Goal: Task Accomplishment & Management: Manage account settings

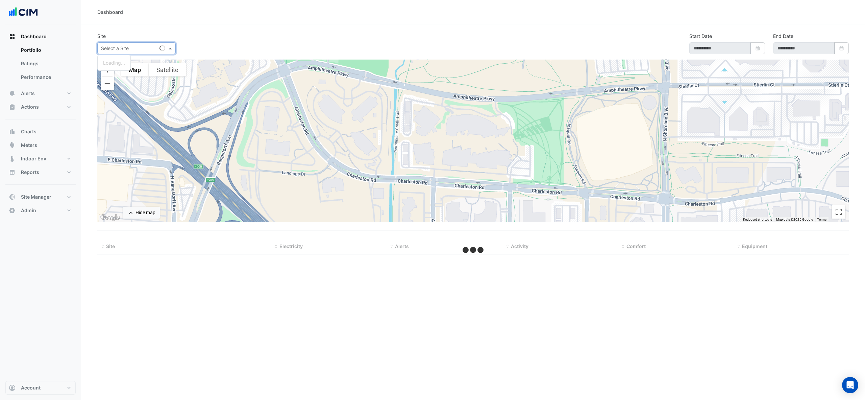
click at [139, 51] on input "text" at bounding box center [129, 48] width 57 height 7
select select "***"
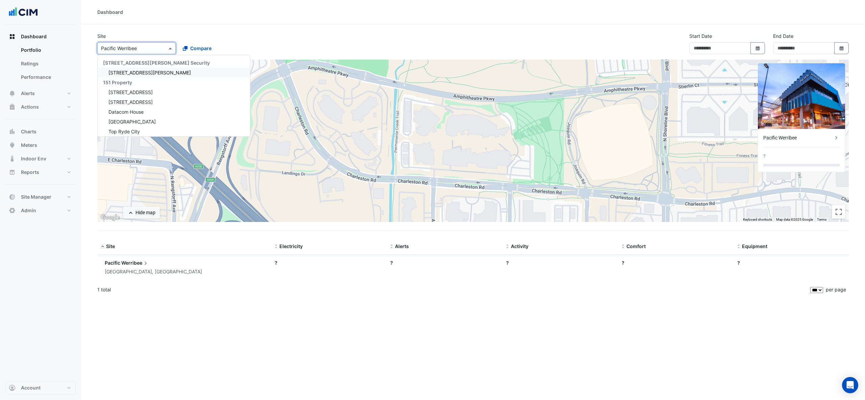
type input "**********"
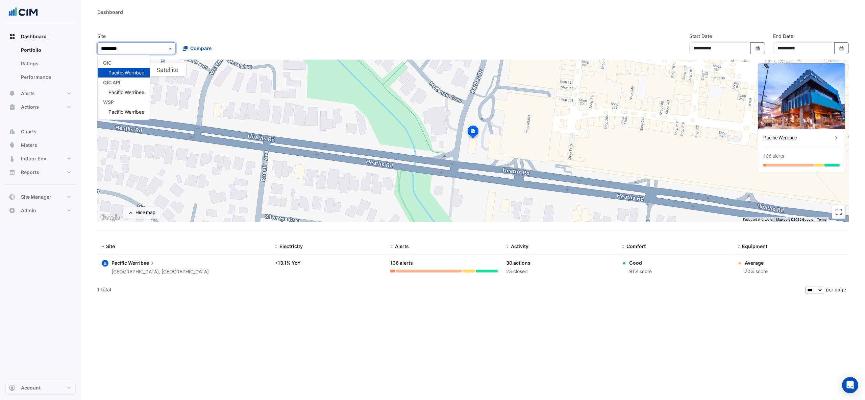
type input "**********"
click at [134, 70] on span "Pacific Werribee" at bounding box center [127, 73] width 36 height 6
click at [141, 265] on span "Werribee" at bounding box center [142, 262] width 28 height 7
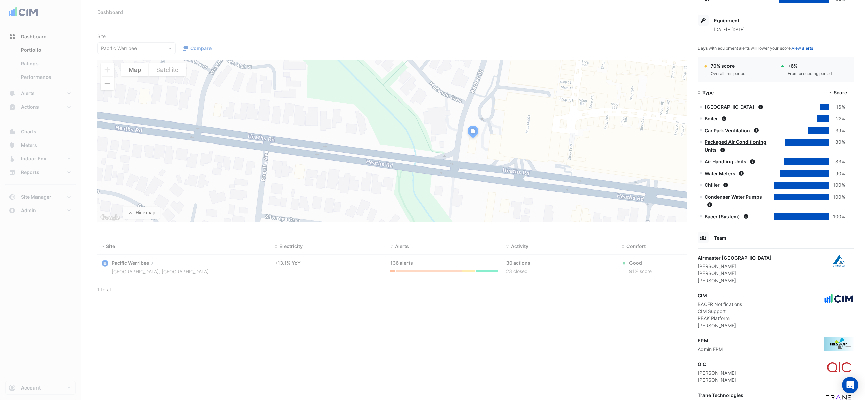
scroll to position [238, 0]
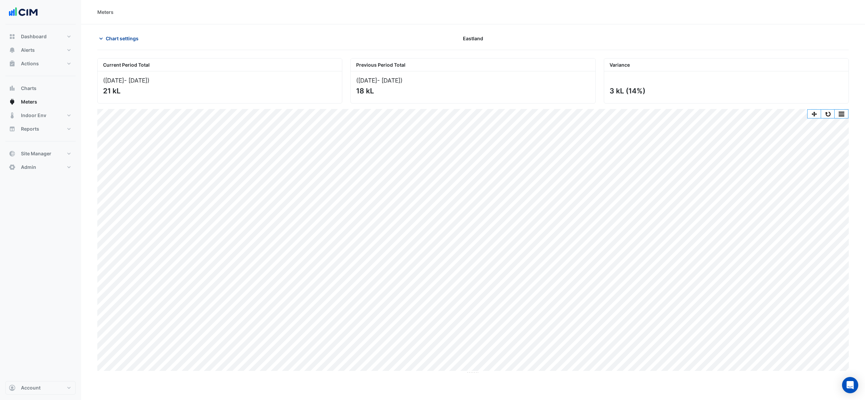
click at [122, 40] on span "Chart settings" at bounding box center [122, 38] width 33 height 7
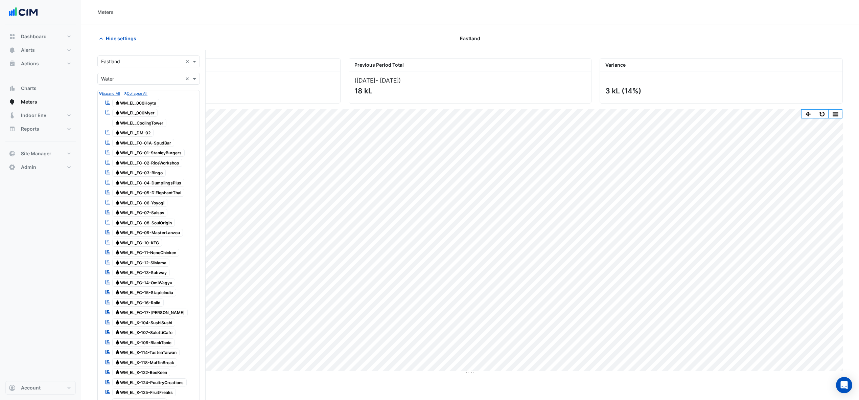
click at [133, 57] on div "× Eastland ×" at bounding box center [148, 61] width 102 height 12
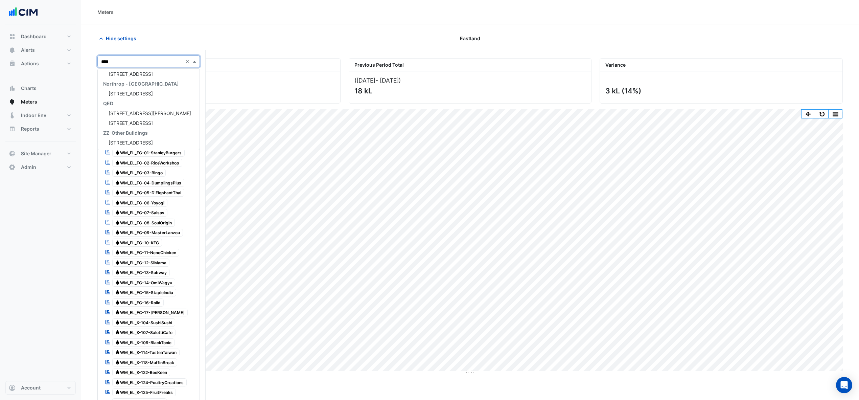
scroll to position [42, 0]
type input "******"
click at [141, 83] on span "[STREET_ADDRESS][PERSON_NAME]" at bounding box center [150, 83] width 82 height 6
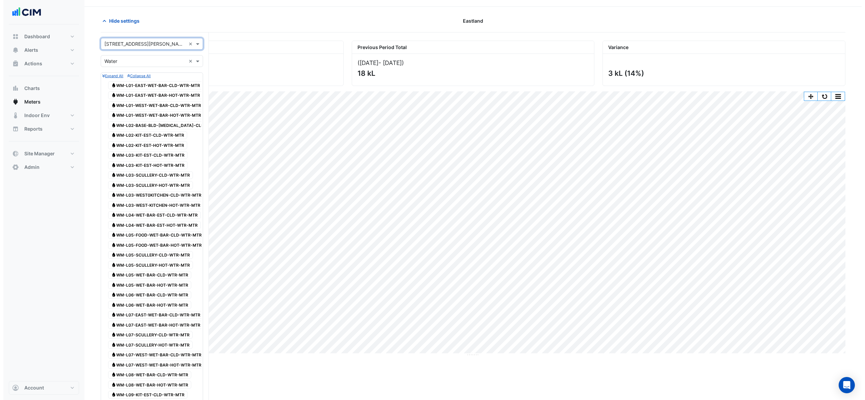
scroll to position [0, 0]
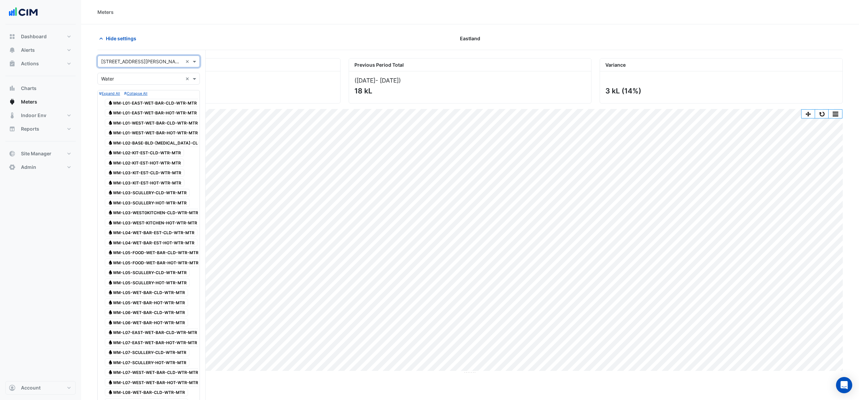
click at [122, 79] on input "text" at bounding box center [141, 78] width 81 height 7
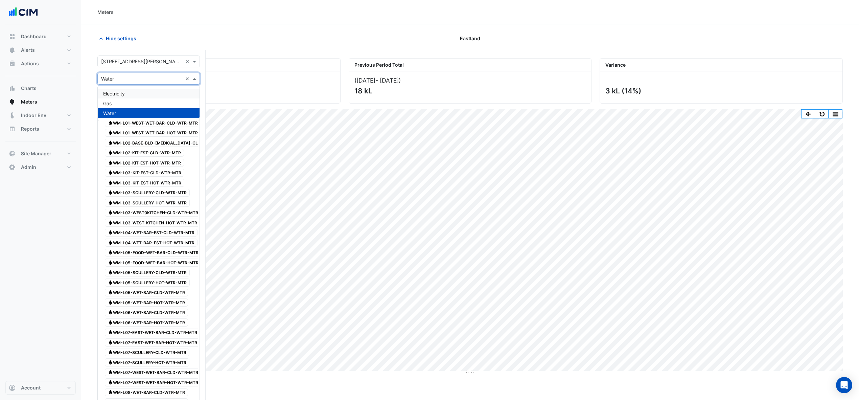
click at [120, 92] on span "Electricity" at bounding box center [114, 94] width 22 height 6
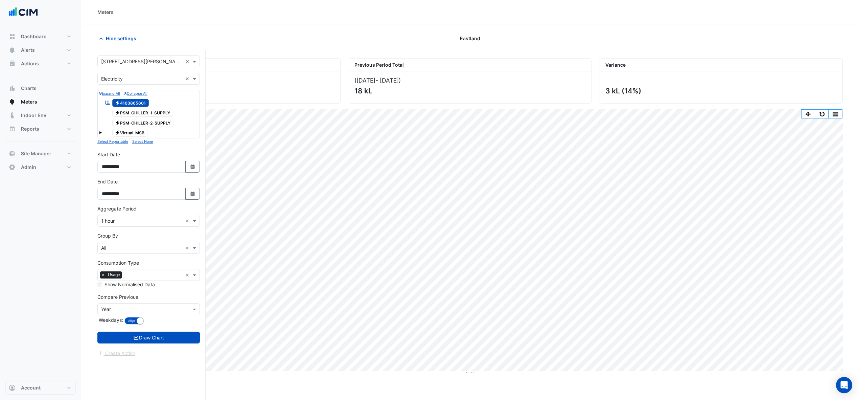
click at [103, 133] on div "Electricity Virtual-MSB" at bounding box center [148, 132] width 99 height 9
click at [102, 133] on div "Electricity Virtual-MSB" at bounding box center [148, 132] width 99 height 9
click at [100, 132] on span at bounding box center [100, 132] width 3 height 3
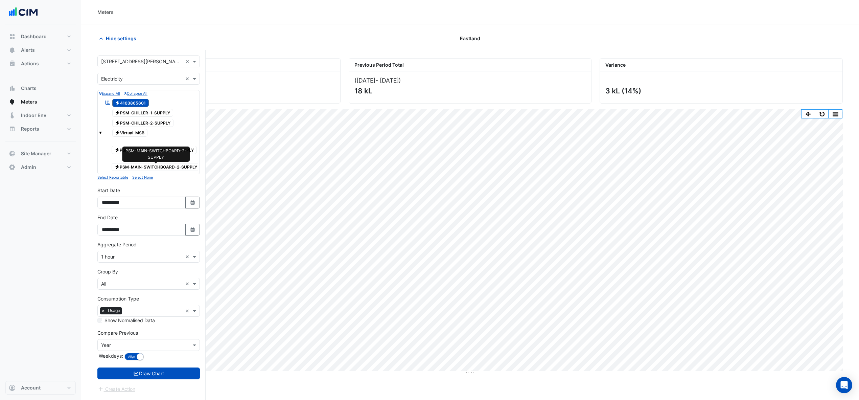
click at [133, 169] on span "Electricity PSM-MAIN-SWITCHBOARD-2-SUPPLY" at bounding box center [156, 167] width 89 height 8
click at [132, 103] on span "Electricity 4103865601" at bounding box center [130, 103] width 37 height 8
click at [165, 368] on form "× 50 Martin Place × × Electricity × Expand All Collapse All Reportable Electric…" at bounding box center [148, 223] width 102 height 337
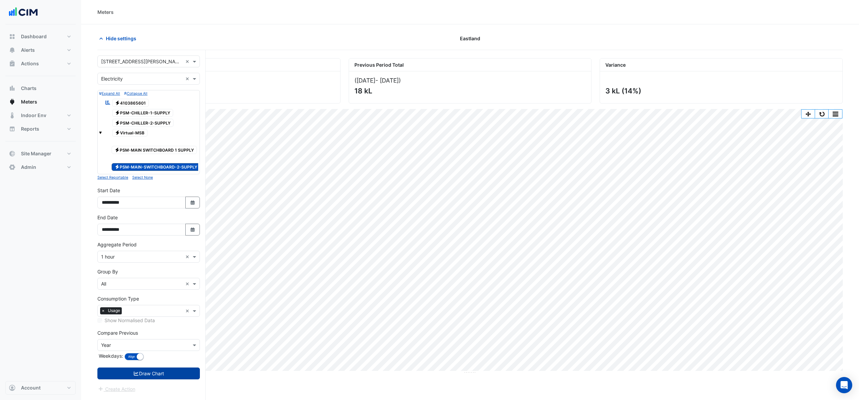
click at [154, 375] on button "Draw Chart" at bounding box center [148, 373] width 102 height 12
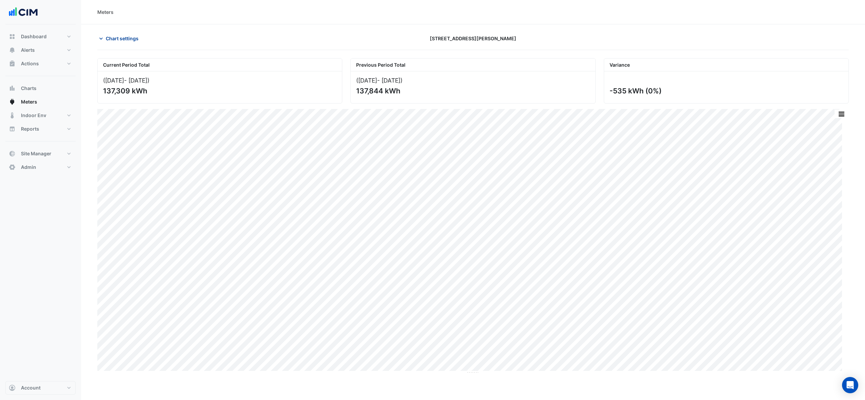
click at [112, 38] on span "Chart settings" at bounding box center [122, 38] width 33 height 7
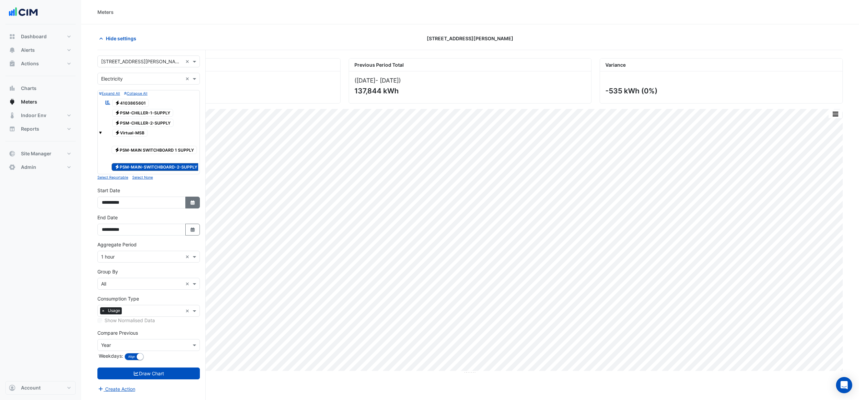
click at [189, 207] on button "Select Date" at bounding box center [192, 202] width 15 height 12
select select "*"
select select "****"
click at [110, 114] on span "Previous month" at bounding box center [108, 114] width 5 height 5
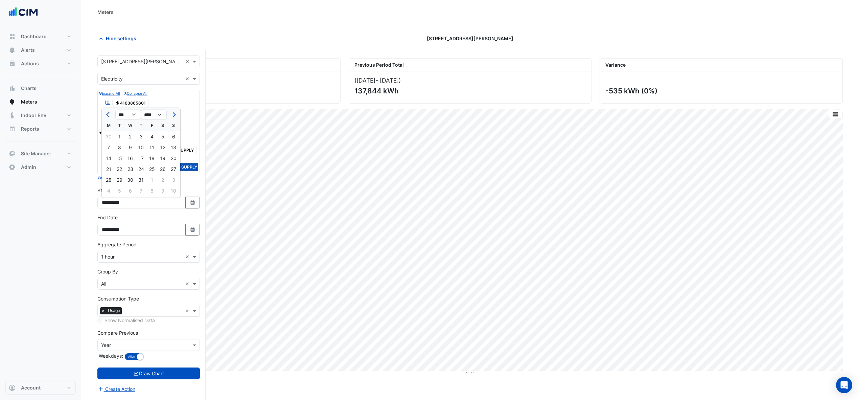
click at [110, 114] on span "Previous month" at bounding box center [108, 114] width 5 height 5
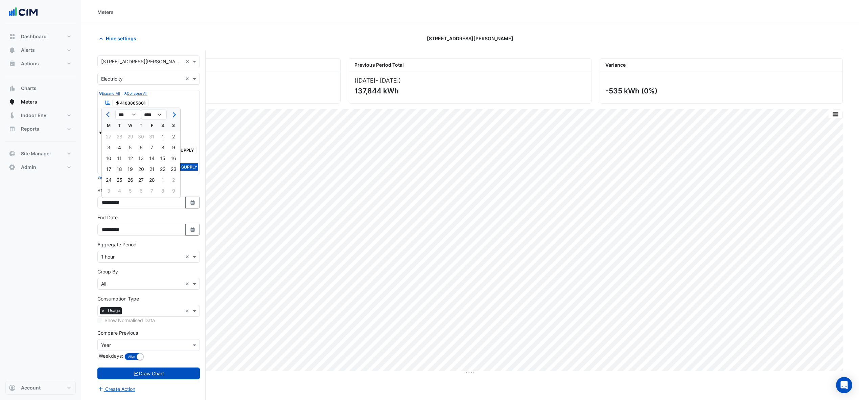
click at [110, 114] on span "Previous month" at bounding box center [108, 114] width 5 height 5
select select "**"
select select "****"
click at [110, 114] on span "Previous month" at bounding box center [108, 114] width 5 height 5
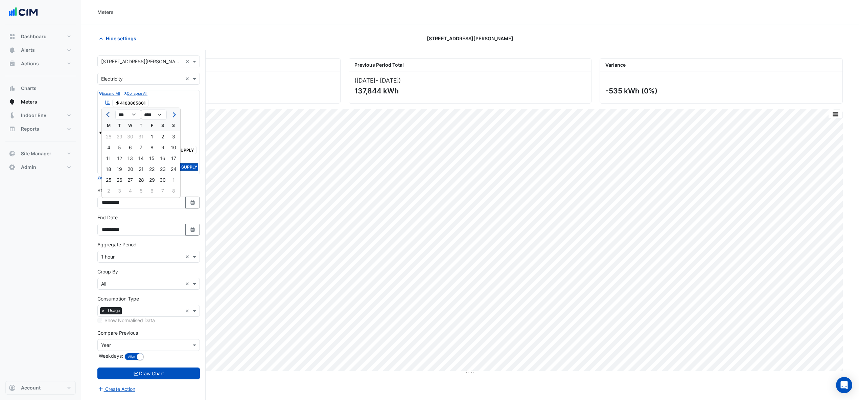
click at [110, 114] on span "Previous month" at bounding box center [108, 114] width 5 height 5
click at [176, 112] on button "Next month" at bounding box center [173, 114] width 8 height 11
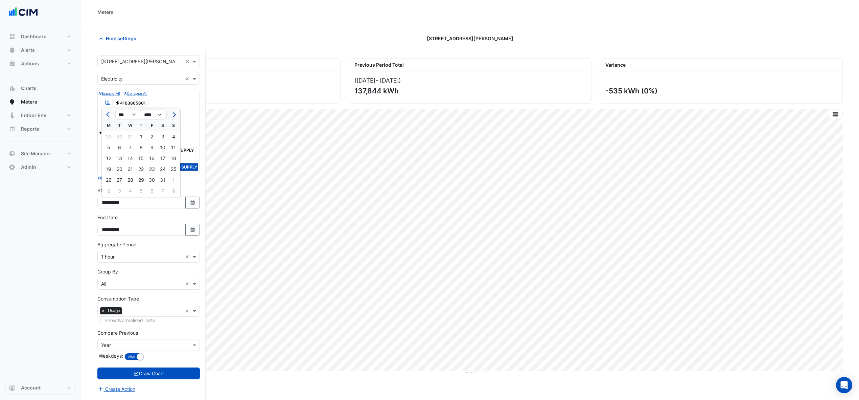
click at [176, 112] on button "Next month" at bounding box center [173, 114] width 8 height 11
select select "**"
click at [118, 133] on div "1" at bounding box center [119, 136] width 11 height 11
type input "**********"
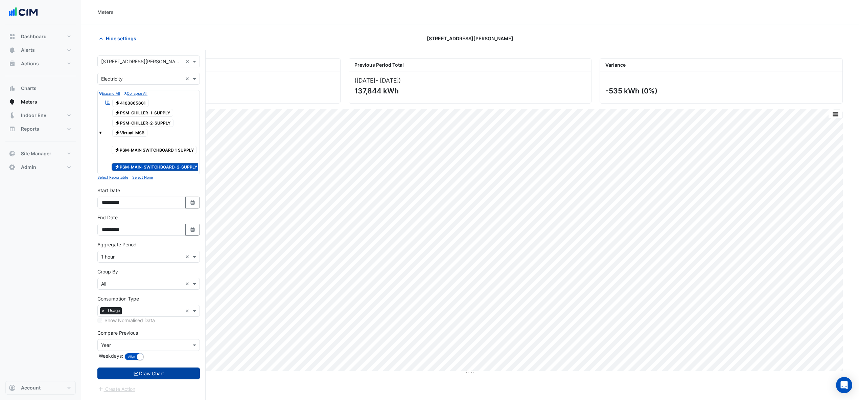
click at [163, 373] on button "Draw Chart" at bounding box center [148, 373] width 102 height 12
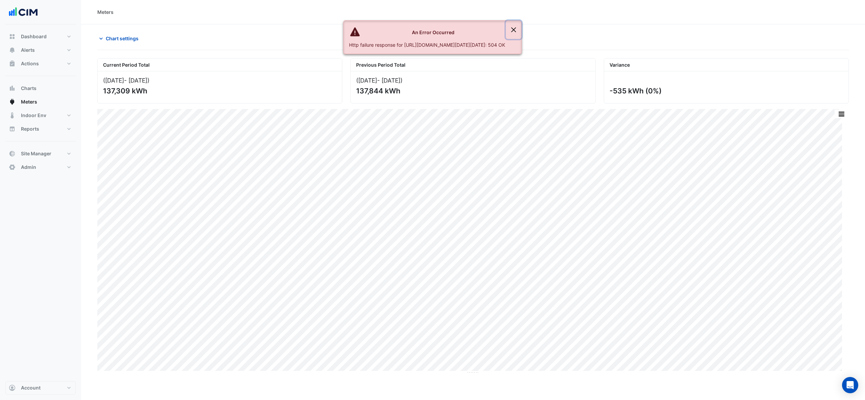
click at [522, 29] on button "Close" at bounding box center [514, 30] width 16 height 18
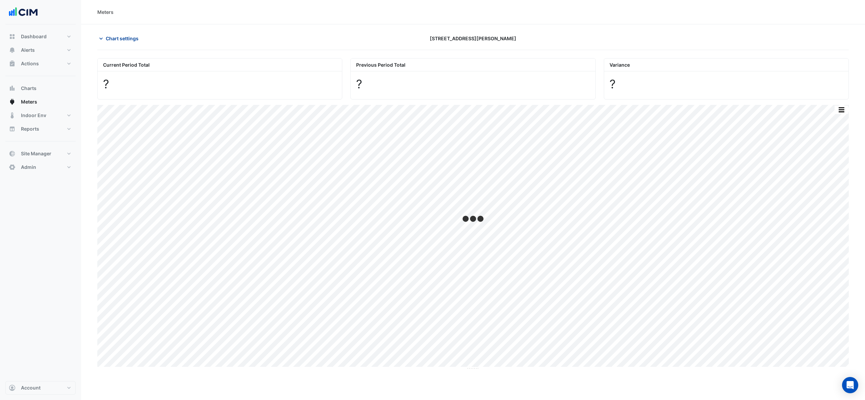
click at [128, 36] on span "Chart settings" at bounding box center [122, 38] width 33 height 7
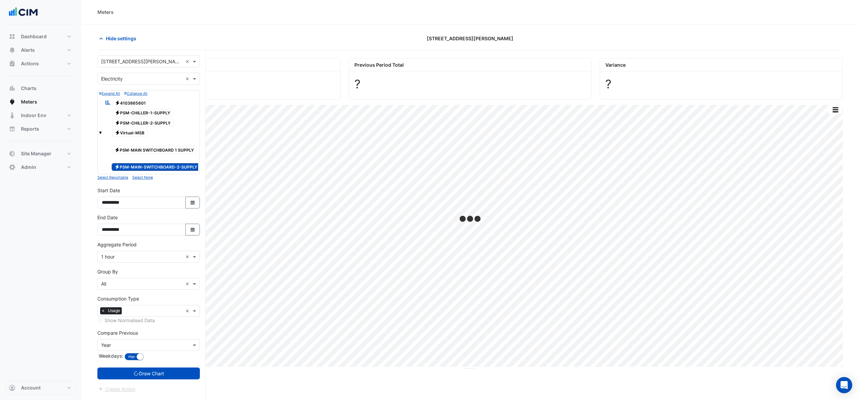
scroll to position [26, 0]
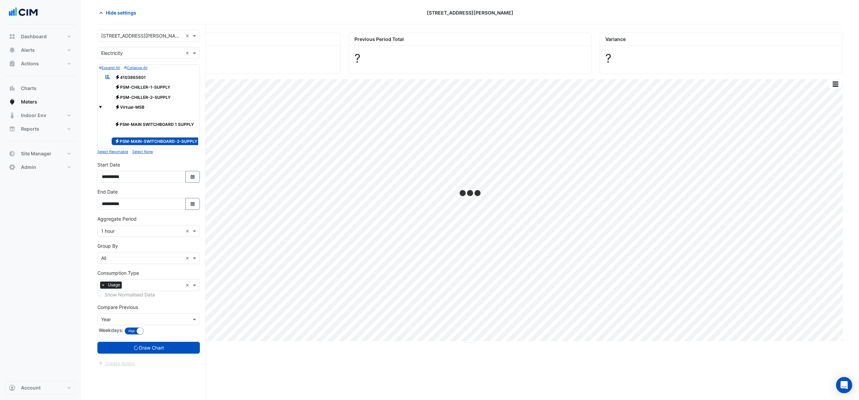
click at [139, 229] on div "× 1 hour ×" at bounding box center [148, 231] width 102 height 12
click at [114, 285] on span "1 day" at bounding box center [109, 287] width 12 height 6
click at [173, 341] on form "× 50 Martin Place × × Electricity × Expand All Collapse All Reportable Electric…" at bounding box center [148, 198] width 102 height 337
click at [163, 345] on button "Draw Chart" at bounding box center [148, 347] width 102 height 12
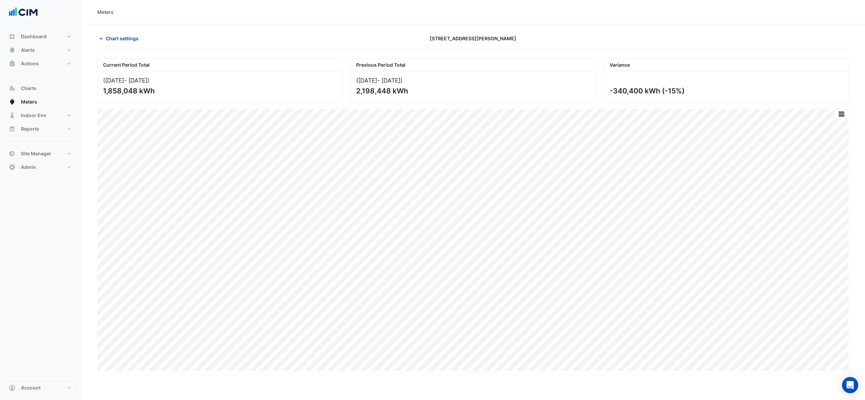
click at [112, 37] on span "Chart settings" at bounding box center [122, 38] width 33 height 7
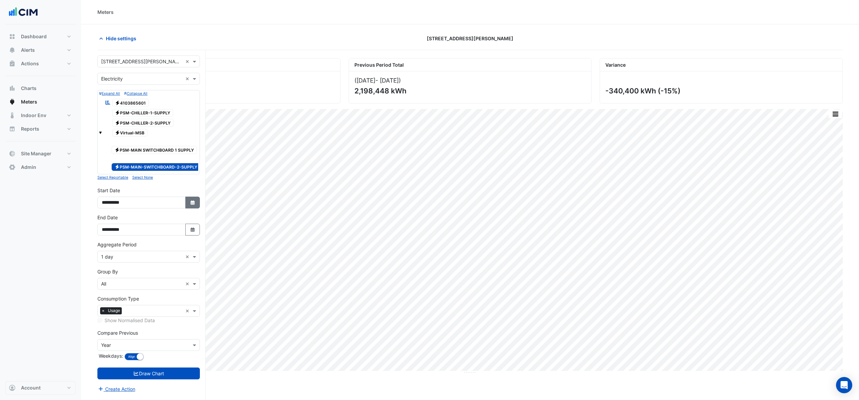
click at [192, 205] on icon "button" at bounding box center [192, 202] width 4 height 4
select select "**"
select select "****"
click at [173, 104] on div "Reportable Electricity 4103865601" at bounding box center [148, 102] width 99 height 9
click at [188, 204] on button "Select Date" at bounding box center [192, 202] width 15 height 12
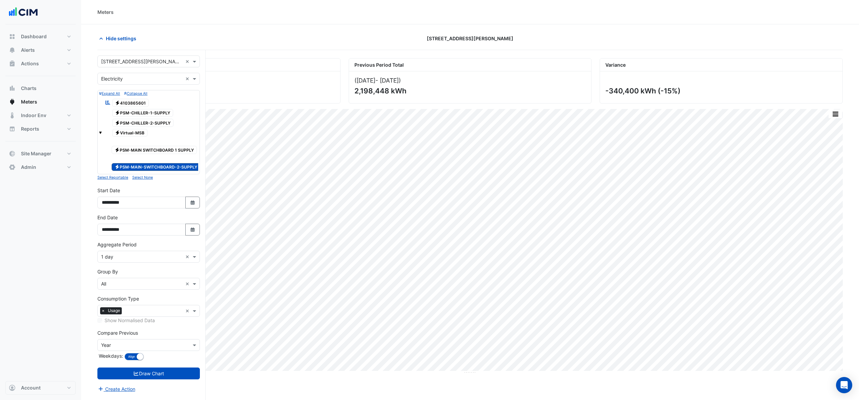
select select "**"
select select "****"
click at [176, 112] on button "Next month" at bounding box center [173, 114] width 8 height 11
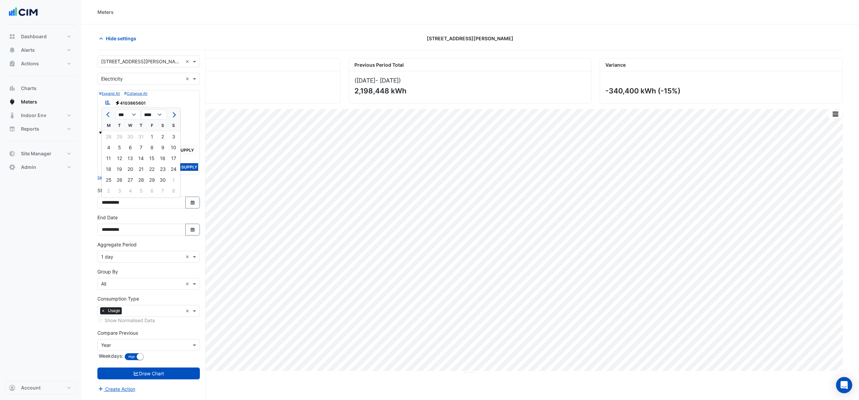
select select "*"
select select "****"
click at [176, 112] on button "Next month" at bounding box center [173, 114] width 8 height 11
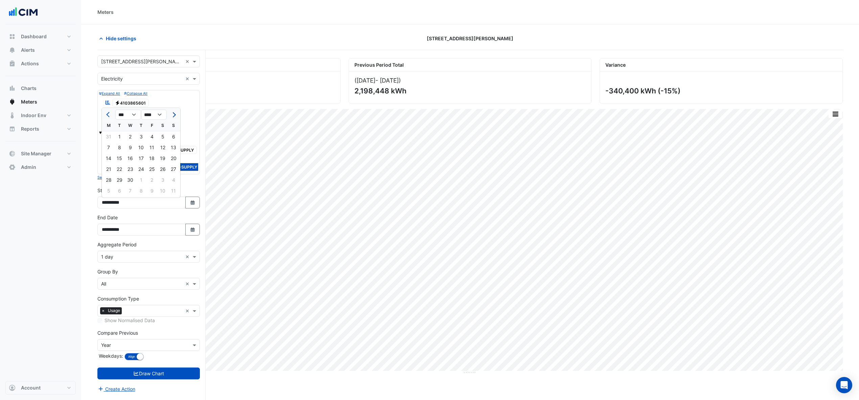
click at [176, 112] on button "Next month" at bounding box center [173, 114] width 8 height 11
select select "*"
click at [124, 141] on div "1" at bounding box center [119, 136] width 11 height 11
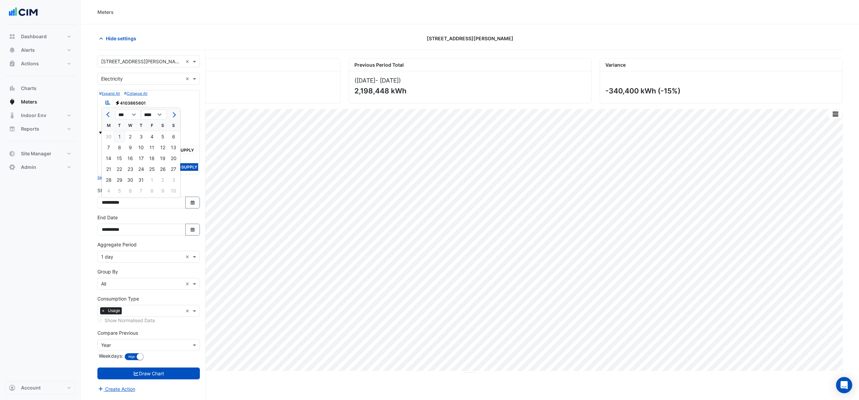
type input "**********"
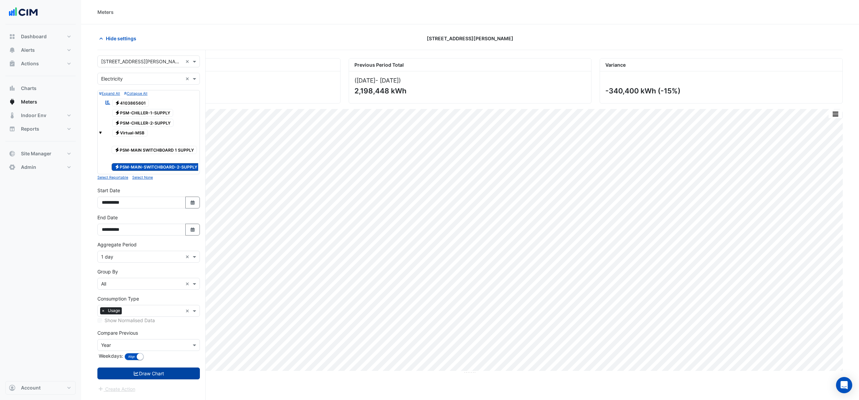
click at [168, 378] on button "Draw Chart" at bounding box center [148, 373] width 102 height 12
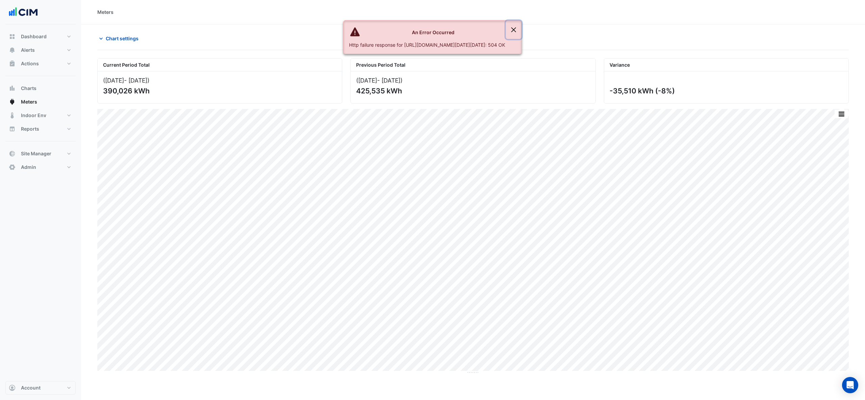
click at [522, 28] on button "Close" at bounding box center [514, 30] width 16 height 18
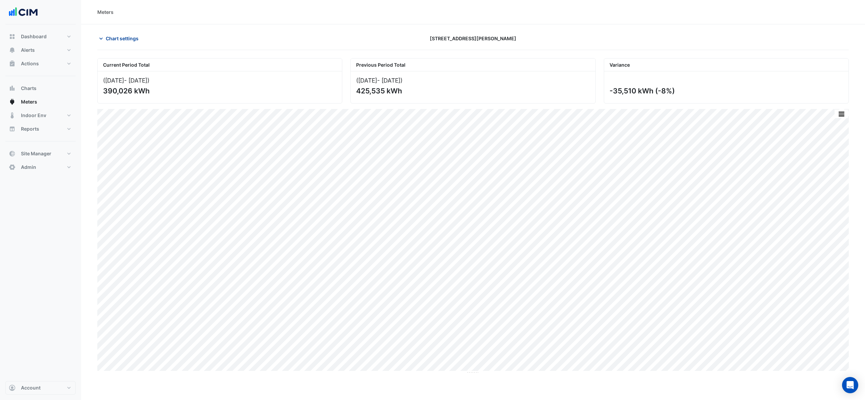
click at [119, 40] on span "Chart settings" at bounding box center [122, 38] width 33 height 7
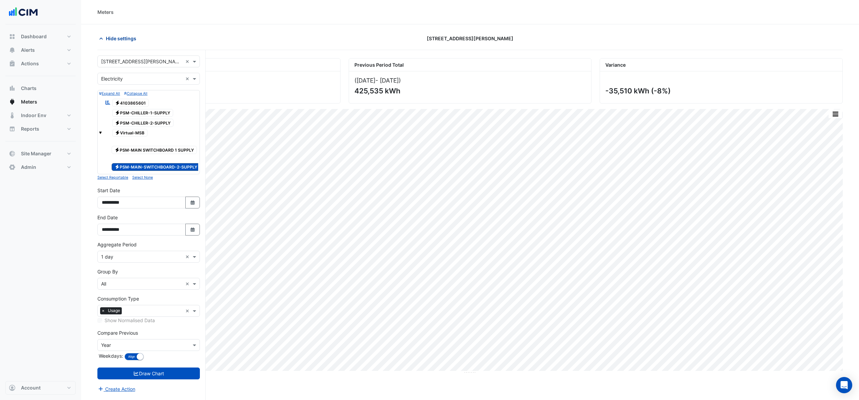
click at [119, 40] on span "Hide settings" at bounding box center [121, 38] width 30 height 7
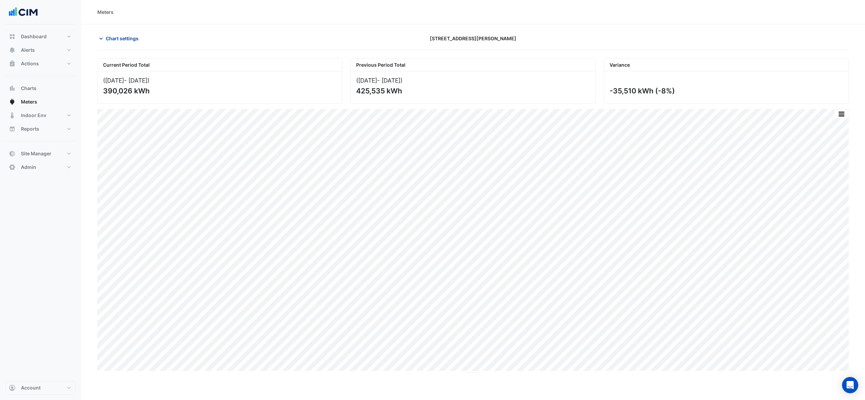
click at [105, 37] on button "Chart settings" at bounding box center [120, 38] width 46 height 12
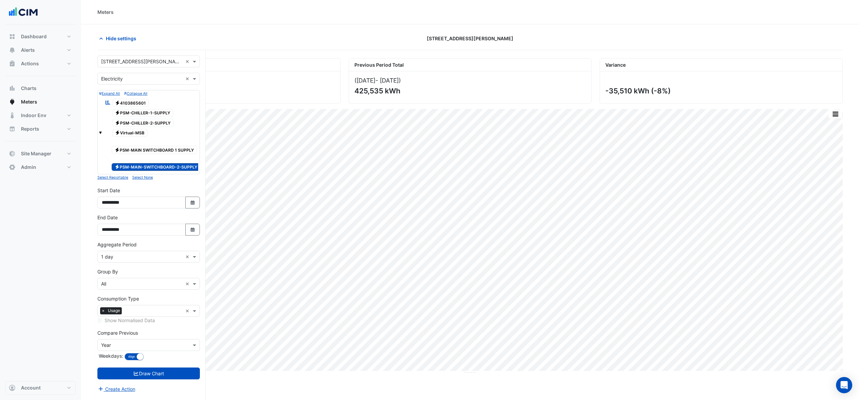
click at [135, 62] on input "text" at bounding box center [141, 61] width 81 height 7
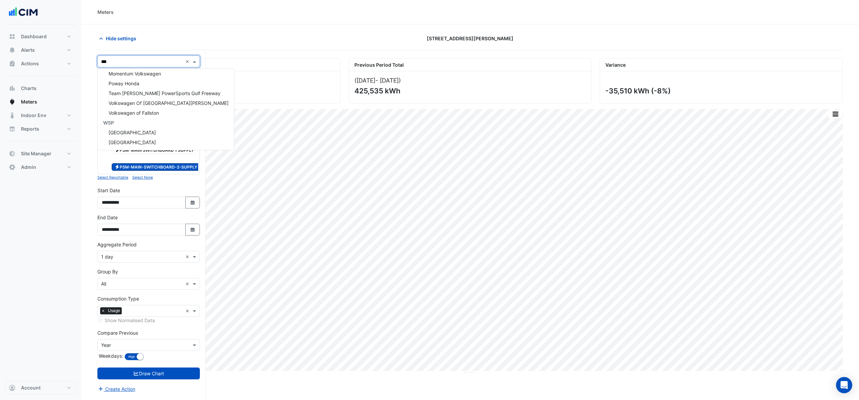
scroll to position [179, 0]
type input "*****"
click at [134, 74] on span "[GEOGRAPHIC_DATA]" at bounding box center [132, 74] width 47 height 6
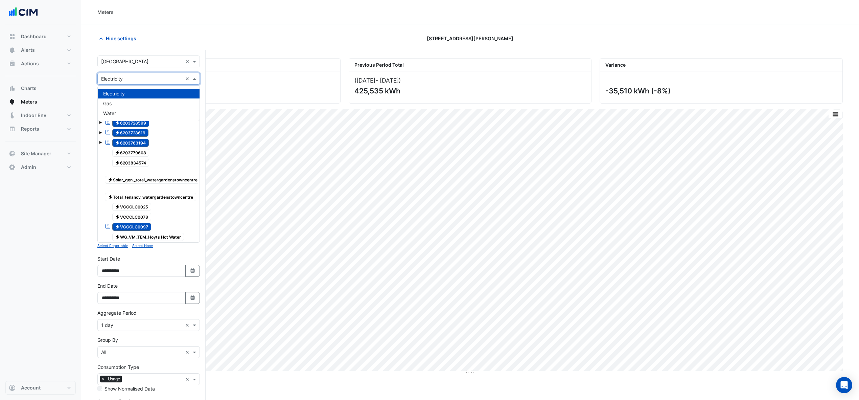
click at [133, 78] on input "text" at bounding box center [141, 78] width 81 height 7
click at [112, 100] on span "Gas" at bounding box center [107, 103] width 8 height 6
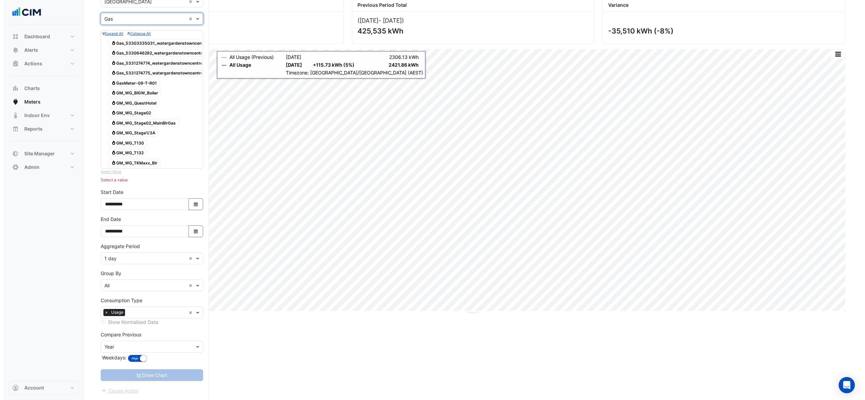
scroll to position [0, 0]
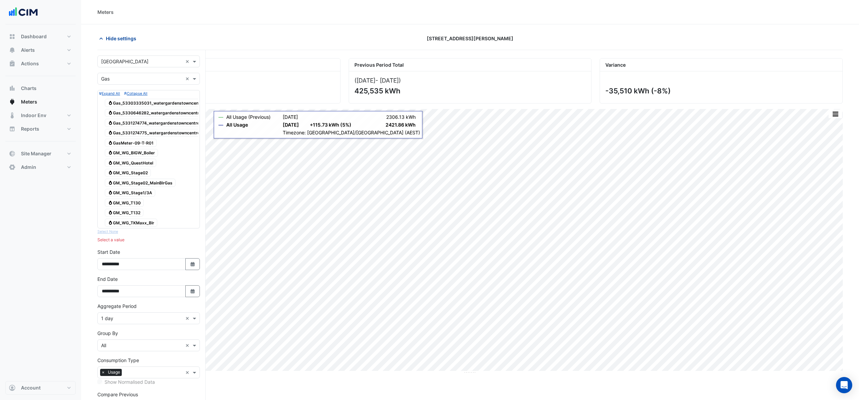
click at [122, 42] on span "Hide settings" at bounding box center [121, 38] width 30 height 7
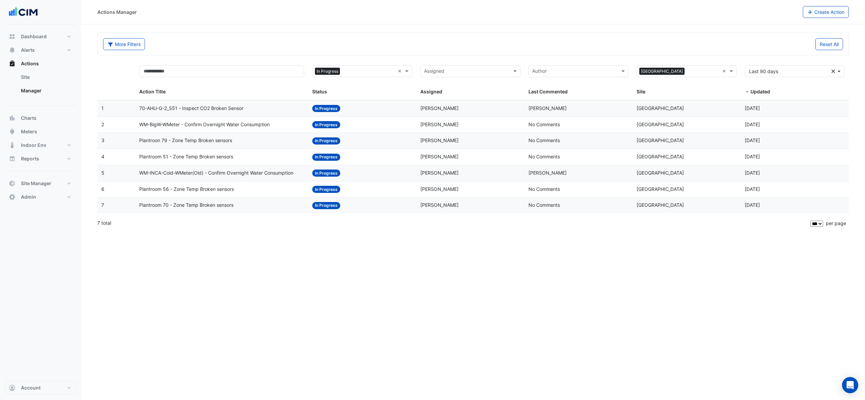
select select "***"
click at [683, 73] on input "text" at bounding box center [683, 72] width 85 height 8
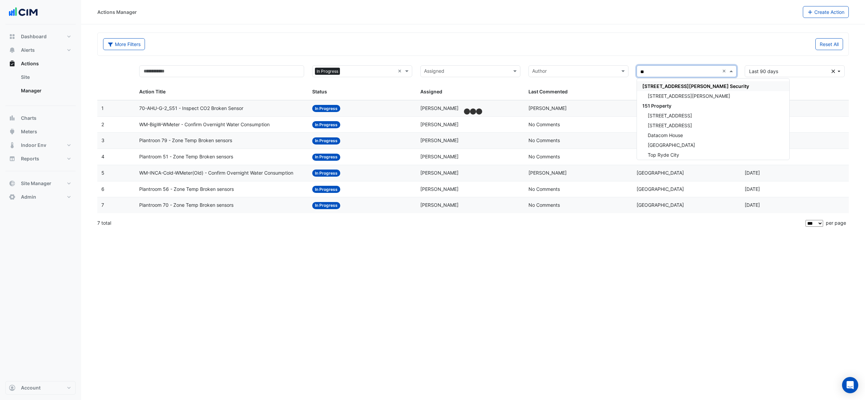
type input "***"
click at [668, 99] on div "Eastland" at bounding box center [686, 96] width 99 height 10
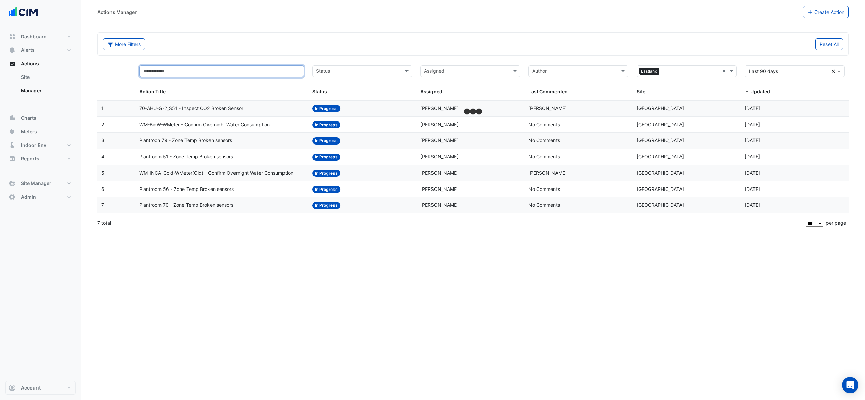
click at [246, 68] on input "text" at bounding box center [221, 71] width 165 height 12
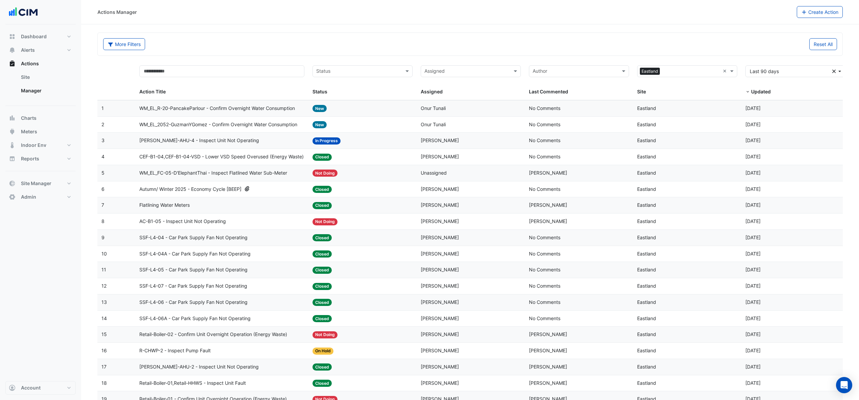
click at [219, 122] on span "WM_EL_2052-GuzmanYGomez - Confirm Overnight Water Consumption" at bounding box center [218, 125] width 158 height 8
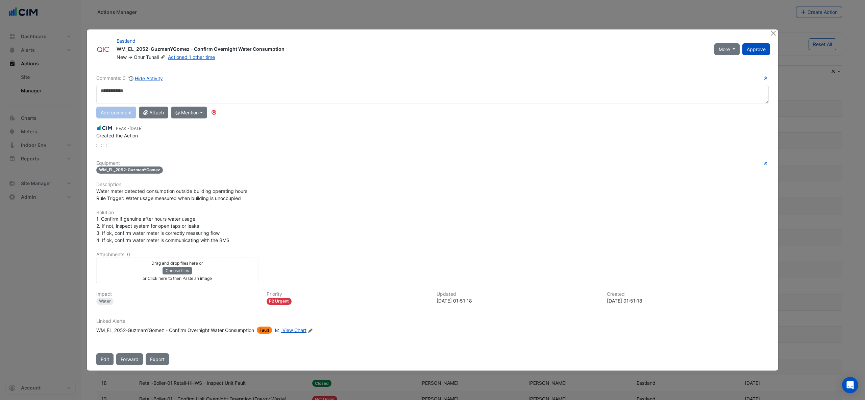
click at [296, 324] on div "Linked Alerts WM_EL_2052-GuzmanYGomez - Confirm Overnight Water Consumption Fau…" at bounding box center [432, 326] width 681 height 16
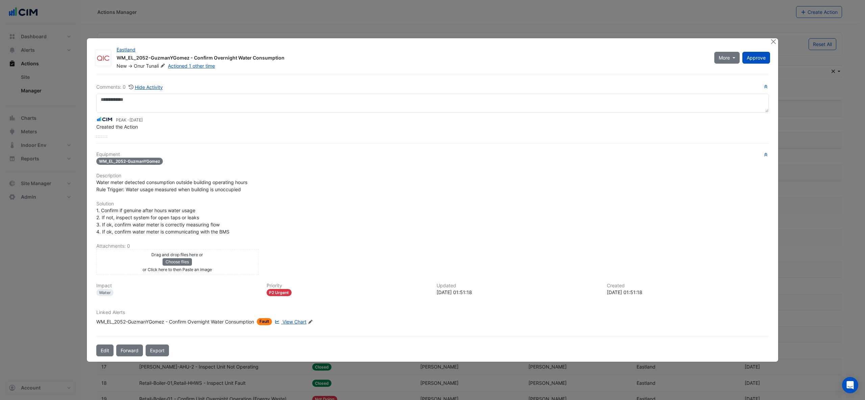
click at [295, 331] on div "Comments: 0 Hide Activity PEAK - 1 week and 5 days ago Created the Action Equip…" at bounding box center [432, 216] width 681 height 282
click at [298, 323] on span "View Chart" at bounding box center [295, 321] width 24 height 6
click at [776, 43] on button "Close" at bounding box center [773, 41] width 7 height 7
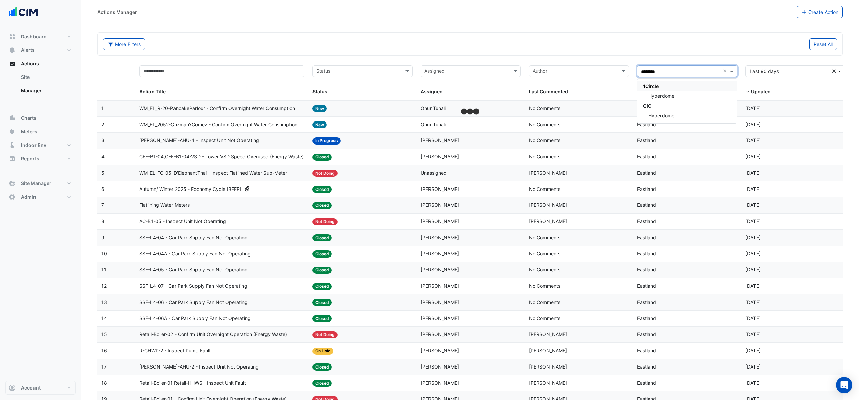
type input "*********"
click at [665, 91] on div "Hyperdome" at bounding box center [686, 96] width 99 height 10
click at [114, 40] on button "More Filters" at bounding box center [124, 44] width 42 height 12
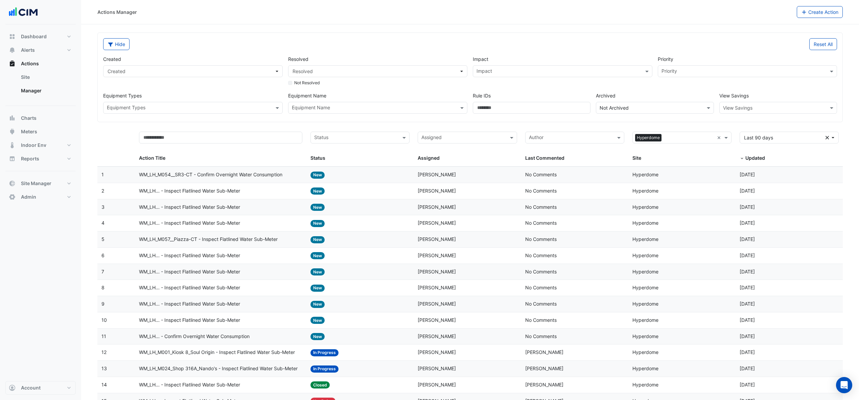
click at [330, 106] on input "text" at bounding box center [374, 108] width 164 height 7
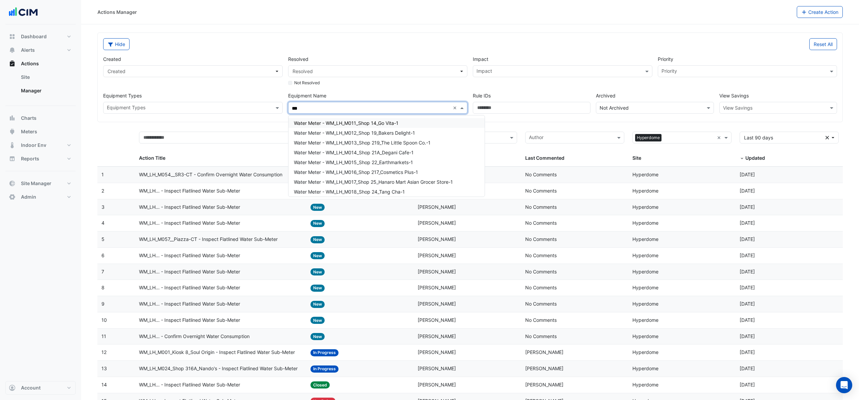
click at [315, 110] on input "***" at bounding box center [371, 108] width 159 height 7
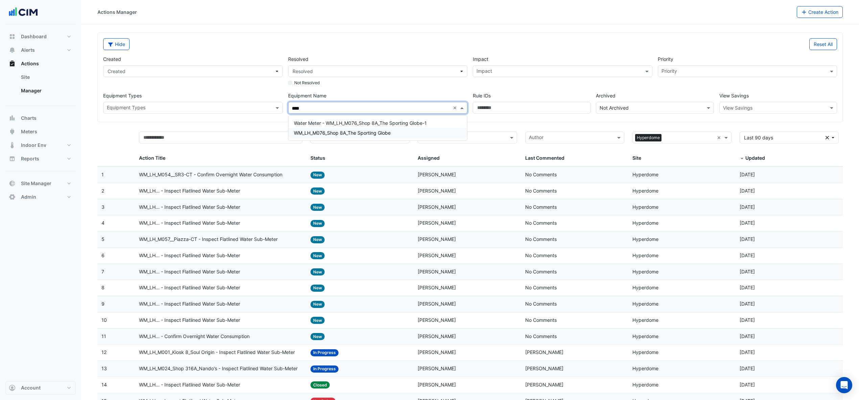
click at [337, 136] on div "WM_LH_M076_Shop 8A_The Sporting Globe" at bounding box center [377, 133] width 178 height 10
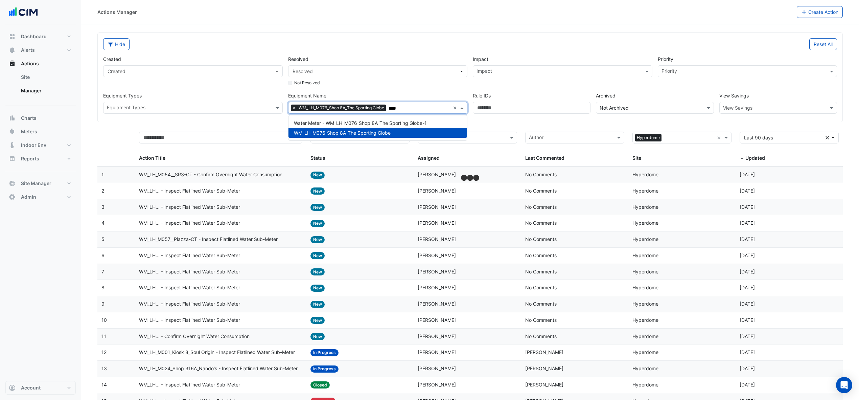
type input "****"
click at [514, 20] on div "Actions Manager Create Action" at bounding box center [470, 12] width 778 height 24
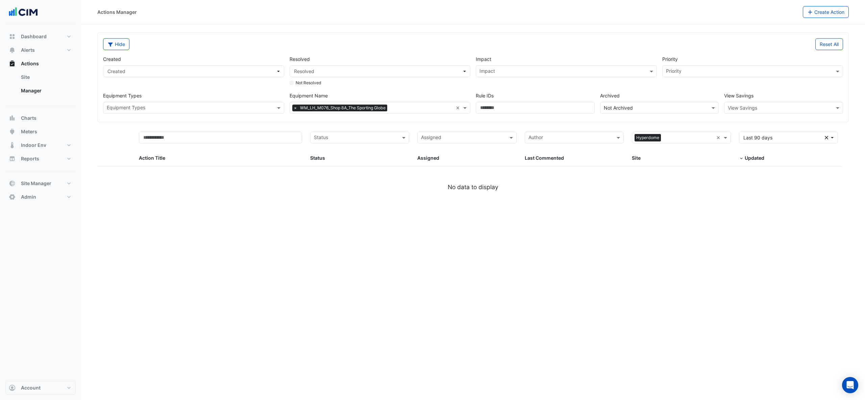
click at [403, 108] on input "text" at bounding box center [422, 108] width 64 height 7
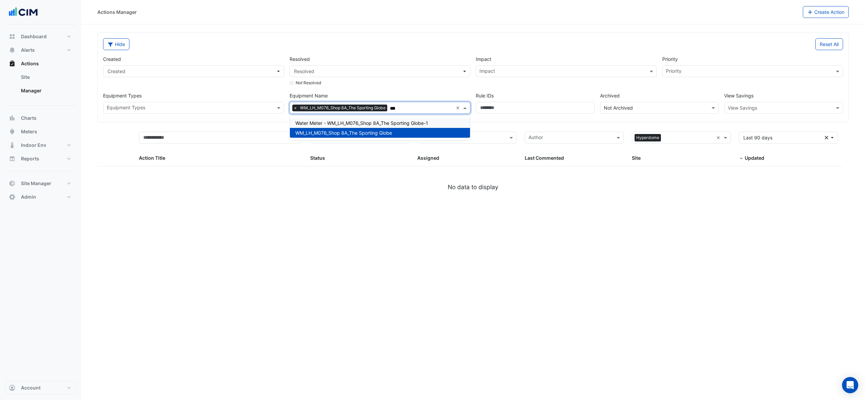
click at [364, 119] on div "Water Meter - WM_LH_M076_Shop 8A_The Sporting Globe-1" at bounding box center [380, 123] width 180 height 10
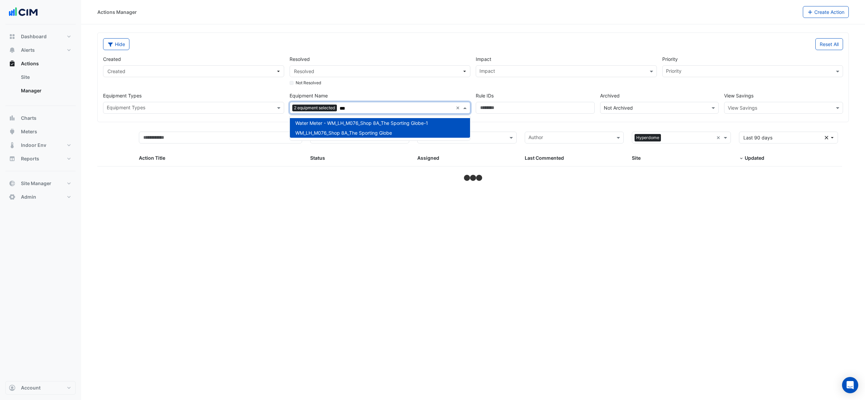
type input "***"
click at [334, 28] on section "Hide Reset All Created Created Resolved Resolved Not Resolved Impact Impact Pri…" at bounding box center [473, 103] width 784 height 158
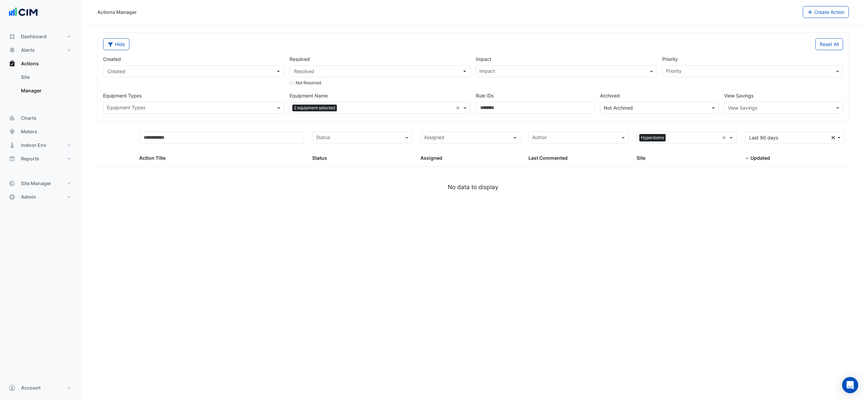
click at [370, 117] on div "Hide Reset All Created Created Resolved Resolved Not Resolved Impact Impact Pri…" at bounding box center [473, 77] width 751 height 89
click at [336, 104] on span "2 equipment selected" at bounding box center [314, 107] width 45 height 7
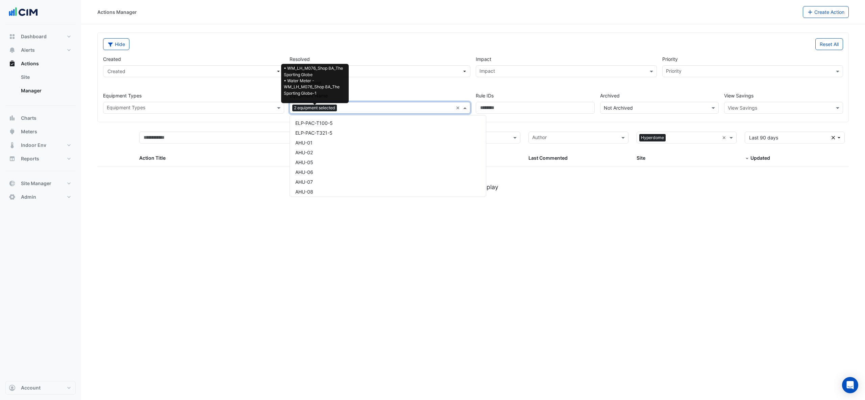
scroll to position [6679, 0]
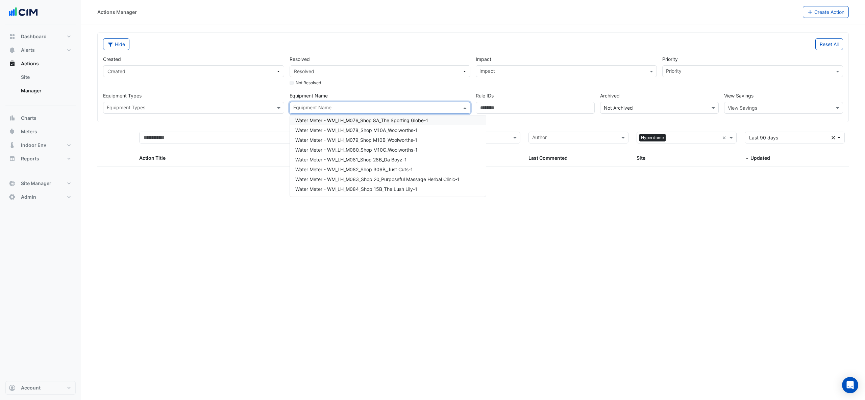
click at [434, 110] on input "text" at bounding box center [376, 108] width 166 height 7
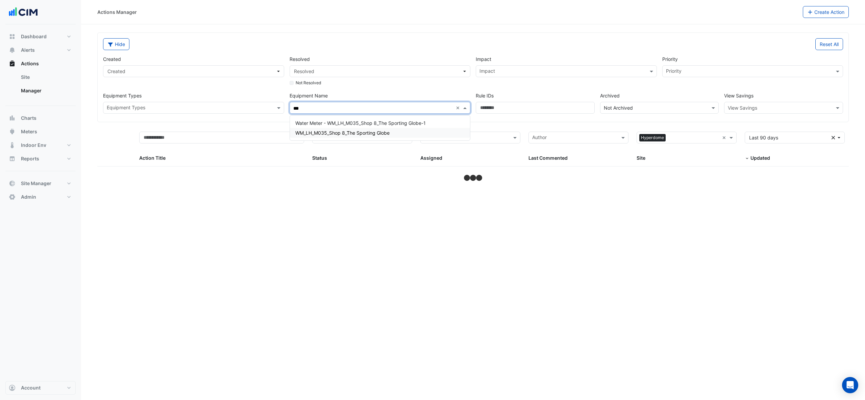
click at [389, 133] on span "WM_LH_M035_Shop 8_The Sporting Globe" at bounding box center [342, 133] width 94 height 6
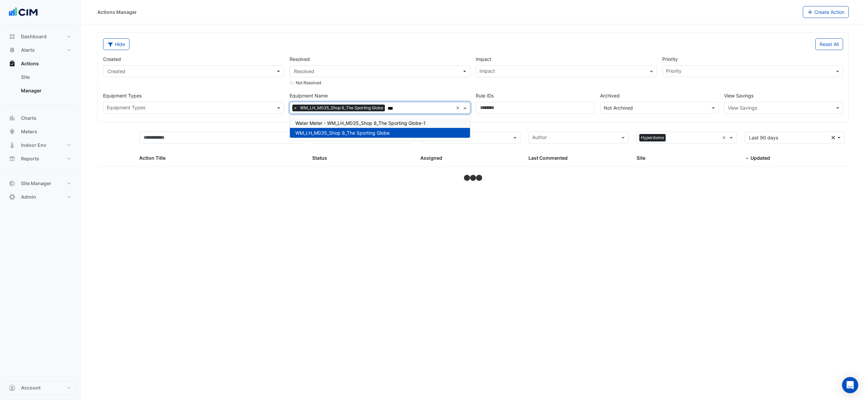
type input "***"
click at [432, 52] on div "Created Created Resolved Resolved Not Resolved Impact Impact Priority Priority …" at bounding box center [473, 82] width 746 height 64
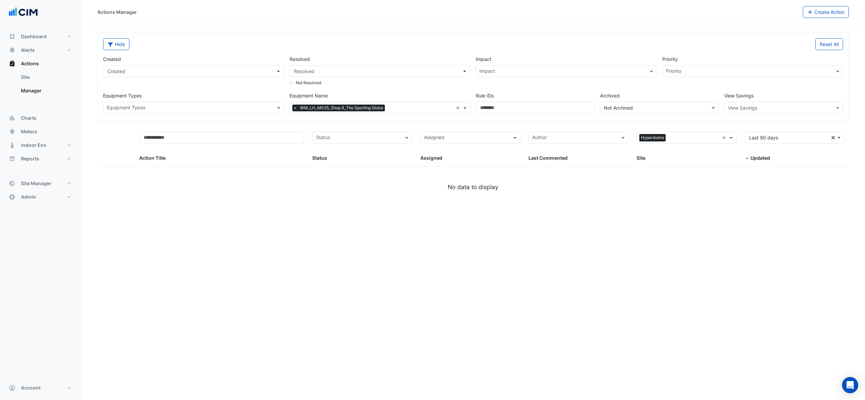
click at [416, 107] on input "text" at bounding box center [421, 108] width 66 height 7
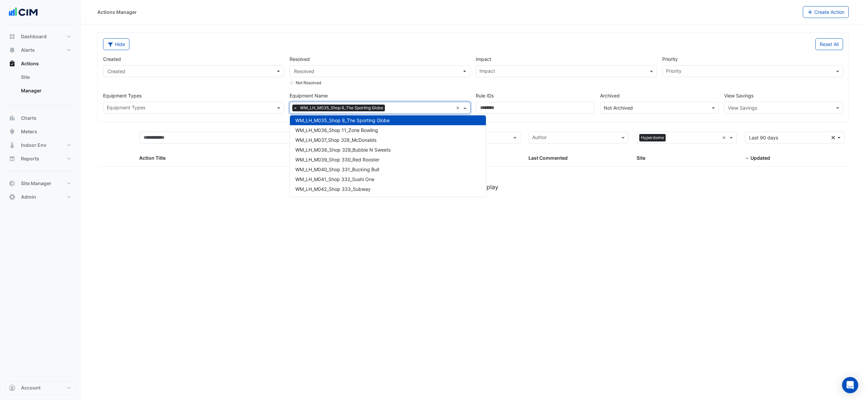
scroll to position [7232, 0]
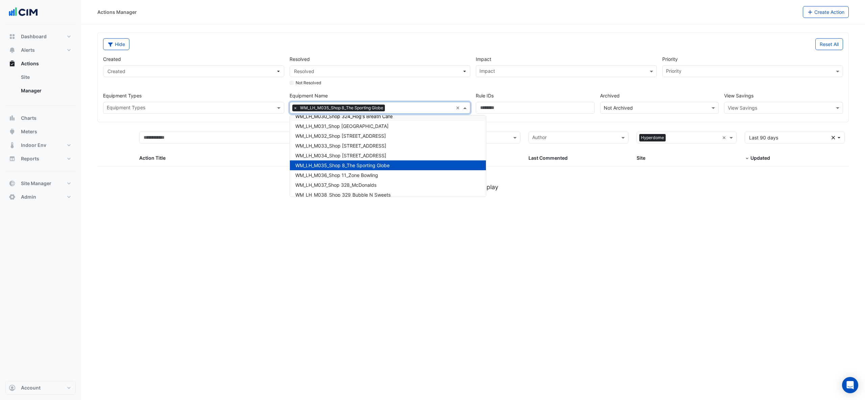
click at [372, 35] on div "Hide Reset All Created Created Resolved Resolved Not Resolved Impact Impact Pri…" at bounding box center [473, 77] width 751 height 89
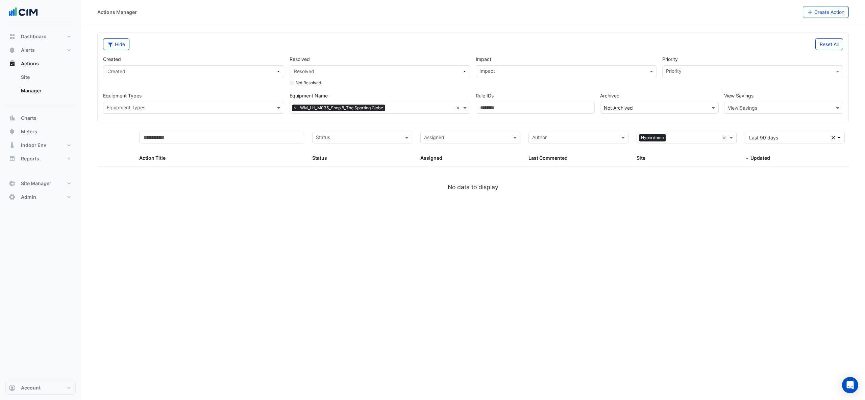
click at [293, 108] on span "×" at bounding box center [295, 107] width 6 height 7
click at [731, 137] on span at bounding box center [732, 138] width 8 height 8
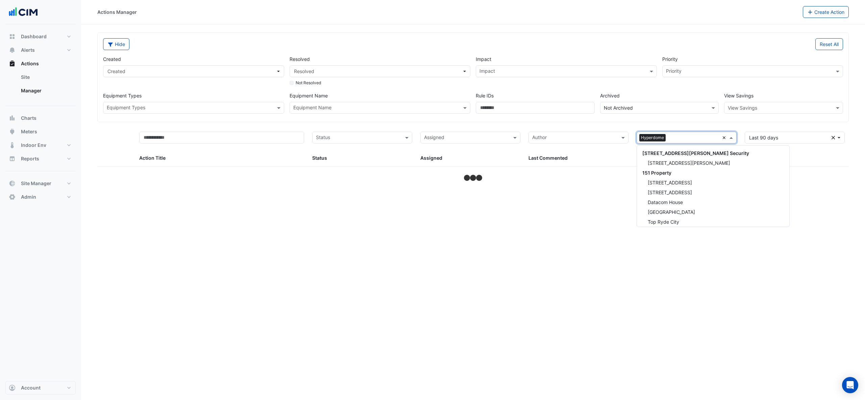
scroll to position [91, 0]
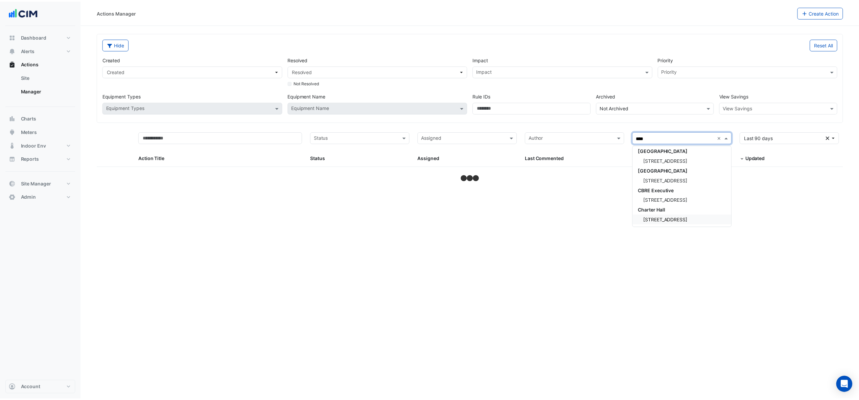
scroll to position [2, 0]
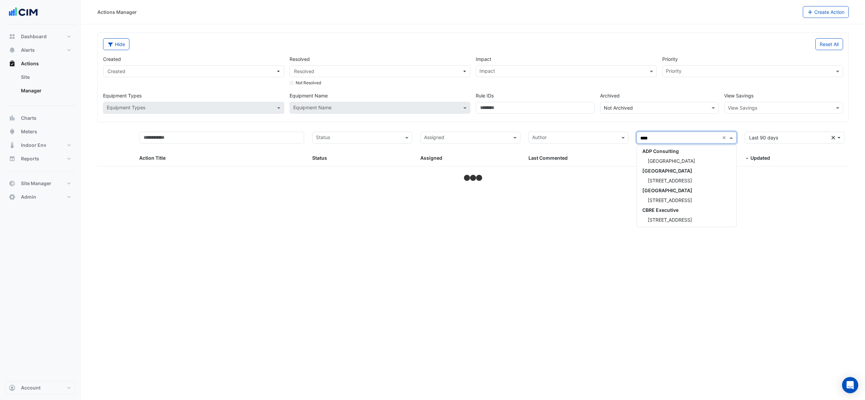
type input "*****"
click at [695, 162] on span "[GEOGRAPHIC_DATA]" at bounding box center [671, 161] width 47 height 6
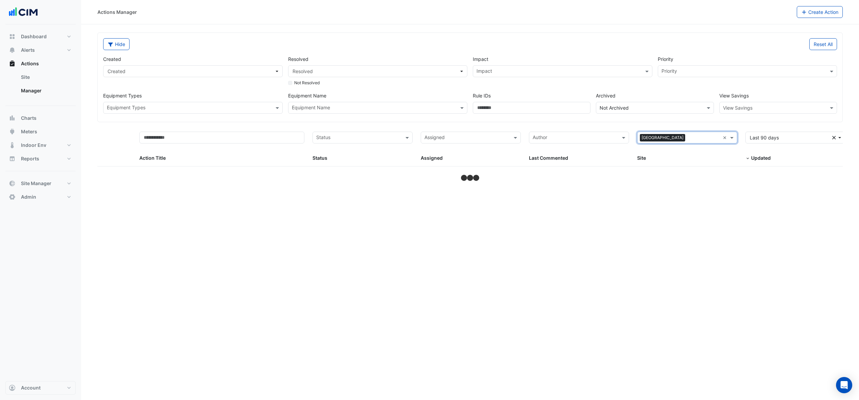
select select "***"
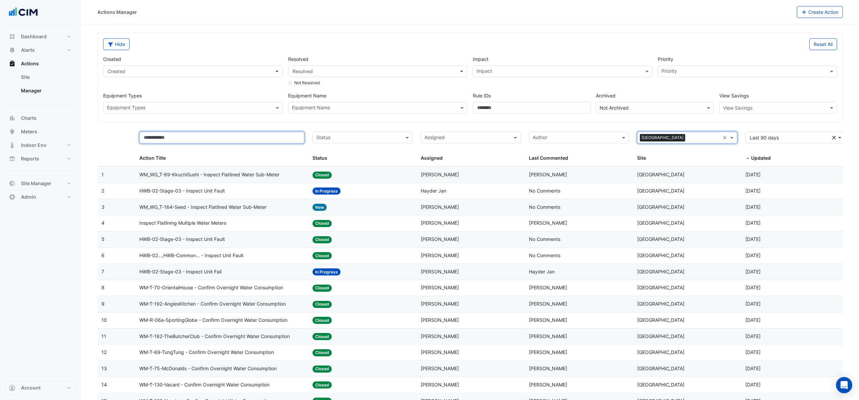
click at [164, 134] on input "text" at bounding box center [221, 138] width 165 height 12
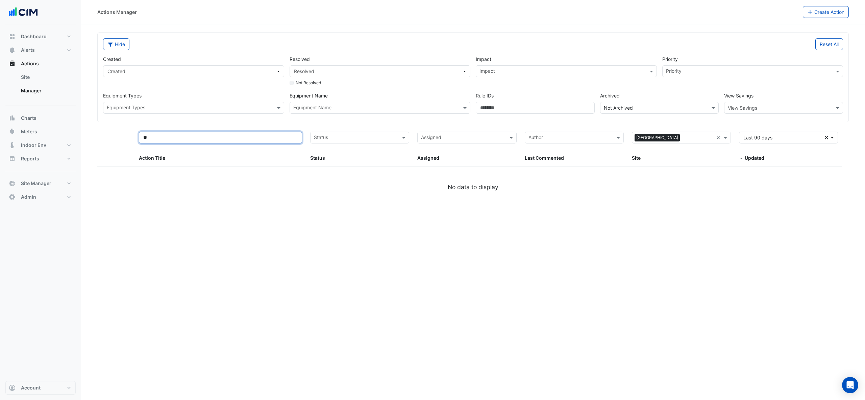
type input "*"
select select "***"
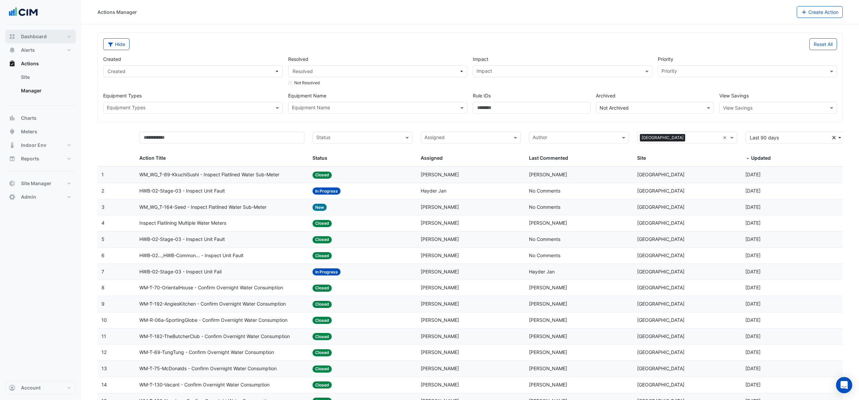
click at [40, 41] on button "Dashboard" at bounding box center [40, 37] width 70 height 14
select select "***"
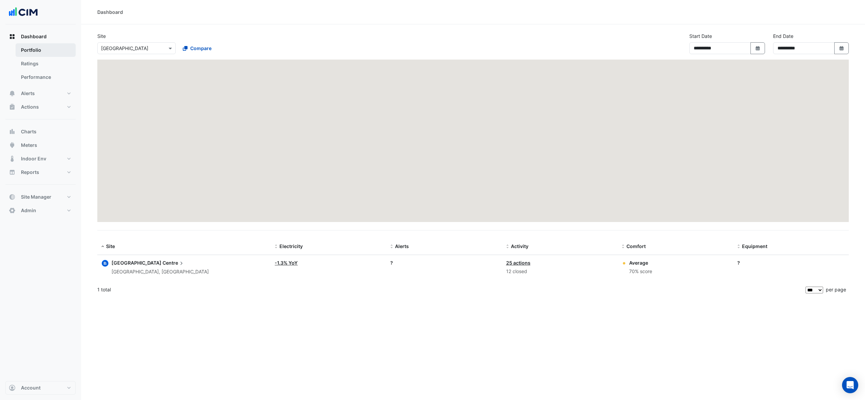
click at [37, 48] on link "Portfolio" at bounding box center [46, 50] width 60 height 14
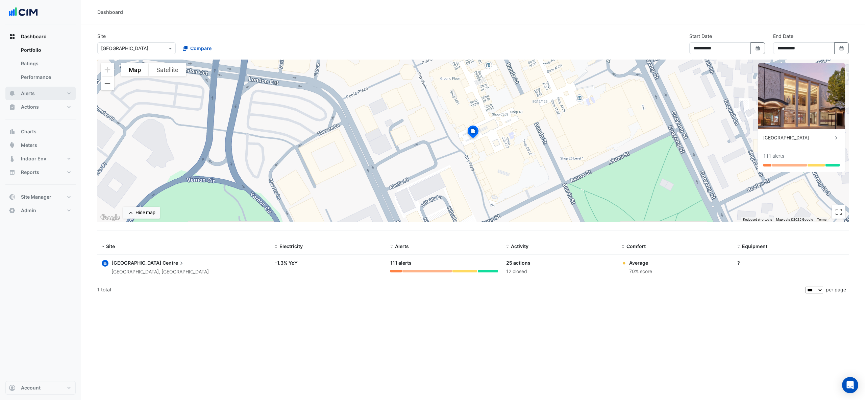
click at [31, 91] on span "Alerts" at bounding box center [28, 93] width 14 height 7
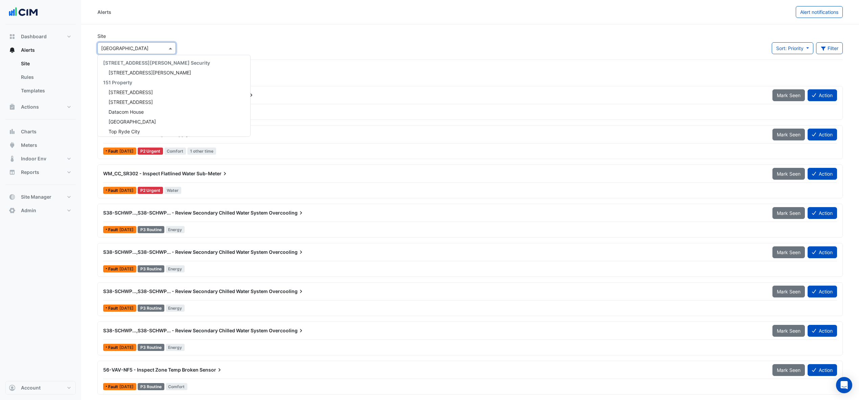
click at [154, 48] on input "text" at bounding box center [129, 48] width 57 height 7
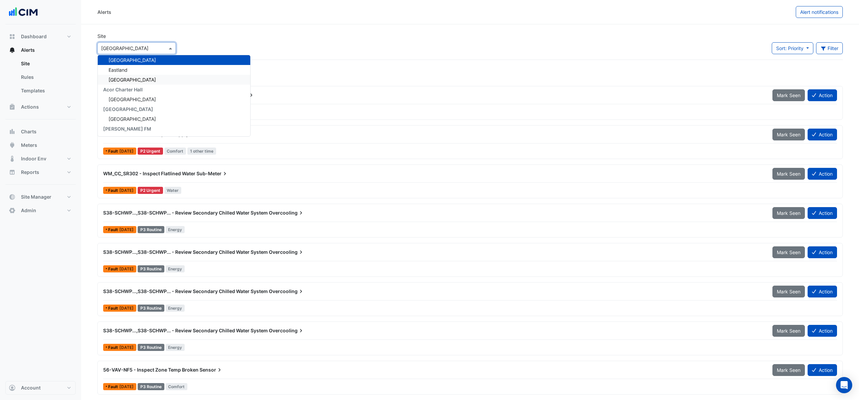
click at [143, 82] on div "[GEOGRAPHIC_DATA]" at bounding box center [174, 80] width 152 height 10
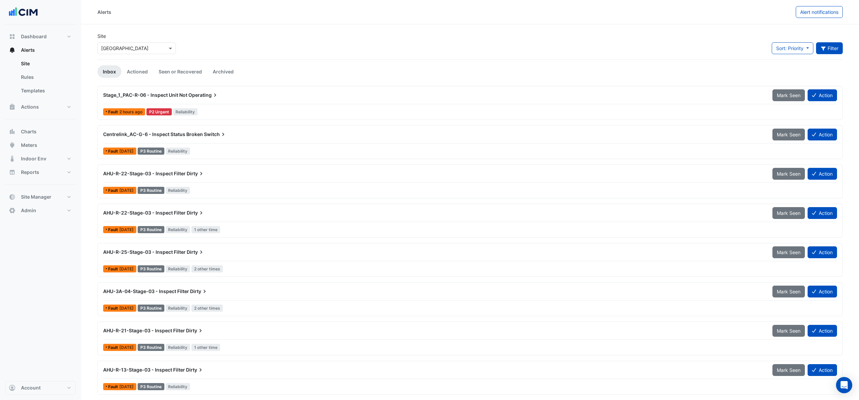
click at [838, 42] on button "Filter" at bounding box center [829, 48] width 27 height 12
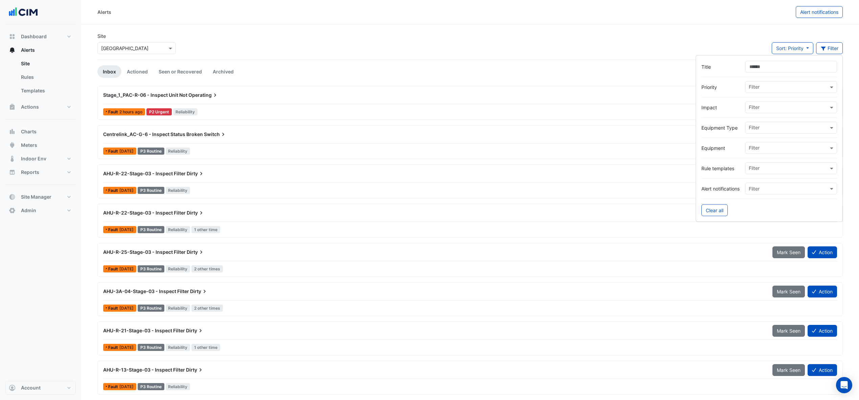
click at [759, 151] on input "text" at bounding box center [787, 148] width 79 height 7
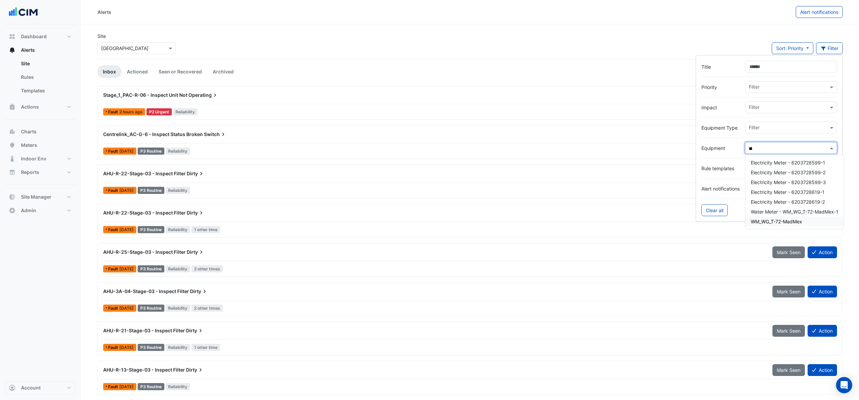
click at [755, 221] on span "WM_WG_T-72-MadMex" at bounding box center [775, 221] width 51 height 6
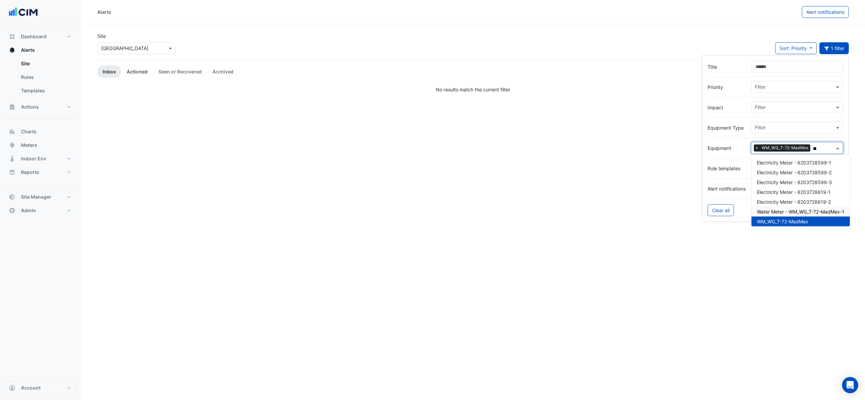
type input "**"
click at [126, 67] on link "Actioned" at bounding box center [137, 71] width 32 height 13
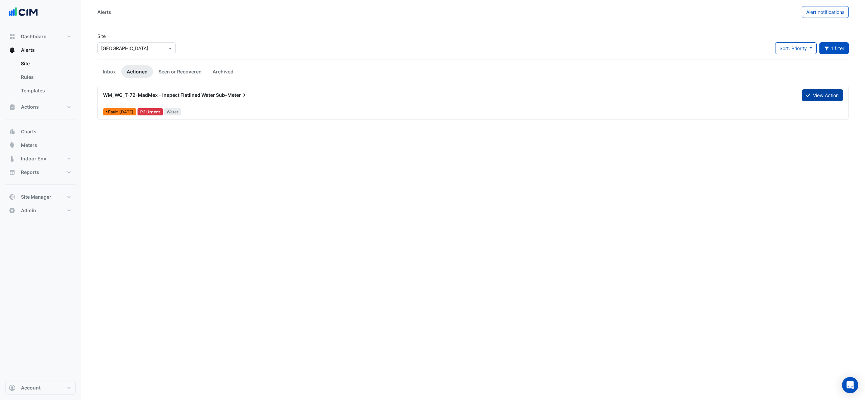
click at [836, 97] on button "View Action" at bounding box center [822, 95] width 41 height 12
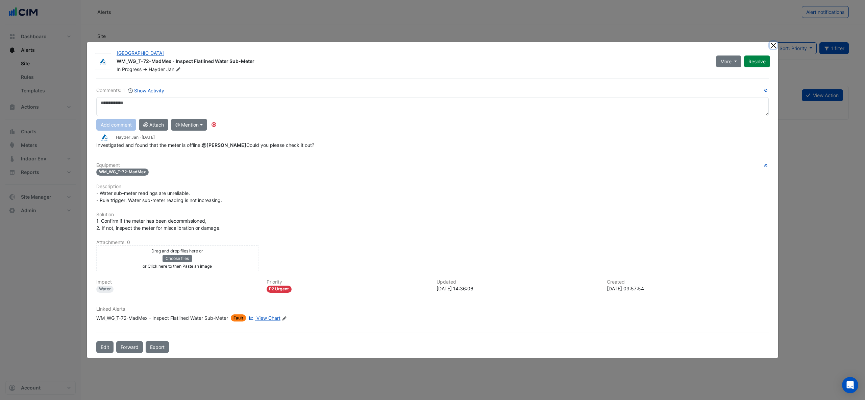
click at [773, 45] on ngb-modal-window "Watergardens Town Centre WM_WG_T-72-MadMex - Inspect Flatlined Water Sub-Meter …" at bounding box center [432, 200] width 865 height 400
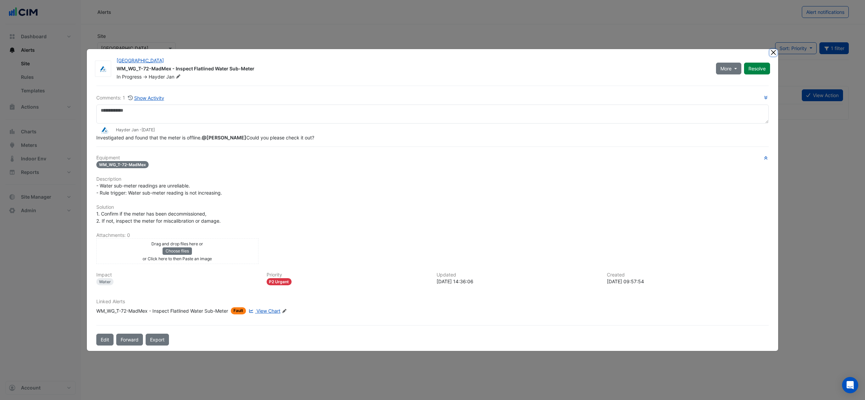
click at [770, 53] on button "Close" at bounding box center [773, 52] width 7 height 7
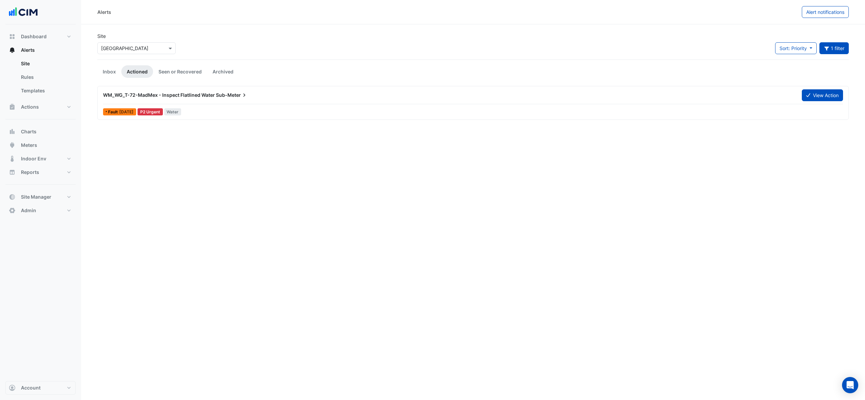
click at [164, 99] on div "WM_WG_T-72-MadMex - Inspect Flatlined Water Sub-Meter" at bounding box center [448, 95] width 699 height 12
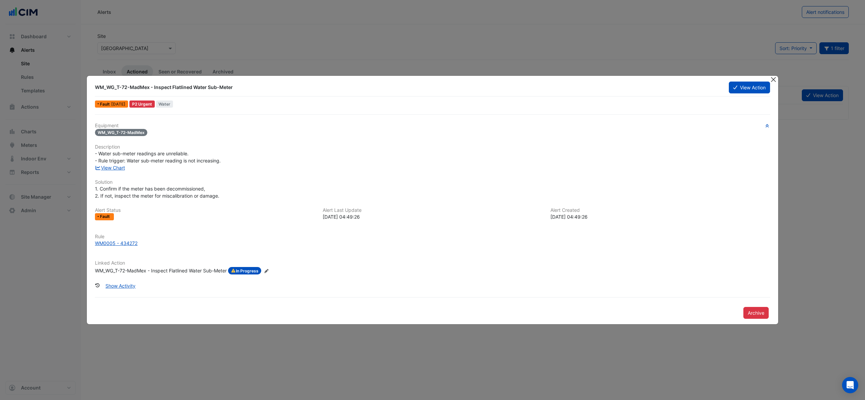
click at [772, 80] on button "Close" at bounding box center [773, 79] width 7 height 7
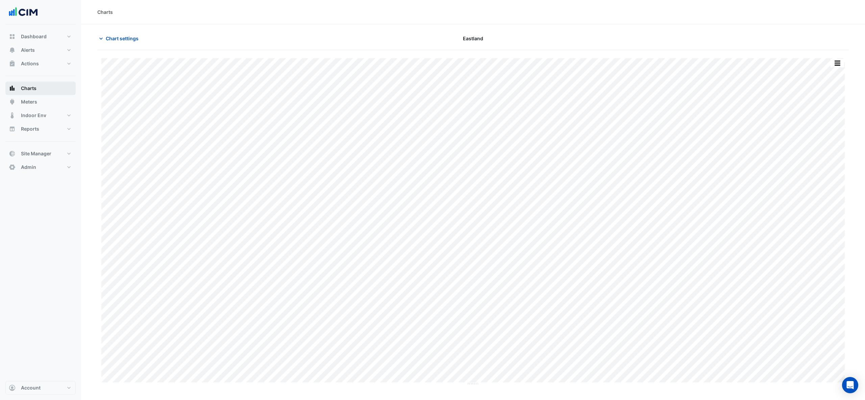
click at [40, 87] on button "Charts" at bounding box center [40, 88] width 70 height 14
click at [121, 37] on span "Chart settings" at bounding box center [122, 38] width 33 height 7
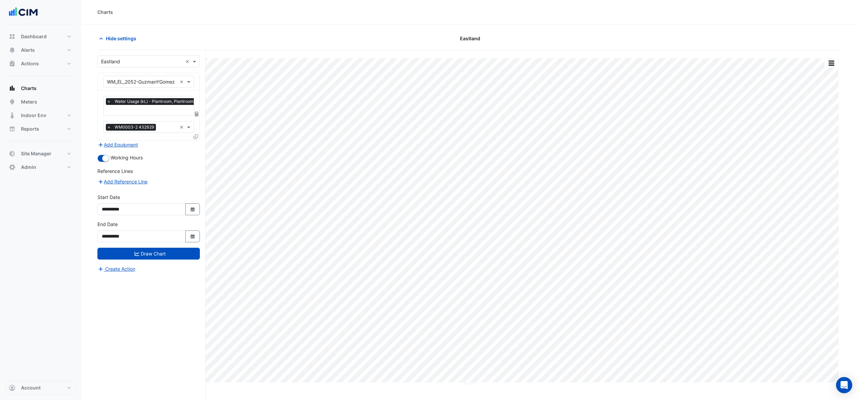
click at [148, 58] on input "text" at bounding box center [141, 61] width 81 height 7
type input "********"
click at [128, 87] on span "Hyperdome" at bounding box center [122, 86] width 26 height 6
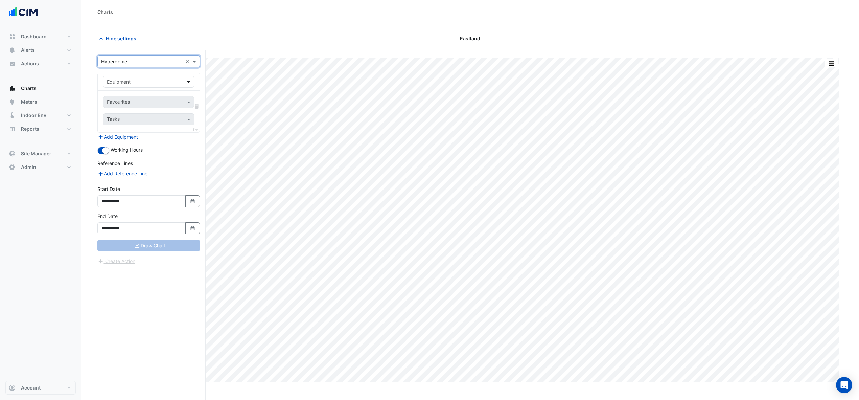
click at [187, 80] on span at bounding box center [189, 81] width 8 height 7
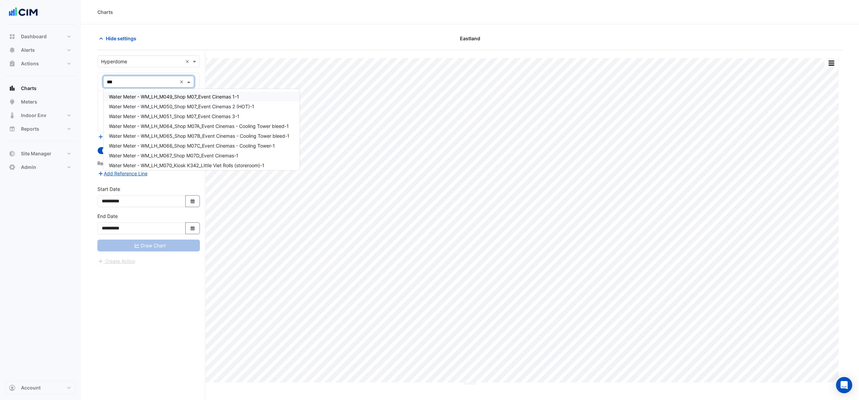
type input "****"
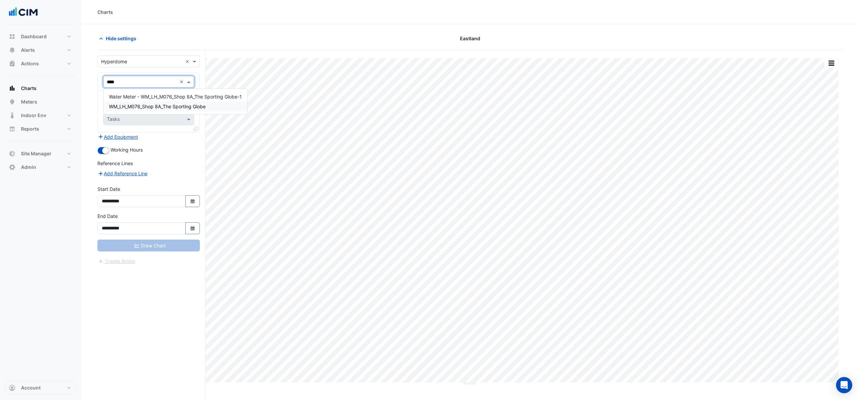
click at [164, 104] on span "WM_LH_M076_Shop 8A_The Sporting Globe" at bounding box center [157, 106] width 97 height 6
click at [182, 103] on div at bounding box center [181, 102] width 6 height 6
click at [187, 99] on span at bounding box center [189, 101] width 8 height 7
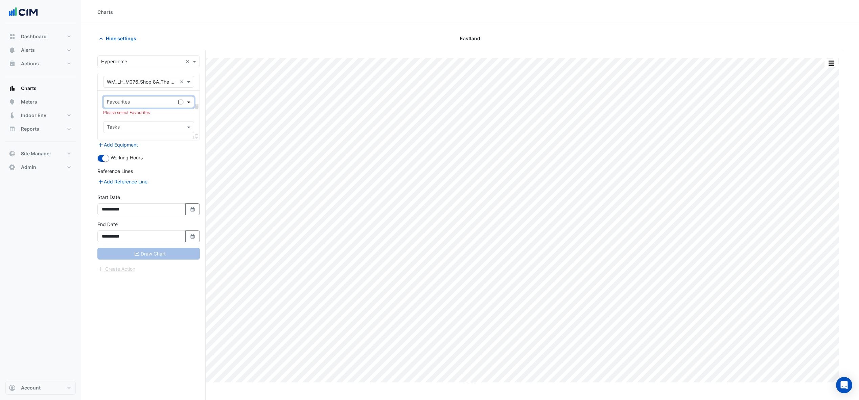
click at [187, 99] on span at bounding box center [189, 101] width 8 height 7
click at [140, 117] on span "Water Usage (kL) - Plantroom, Plantroom" at bounding box center [154, 117] width 91 height 6
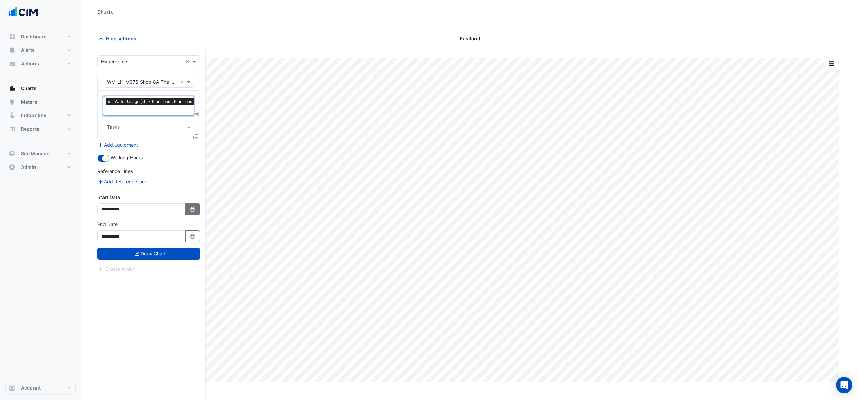
click at [198, 206] on button "Select Date" at bounding box center [192, 209] width 15 height 12
select select "*"
select select "****"
click at [109, 117] on span "Previous month" at bounding box center [108, 119] width 5 height 5
select select "*"
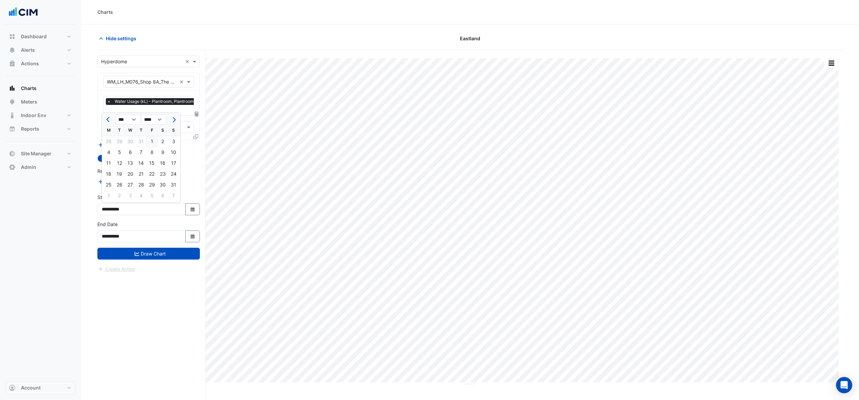
click at [154, 137] on div "1" at bounding box center [151, 141] width 11 height 11
type input "**********"
click at [149, 258] on button "Draw Chart" at bounding box center [148, 253] width 102 height 12
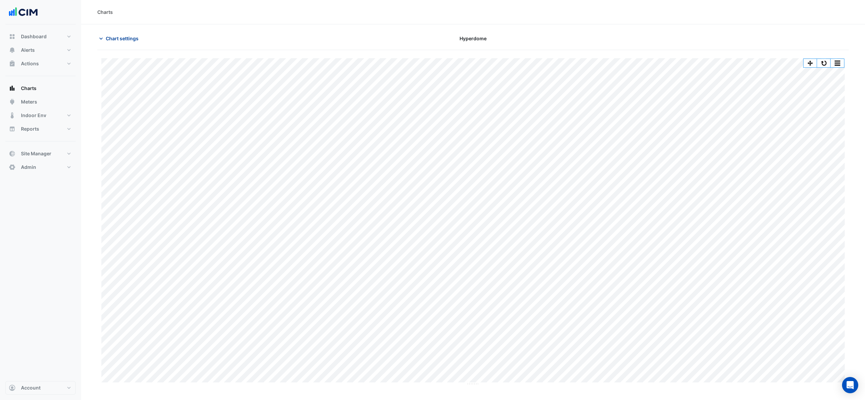
click at [113, 43] on button "Chart settings" at bounding box center [120, 38] width 46 height 12
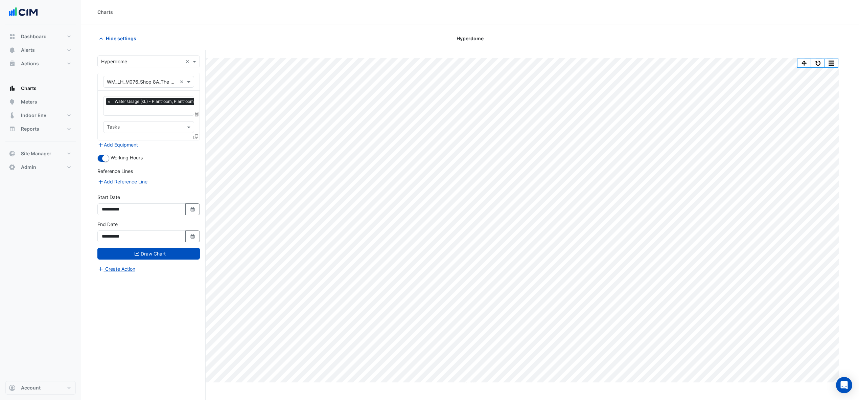
click at [190, 234] on icon "Select Date" at bounding box center [193, 236] width 6 height 5
drag, startPoint x: 176, startPoint y: 140, endPoint x: 172, endPoint y: 146, distance: 8.3
click at [176, 141] on ngb-datepicker "*** *** *** *** *** **** **** **** **** **** **** **** **** **** **** **** M T …" at bounding box center [140, 185] width 79 height 90
click at [172, 146] on span "Next month" at bounding box center [173, 146] width 5 height 5
select select "**"
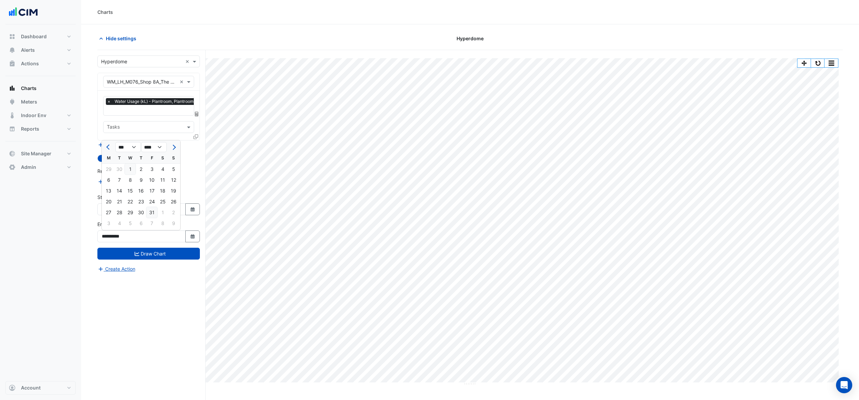
click at [152, 211] on div "31" at bounding box center [151, 212] width 11 height 11
type input "**********"
click at [167, 254] on button "Draw Chart" at bounding box center [148, 253] width 102 height 12
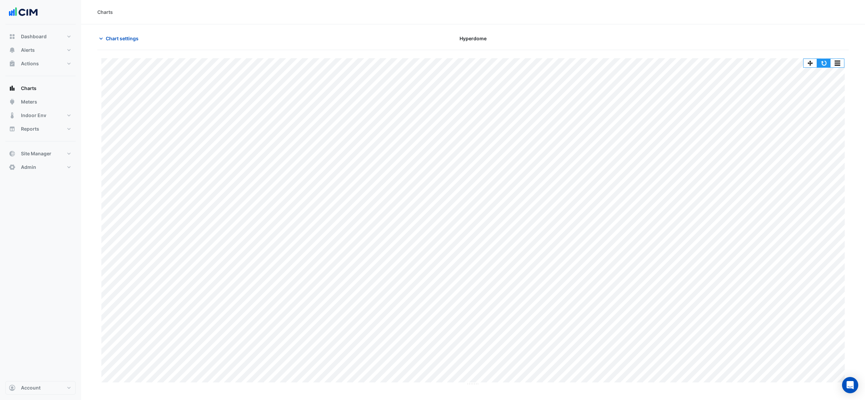
click at [827, 64] on button "button" at bounding box center [824, 63] width 14 height 8
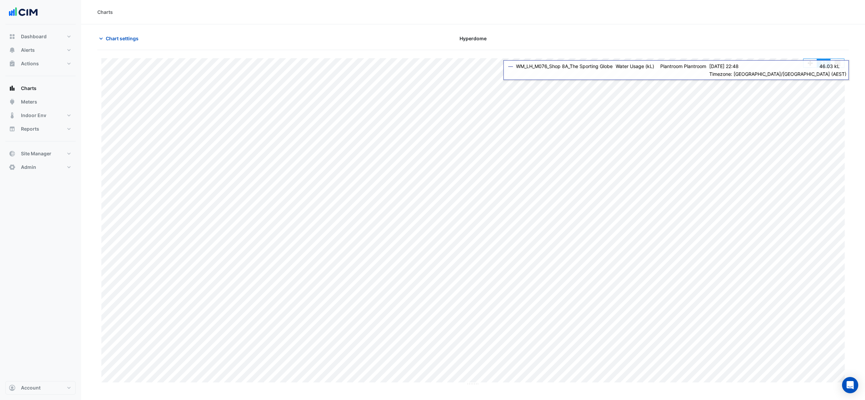
click at [829, 66] on button "button" at bounding box center [824, 63] width 14 height 8
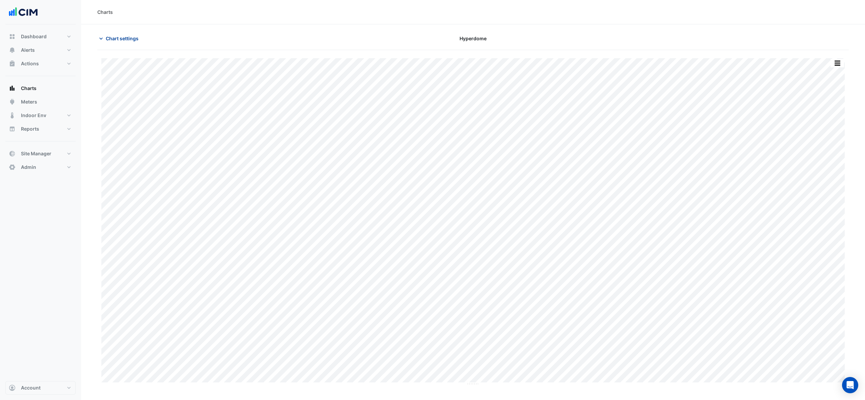
click at [128, 38] on span "Chart settings" at bounding box center [122, 38] width 33 height 7
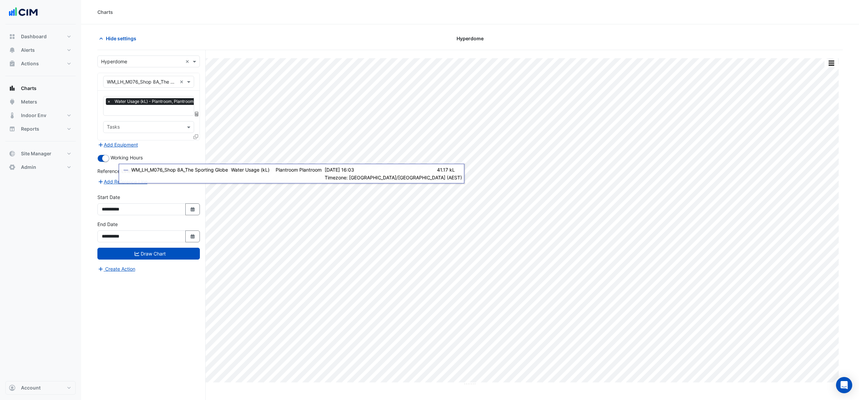
click at [196, 134] on icon at bounding box center [195, 136] width 5 height 5
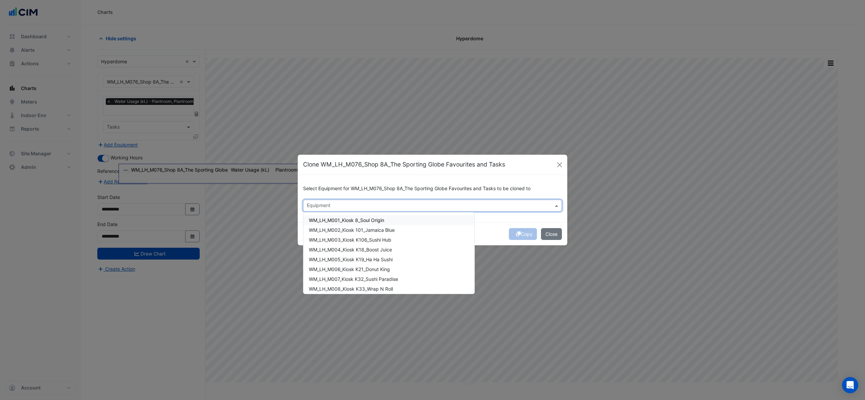
click at [372, 204] on input "text" at bounding box center [429, 205] width 244 height 7
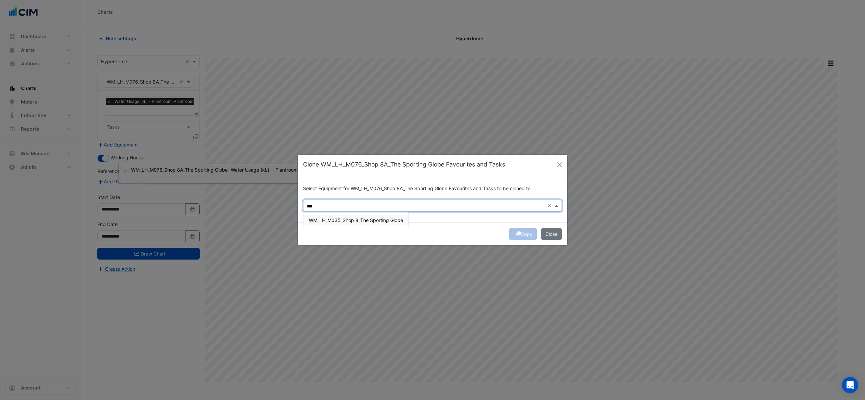
click at [343, 219] on span "WM_LH_M035_Shop 8_The Sporting Globe" at bounding box center [356, 220] width 94 height 6
type input "***"
click at [525, 236] on button "Copy" at bounding box center [523, 234] width 28 height 12
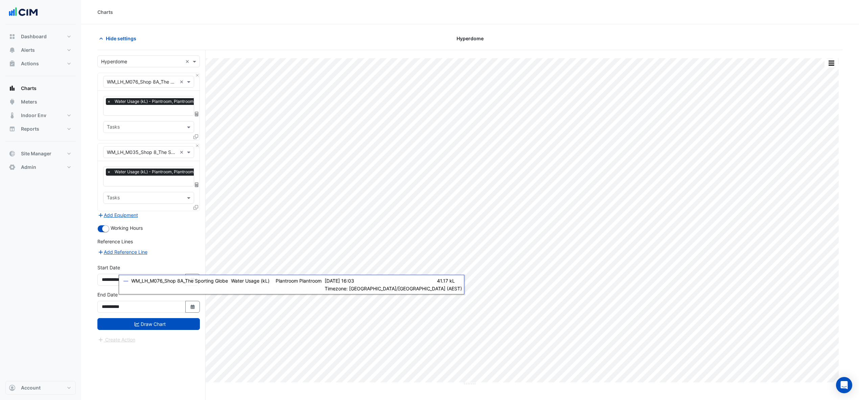
click at [163, 332] on form "× Hyperdome × × WM_LH_M076_Shop 8A_The Sporting Globe × × Water Usage (kL) - Pl…" at bounding box center [148, 199] width 102 height 288
click at [167, 327] on button "Draw Chart" at bounding box center [148, 324] width 102 height 12
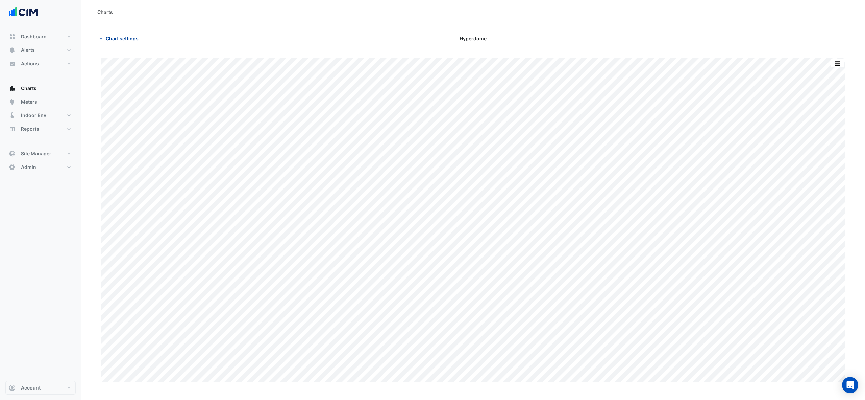
click at [136, 40] on span "Chart settings" at bounding box center [122, 38] width 33 height 7
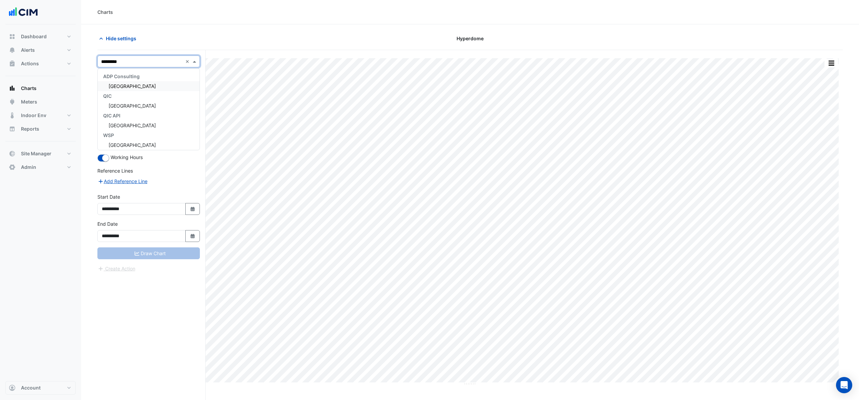
type input "**********"
click at [148, 86] on span "Watergardens Town Centre" at bounding box center [132, 86] width 47 height 6
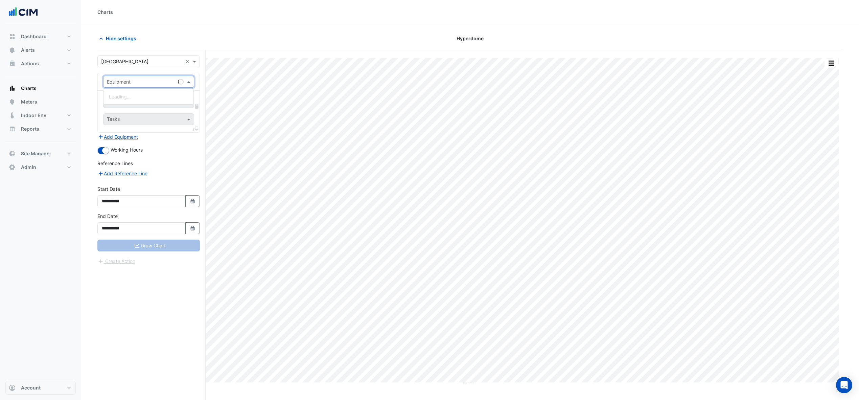
click at [148, 84] on input "text" at bounding box center [142, 81] width 70 height 7
type input "***"
click at [130, 105] on span "WM_WG_T-72-MadMex" at bounding box center [134, 106] width 51 height 6
click at [138, 250] on div "Draw Chart" at bounding box center [148, 245] width 102 height 12
click at [128, 106] on div at bounding box center [144, 102] width 77 height 9
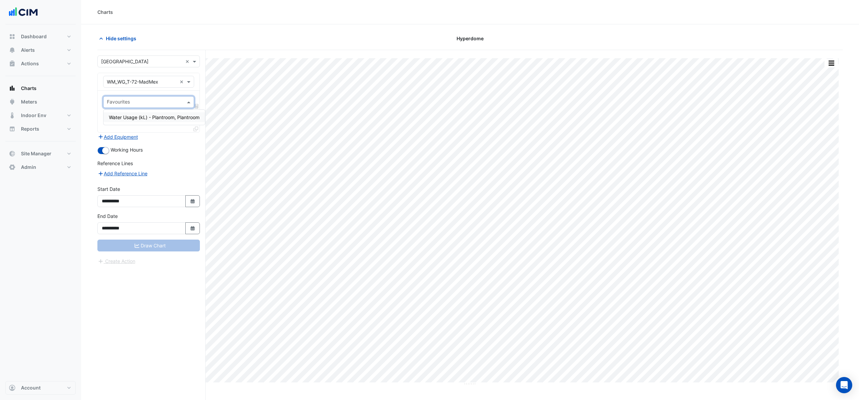
click at [129, 118] on span "Water Usage (kL) - Plantroom, Plantroom" at bounding box center [154, 117] width 91 height 6
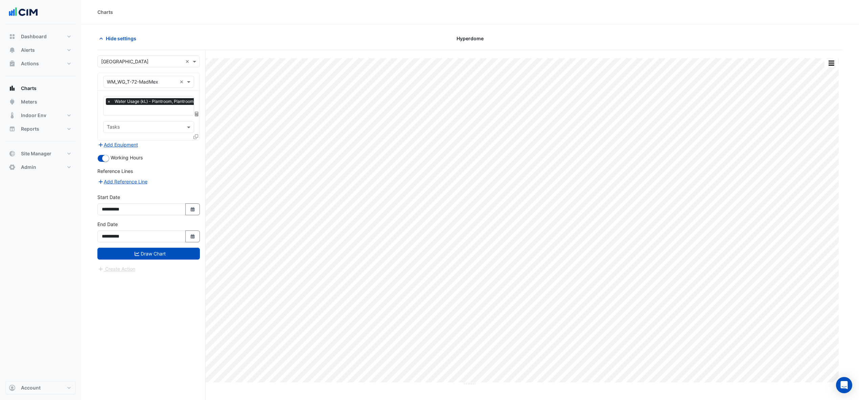
click at [117, 313] on div "**********" at bounding box center [151, 237] width 108 height 375
click at [154, 252] on button "Draw Chart" at bounding box center [148, 253] width 102 height 12
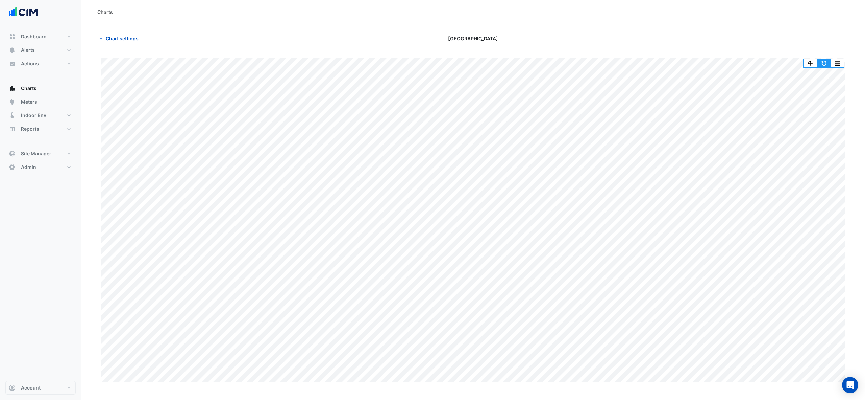
click at [824, 59] on button "button" at bounding box center [824, 63] width 14 height 8
click at [822, 60] on button "button" at bounding box center [824, 63] width 14 height 8
click at [124, 38] on span "Chart settings" at bounding box center [122, 38] width 33 height 7
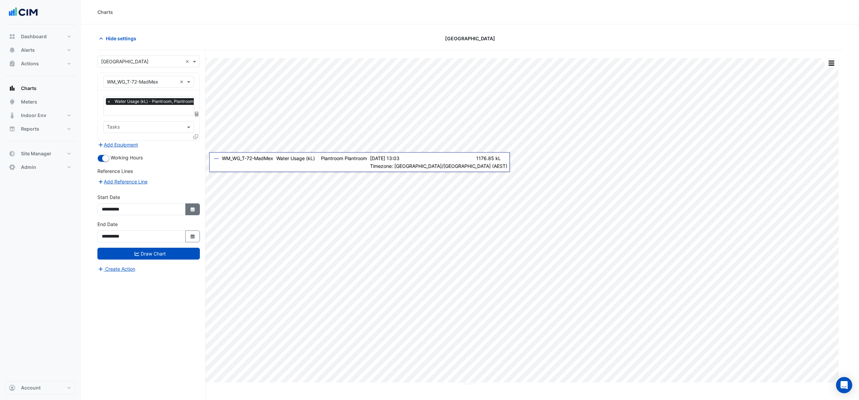
click at [188, 203] on button "Select Date" at bounding box center [192, 209] width 15 height 12
select select "*"
select select "****"
click at [108, 120] on span "Previous month" at bounding box center [108, 119] width 5 height 5
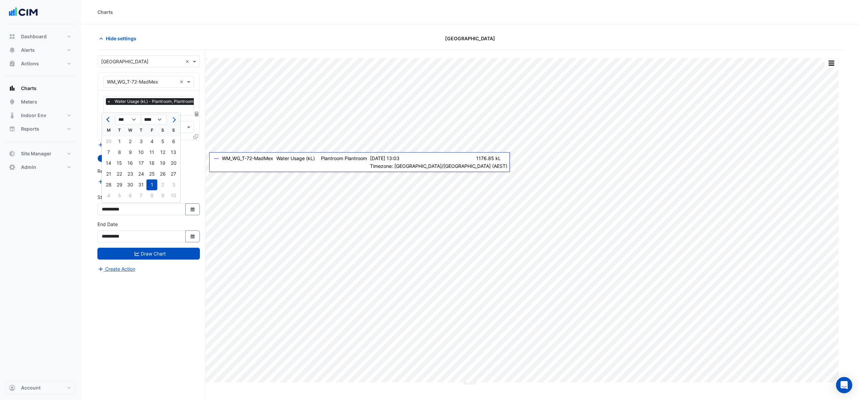
select select "*"
click at [173, 140] on div "1" at bounding box center [173, 141] width 11 height 11
type input "**********"
click at [149, 251] on button "Draw Chart" at bounding box center [148, 253] width 102 height 12
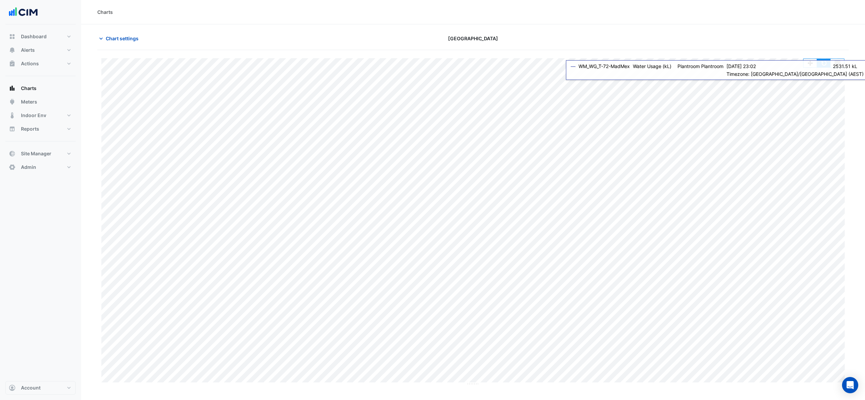
click at [828, 64] on button "button" at bounding box center [824, 63] width 14 height 8
click at [820, 62] on button "button" at bounding box center [824, 63] width 14 height 8
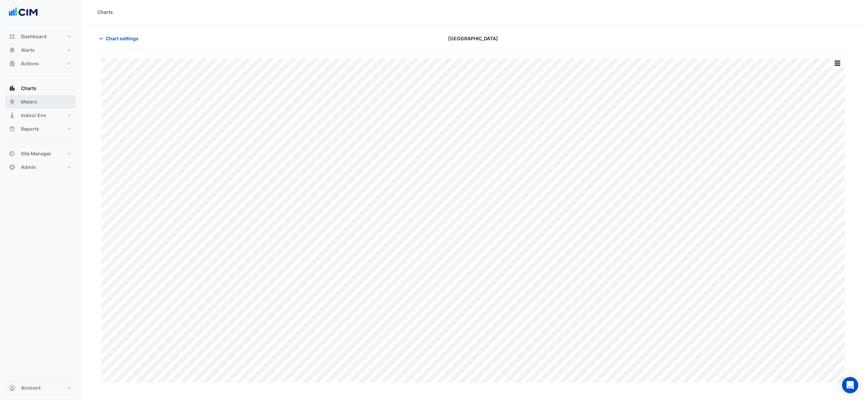
click at [49, 98] on button "Meters" at bounding box center [40, 102] width 70 height 14
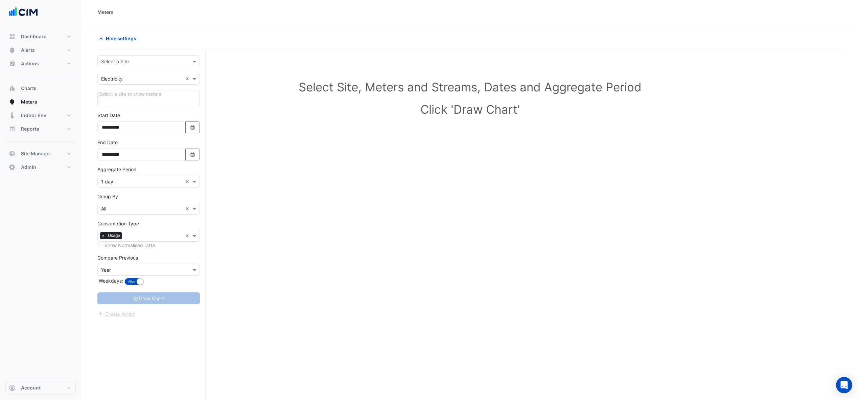
click at [128, 37] on span "Hide settings" at bounding box center [121, 38] width 30 height 7
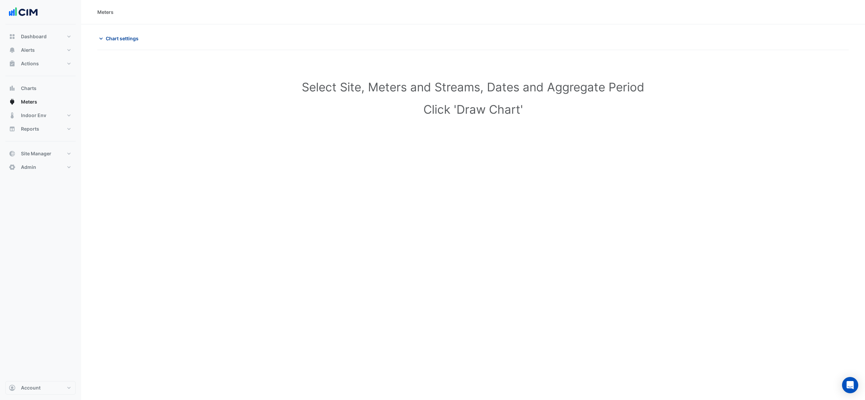
click at [128, 41] on span "Chart settings" at bounding box center [122, 38] width 33 height 7
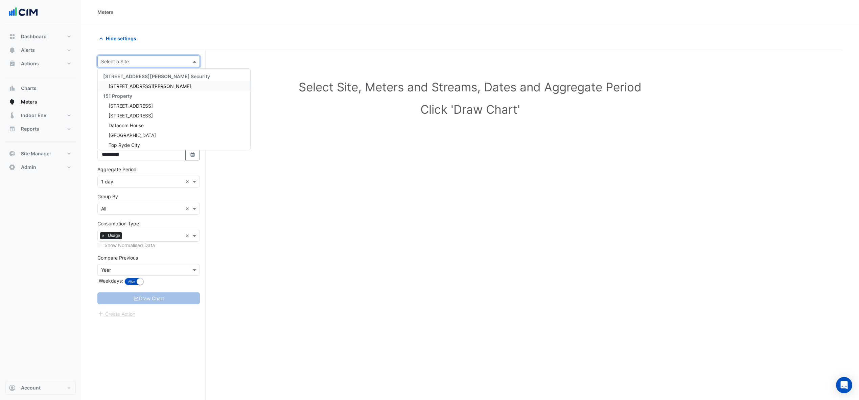
click at [134, 60] on input "text" at bounding box center [141, 61] width 81 height 7
type input "**********"
click at [128, 87] on div "ADP Consulting Watergardens Town Centre QIC Watergardens Town Centre QIC API Wa…" at bounding box center [149, 110] width 102 height 78
click at [128, 88] on span "[GEOGRAPHIC_DATA]" at bounding box center [132, 86] width 47 height 6
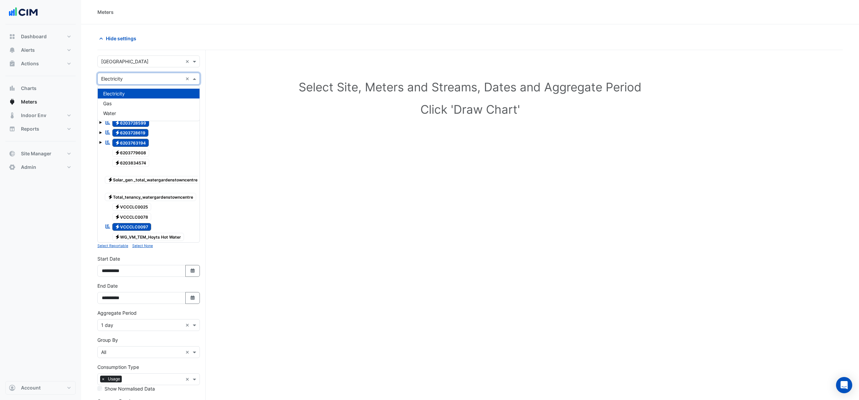
click at [168, 82] on div "× Electricity ×" at bounding box center [148, 79] width 102 height 12
drag, startPoint x: 130, startPoint y: 108, endPoint x: 127, endPoint y: 118, distance: 10.6
click at [127, 118] on div "Electricity Gas Water" at bounding box center [149, 103] width 102 height 29
click at [127, 116] on div "Water" at bounding box center [149, 113] width 102 height 10
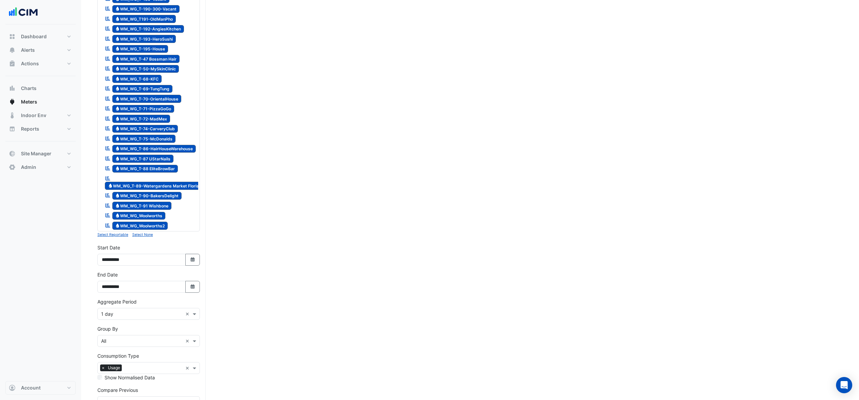
scroll to position [817, 0]
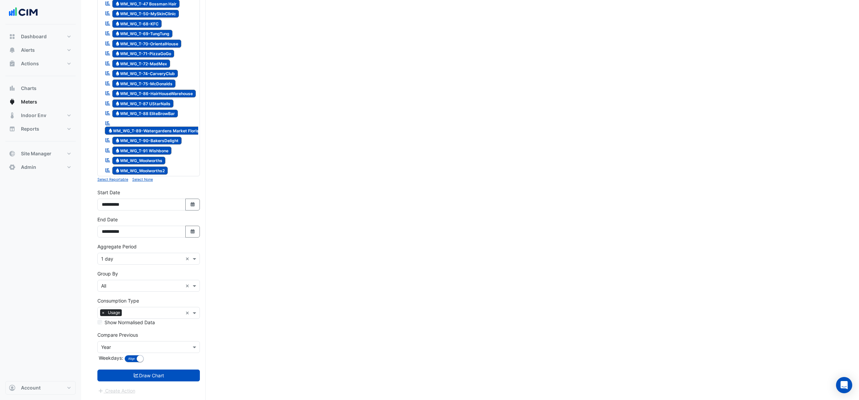
click at [146, 176] on button "Select None" at bounding box center [142, 179] width 21 height 6
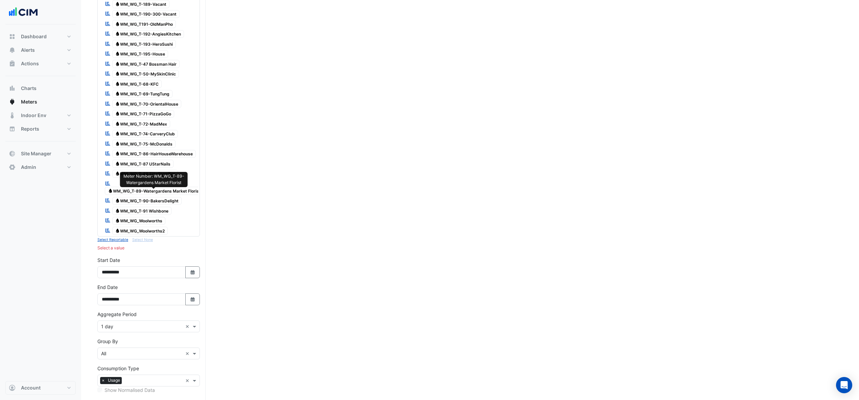
scroll to position [727, 0]
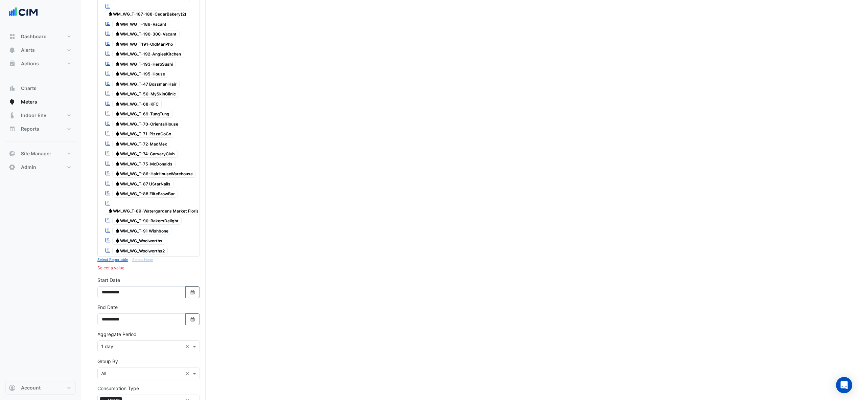
click at [160, 140] on span "Water WM_WG_T-72-MadMex" at bounding box center [141, 144] width 58 height 8
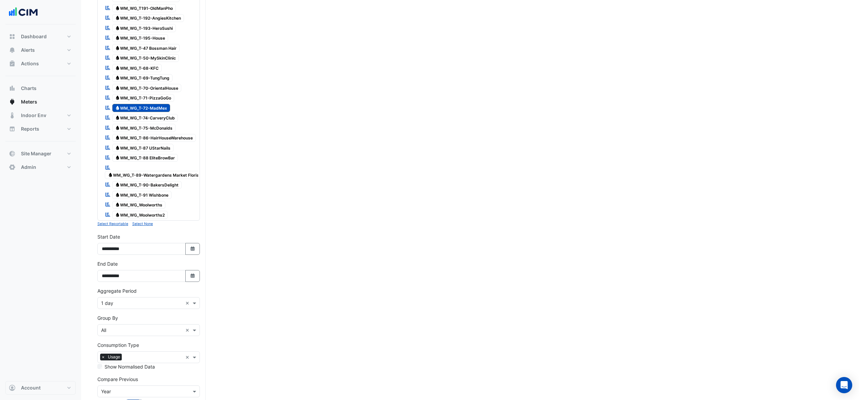
scroll to position [817, 0]
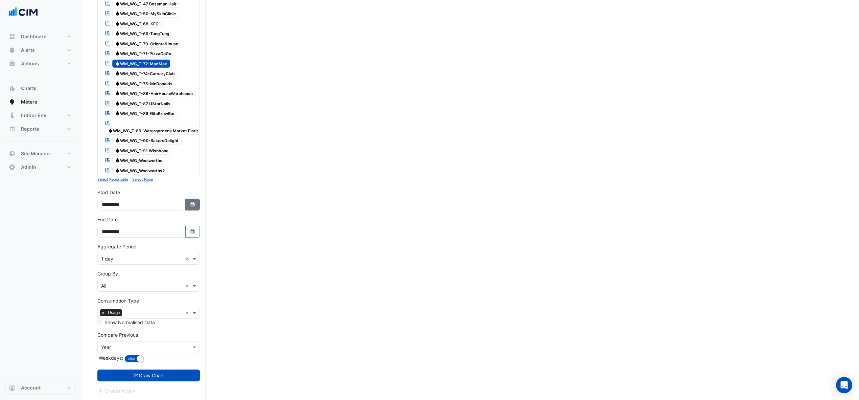
click at [195, 203] on icon "Select Date" at bounding box center [193, 204] width 6 height 5
select select "*"
select select "****"
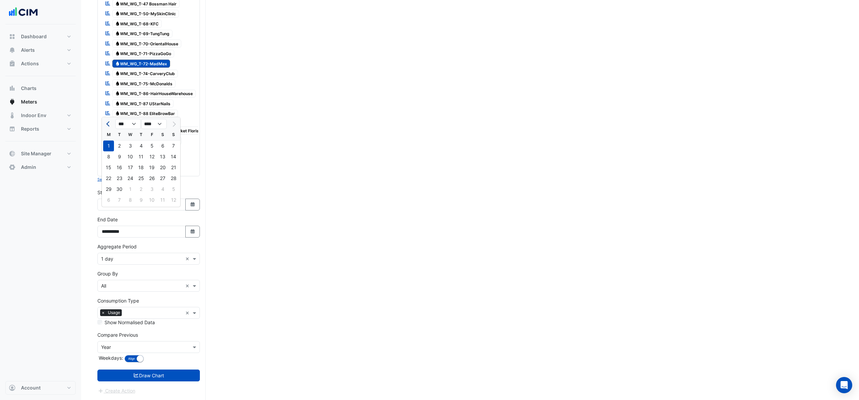
click at [110, 118] on button "Previous month" at bounding box center [108, 123] width 8 height 11
select select "*"
click at [154, 140] on div "1" at bounding box center [151, 145] width 11 height 11
type input "**********"
click at [127, 258] on input "text" at bounding box center [141, 258] width 81 height 7
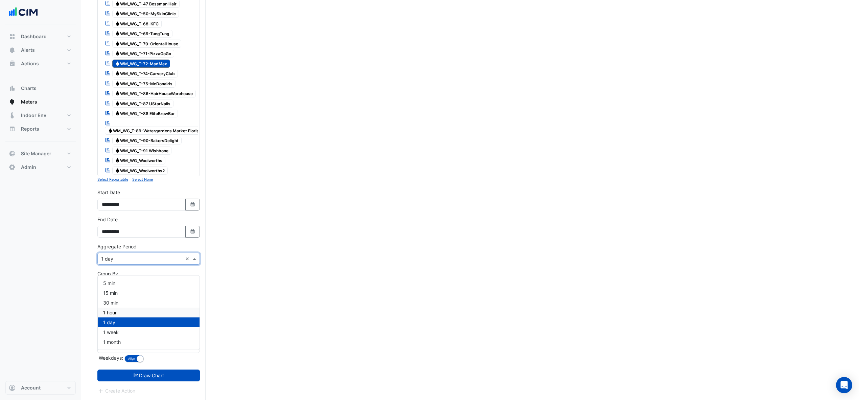
click at [106, 309] on span "1 hour" at bounding box center [110, 312] width 14 height 6
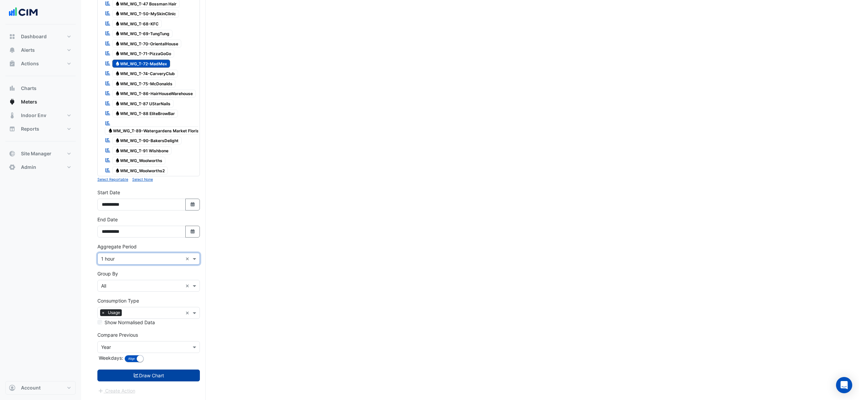
click at [124, 380] on button "Draw Chart" at bounding box center [148, 375] width 102 height 12
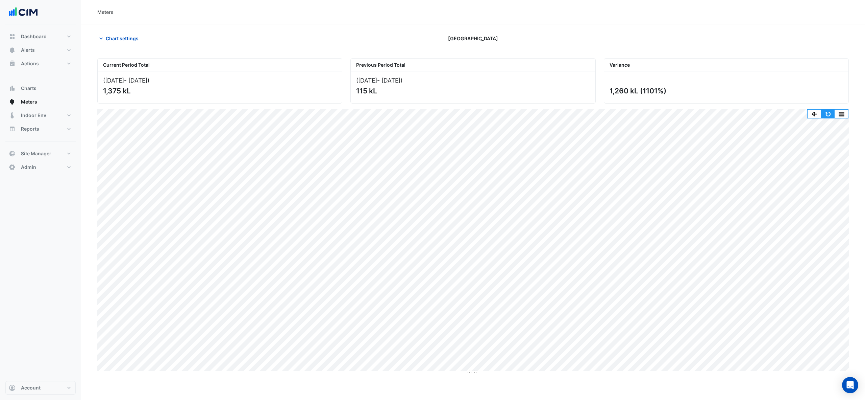
click at [829, 113] on button "button" at bounding box center [828, 114] width 14 height 8
click at [827, 115] on button "button" at bounding box center [828, 114] width 14 height 8
click at [826, 114] on button "button" at bounding box center [828, 114] width 14 height 8
click at [105, 38] on button "Chart settings" at bounding box center [120, 38] width 46 height 12
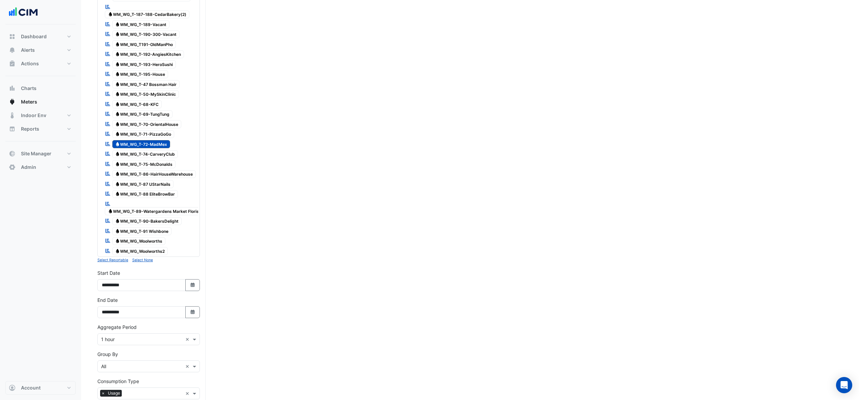
scroll to position [817, 0]
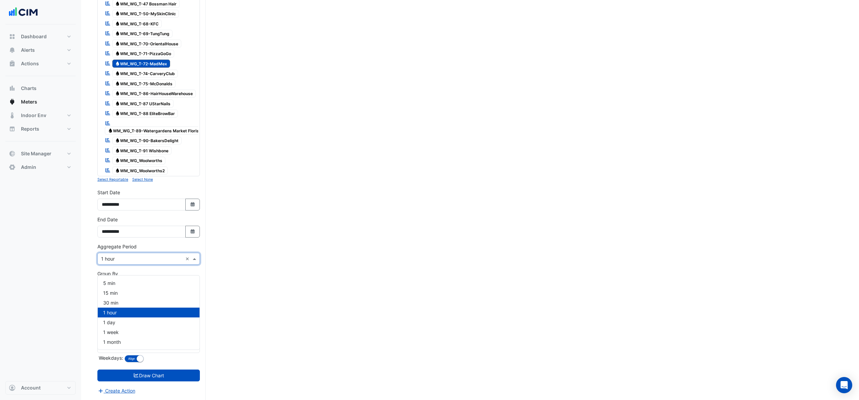
click at [149, 253] on div "× 1 hour ×" at bounding box center [148, 259] width 102 height 12
click at [113, 317] on div "1 day" at bounding box center [149, 322] width 102 height 10
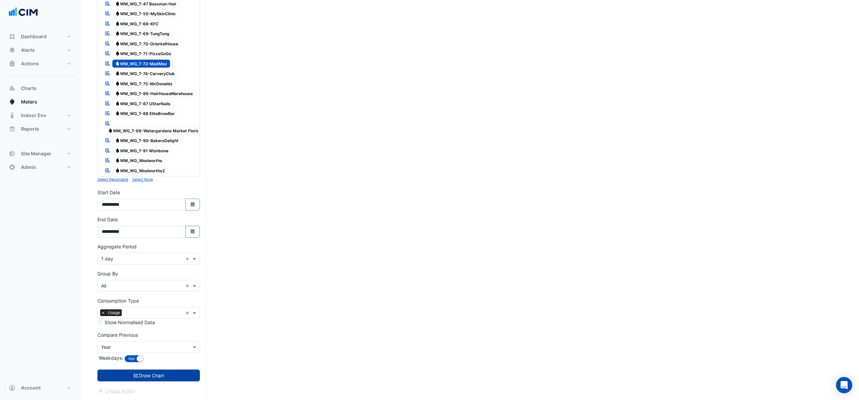
click at [160, 380] on button "Draw Chart" at bounding box center [148, 375] width 102 height 12
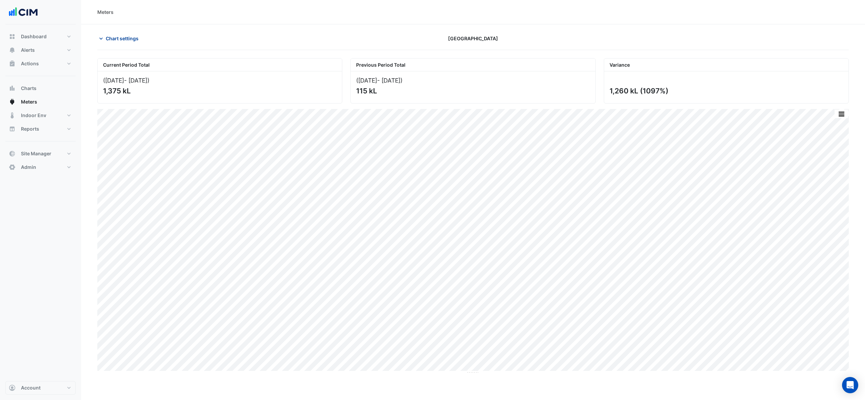
click at [114, 35] on span "Chart settings" at bounding box center [122, 38] width 33 height 7
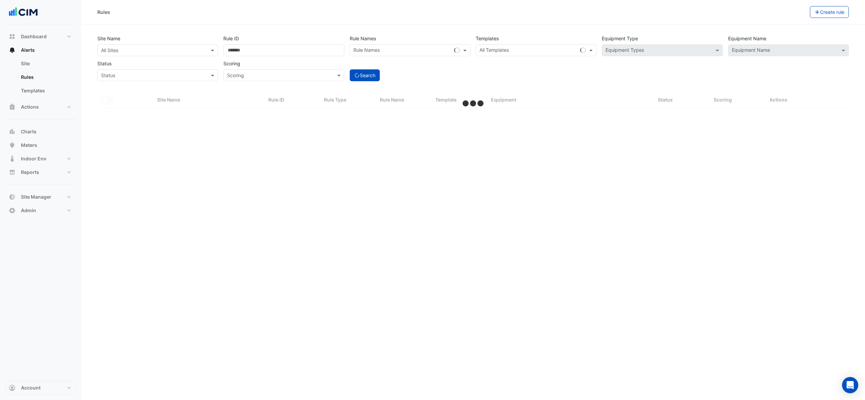
select select "***"
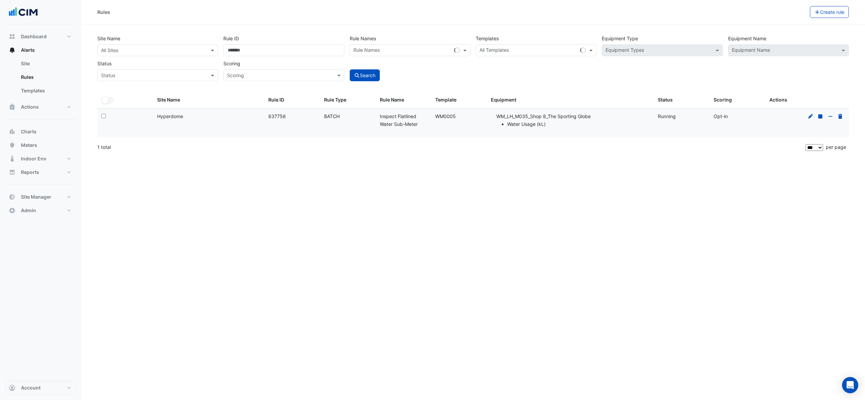
drag, startPoint x: 548, startPoint y: 129, endPoint x: 486, endPoint y: 114, distance: 64.1
click at [486, 114] on div "Select: Site Name: Hyperdome Rule ID: 837756 Rule Type: BATCH Rule Name: Inspec…" at bounding box center [473, 123] width 752 height 29
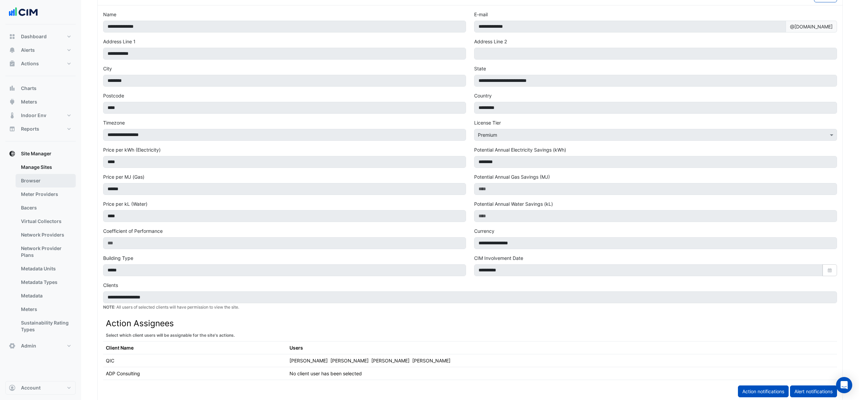
scroll to position [45, 0]
click at [48, 167] on link "Manage Sites" at bounding box center [46, 167] width 60 height 14
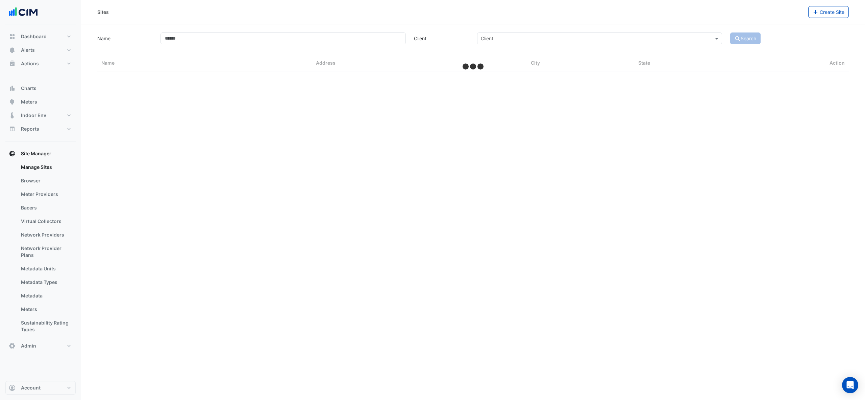
click at [196, 30] on section "Name Client Client Search Sites Name Sites Address Sites City Sites State Action" at bounding box center [473, 47] width 784 height 47
click at [195, 31] on div "Name Client Client Search" at bounding box center [473, 37] width 760 height 13
click at [192, 53] on app-manage-sites "Name Client Client Search Sites Name Sites Address Sites City Sites State Action" at bounding box center [473, 51] width 752 height 40
select select "***"
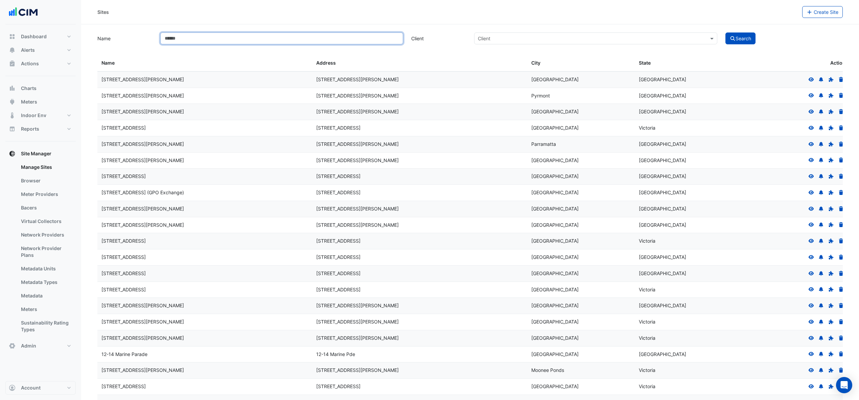
click at [193, 44] on input "Name" at bounding box center [281, 38] width 243 height 12
type input "**********"
click at [729, 38] on button "Search" at bounding box center [740, 38] width 30 height 12
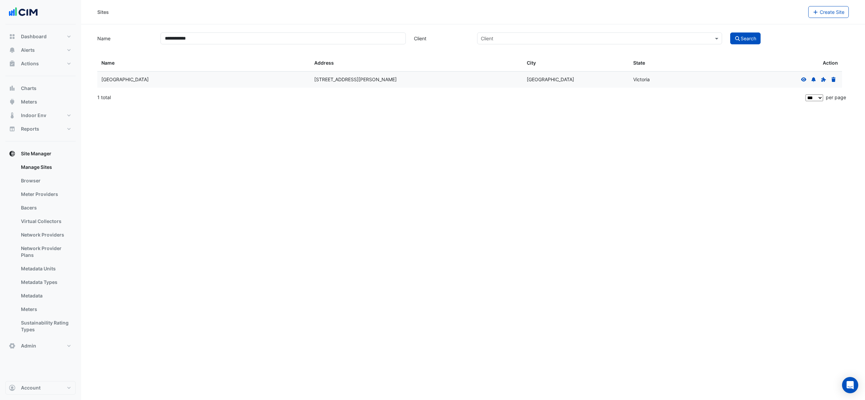
click at [802, 79] on icon at bounding box center [804, 79] width 5 height 4
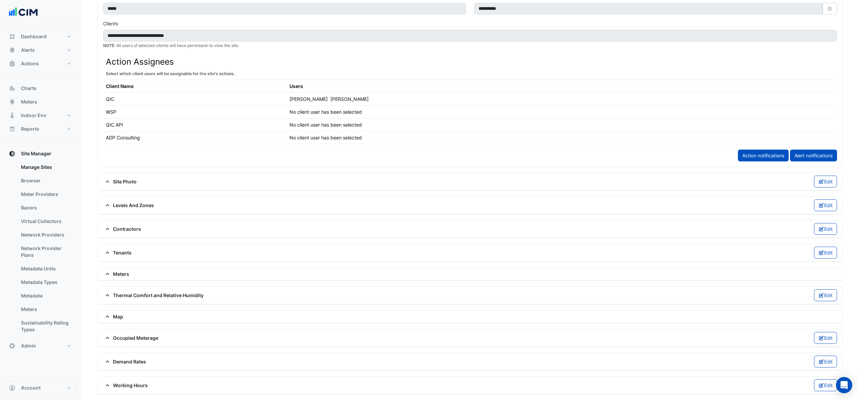
scroll to position [314, 0]
click at [115, 267] on div "Meters" at bounding box center [470, 273] width 744 height 13
click at [117, 268] on div "Meters" at bounding box center [470, 273] width 744 height 13
click at [117, 270] on span "Meters" at bounding box center [116, 273] width 26 height 7
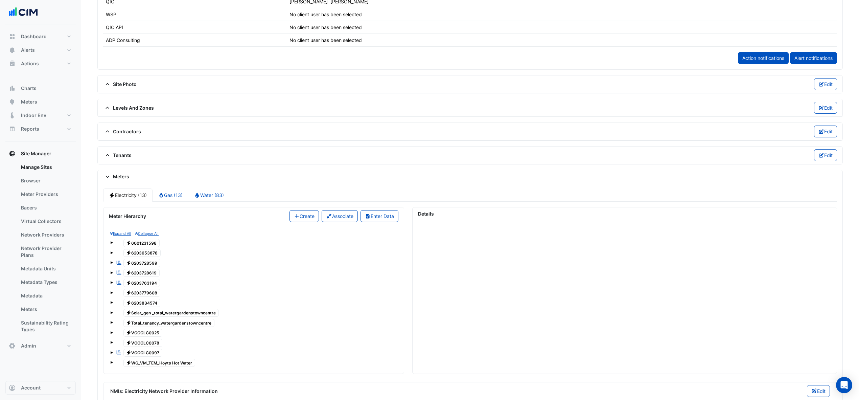
scroll to position [405, 0]
click at [206, 194] on link "Water (83)" at bounding box center [208, 193] width 41 height 13
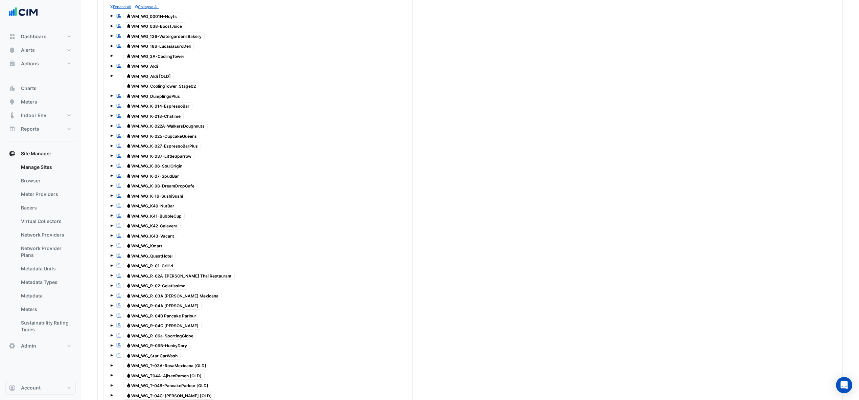
scroll to position [1179, 0]
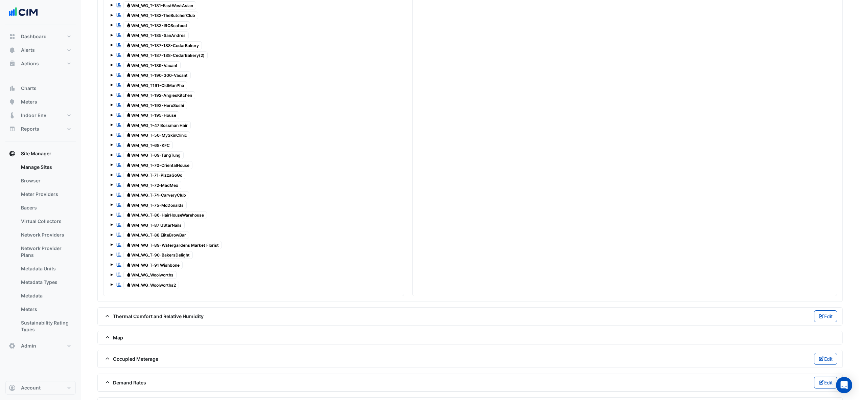
click at [170, 189] on span "Water WM_WG_T-72-MadMex" at bounding box center [152, 185] width 58 height 8
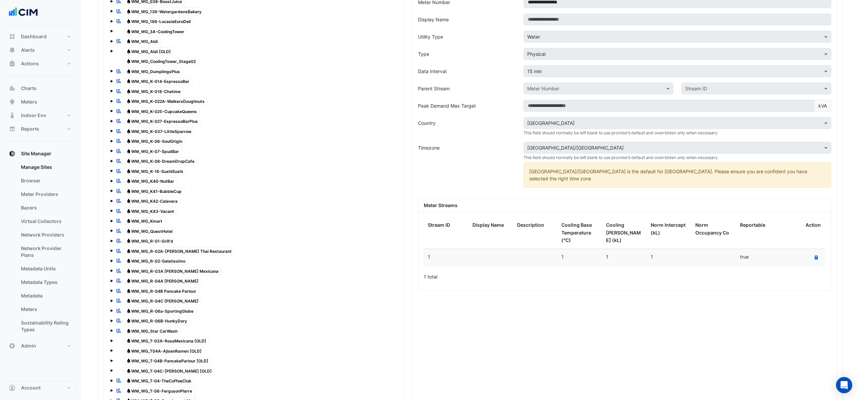
scroll to position [639, 0]
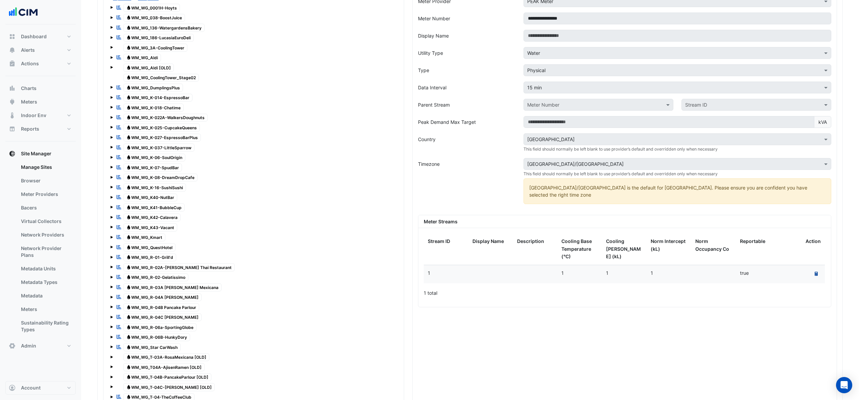
click at [818, 272] on button "Recalculate Meter Data" at bounding box center [815, 273] width 9 height 9
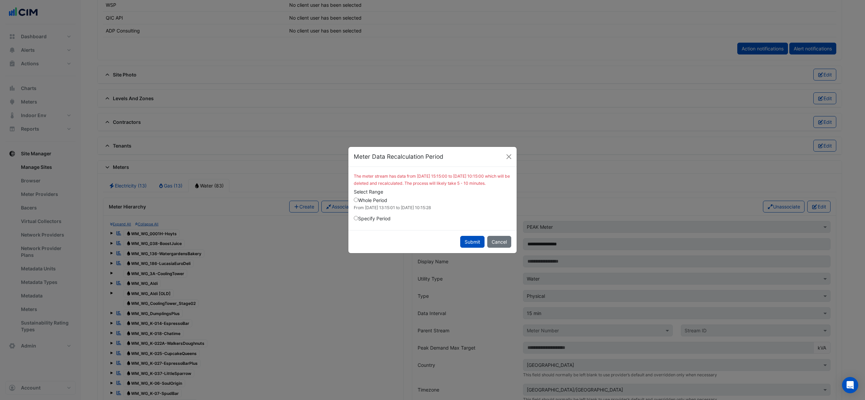
click at [820, 208] on ngb-modal-window "Meter Data Recalculation Period The meter stream has data from [DATE] 15:15:00 …" at bounding box center [432, 200] width 865 height 400
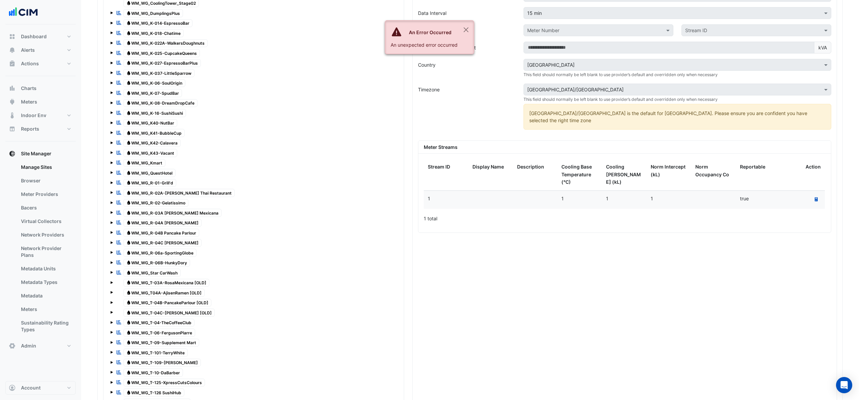
scroll to position [713, 0]
click at [466, 23] on button "Close" at bounding box center [466, 30] width 16 height 18
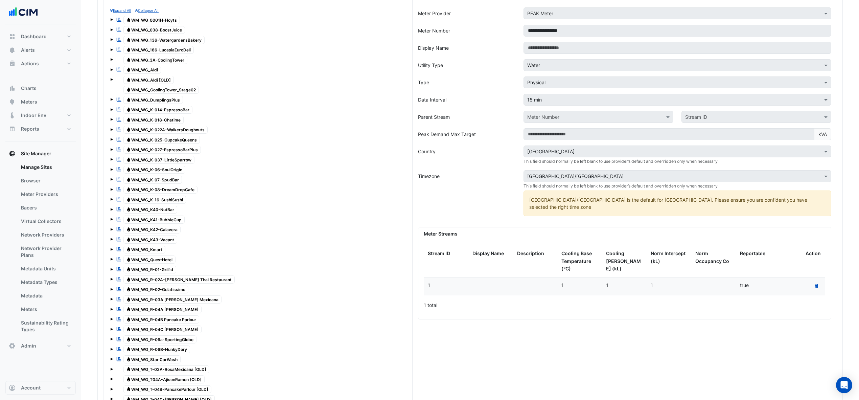
scroll to position [533, 0]
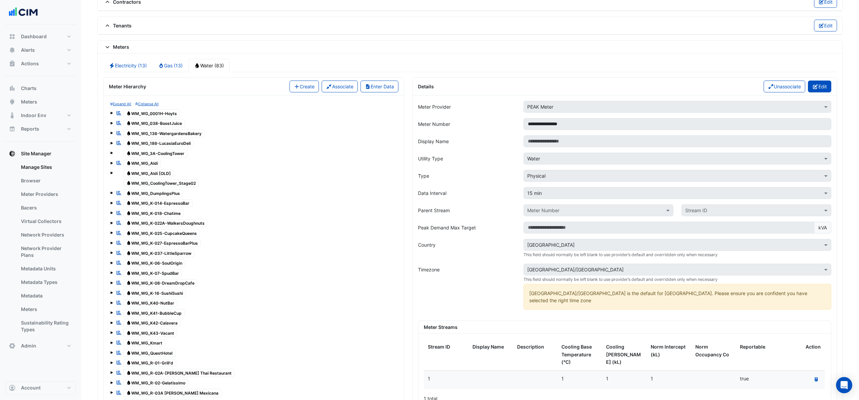
click at [825, 92] on button "Edit" at bounding box center [819, 86] width 23 height 12
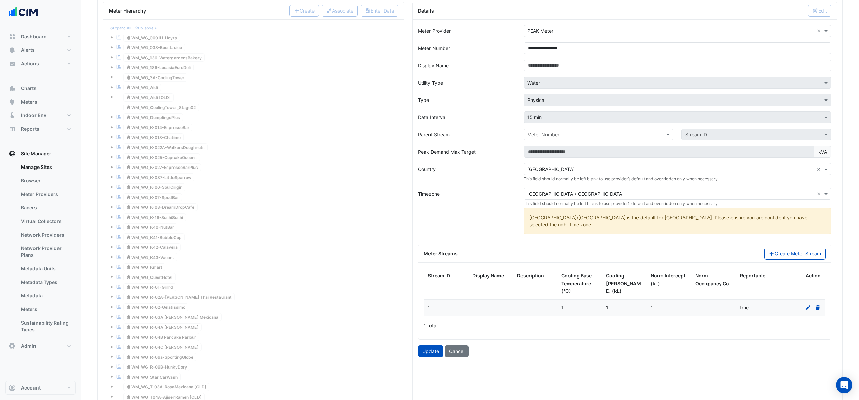
scroll to position [623, 0]
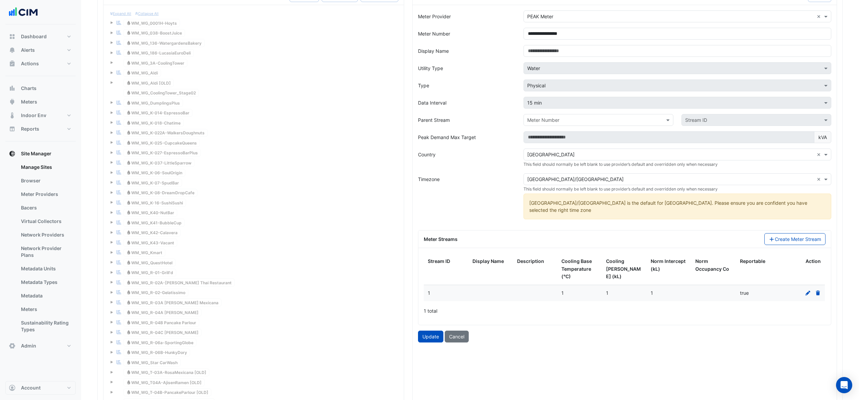
drag, startPoint x: 805, startPoint y: 292, endPoint x: 805, endPoint y: 296, distance: 3.7
click at [805, 295] on fa-icon at bounding box center [808, 293] width 6 height 6
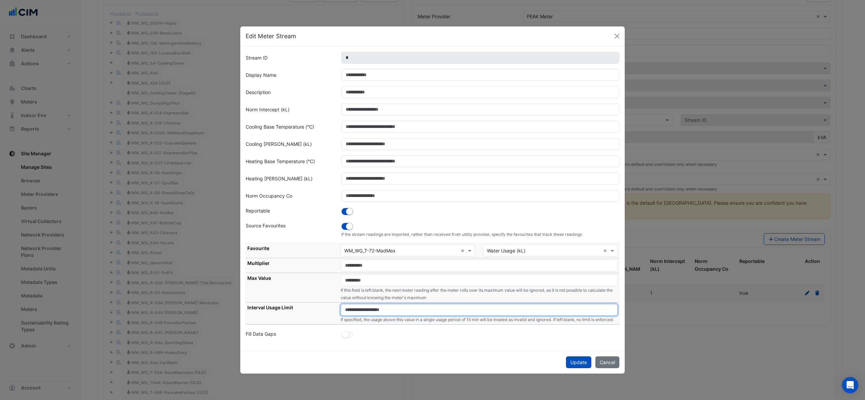
click at [364, 304] on input "number" at bounding box center [479, 310] width 277 height 12
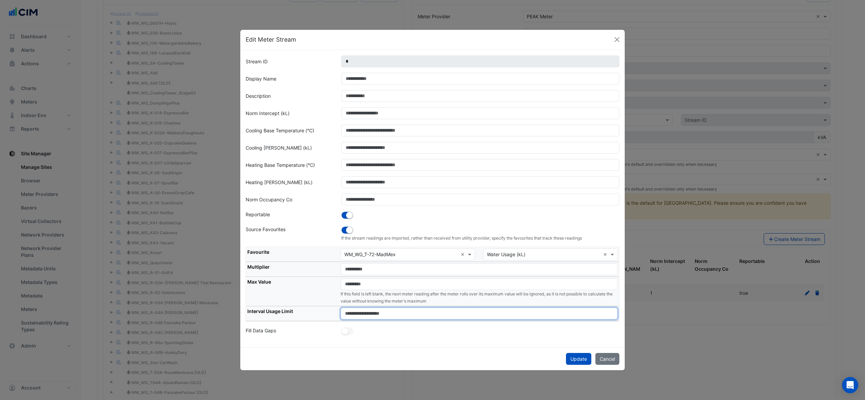
type input "**"
click at [425, 334] on div at bounding box center [480, 331] width 287 height 9
click at [577, 361] on button "Update" at bounding box center [578, 359] width 25 height 12
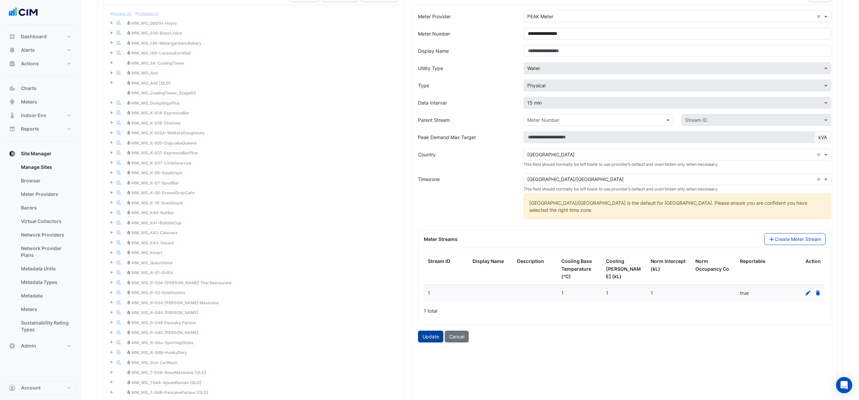
click at [431, 337] on button "Update" at bounding box center [430, 336] width 25 height 12
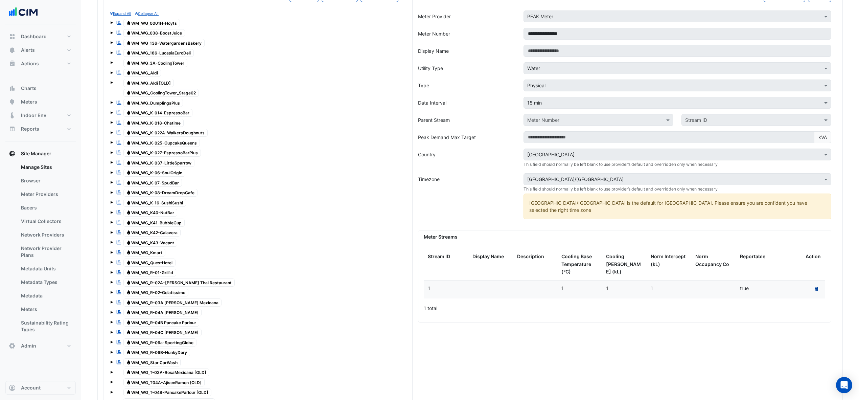
click at [817, 291] on button "Recalculate Meter Data" at bounding box center [815, 288] width 9 height 9
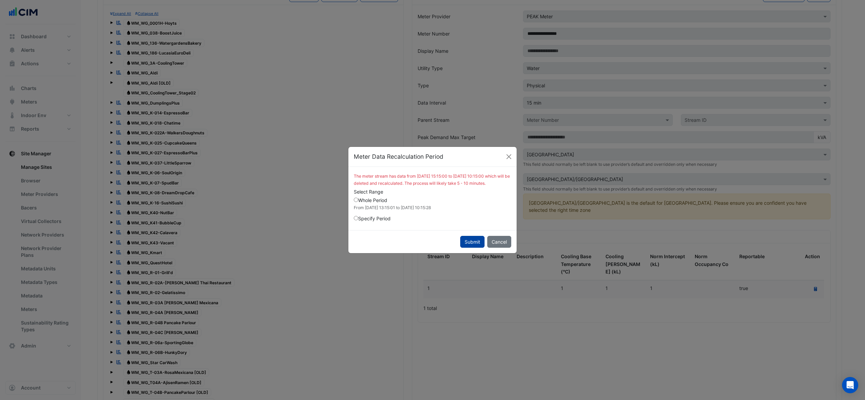
click at [469, 241] on button "Submit" at bounding box center [472, 242] width 24 height 12
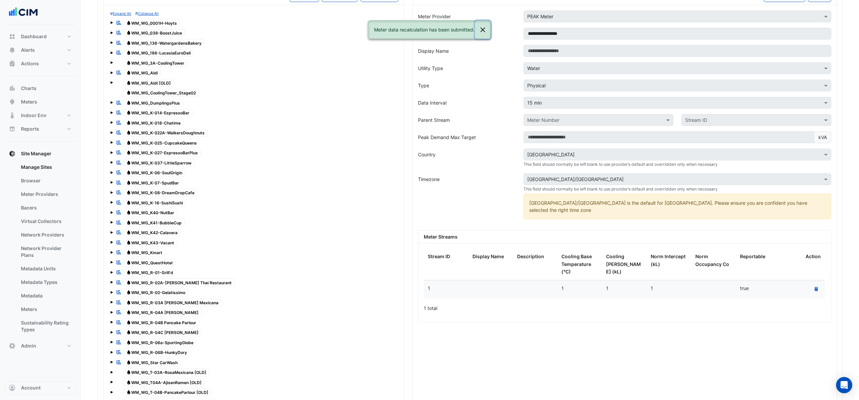
click at [482, 32] on button "Close" at bounding box center [483, 30] width 16 height 18
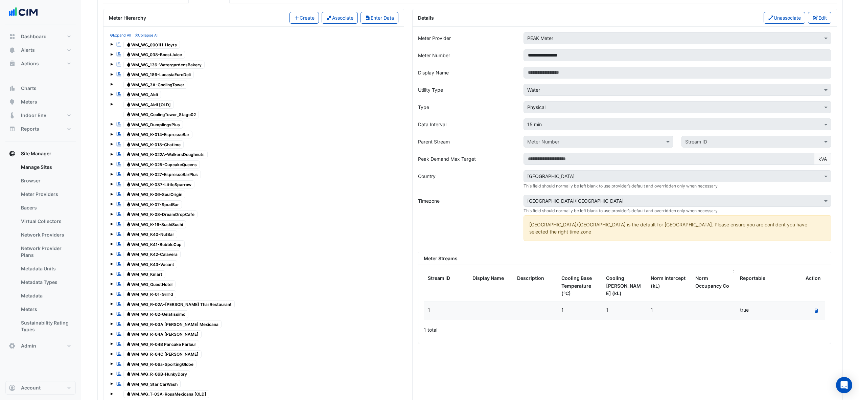
scroll to position [578, 0]
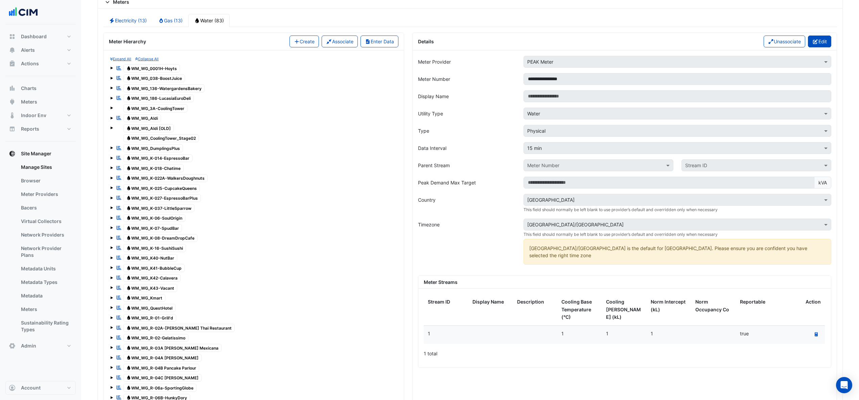
click at [812, 44] on icon "button" at bounding box center [815, 41] width 6 height 5
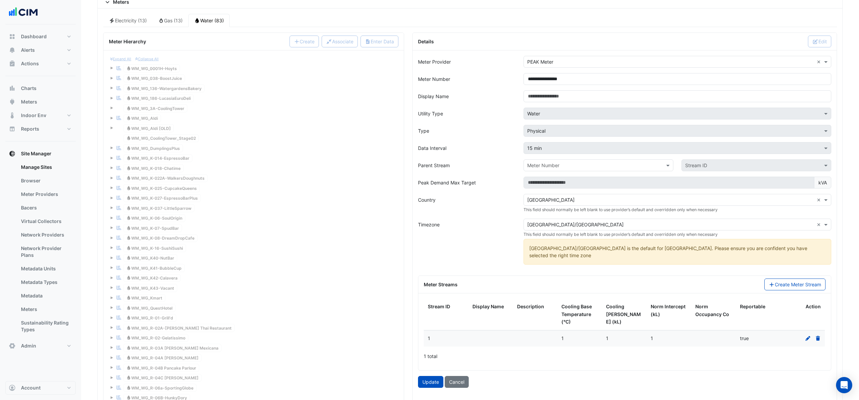
drag, startPoint x: 810, startPoint y: 334, endPoint x: 809, endPoint y: 341, distance: 7.3
click at [809, 341] on datatable-body-cell at bounding box center [802, 338] width 45 height 16
click at [809, 338] on icon at bounding box center [807, 338] width 5 height 5
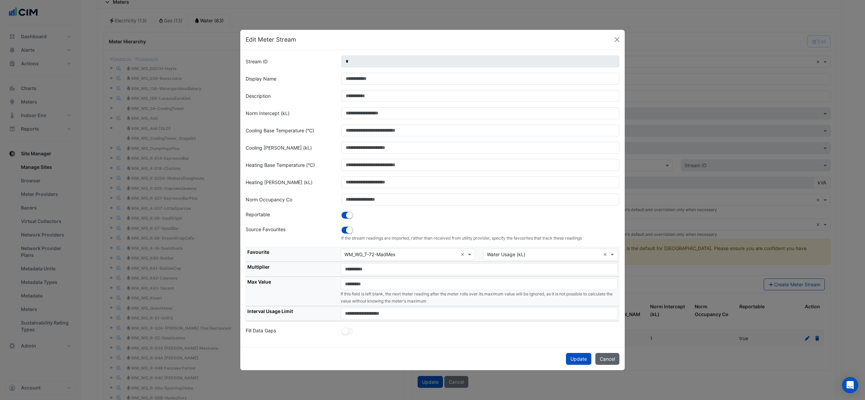
click at [610, 357] on button "Cancel" at bounding box center [608, 359] width 24 height 12
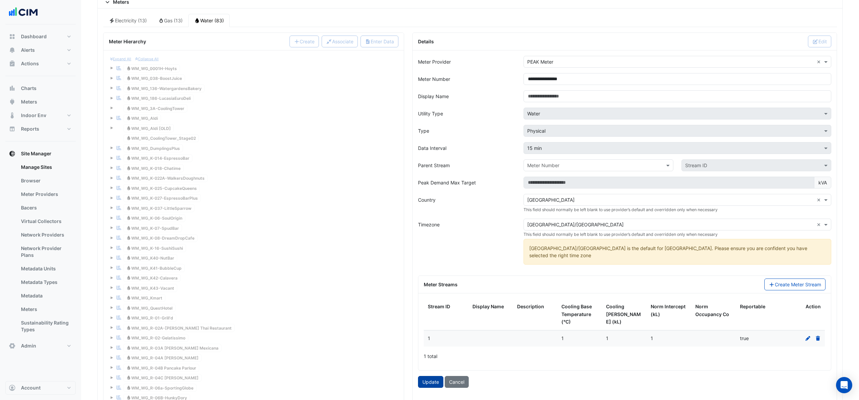
click at [433, 381] on button "Update" at bounding box center [430, 382] width 25 height 12
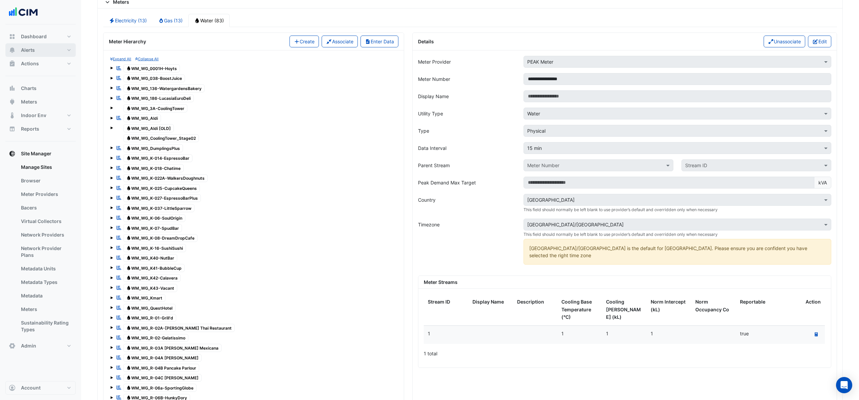
click at [45, 48] on button "Alerts" at bounding box center [40, 50] width 70 height 14
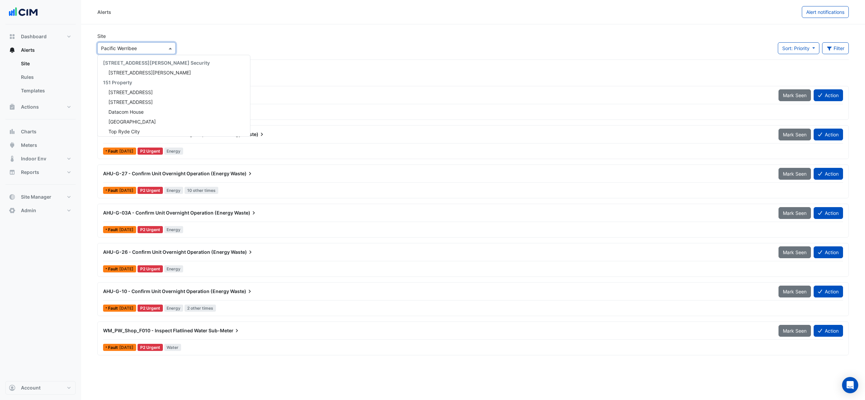
click at [115, 45] on input "text" at bounding box center [129, 48] width 57 height 7
type input "*********"
click at [112, 73] on span "[STREET_ADDRESS][PERSON_NAME]" at bounding box center [150, 73] width 82 height 6
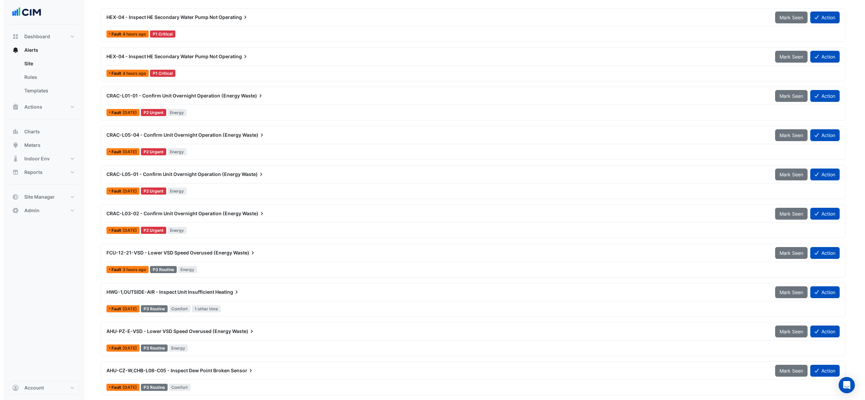
scroll to position [121, 0]
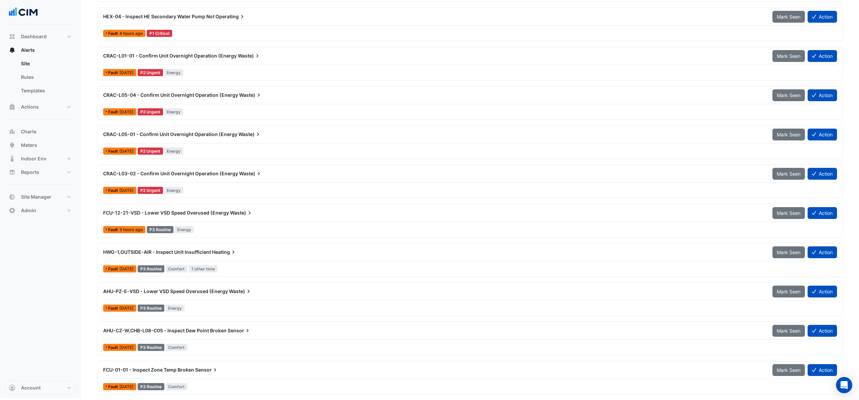
click at [189, 176] on div "CRAC-L03-02 - Confirm Unit Overnight Operation (Energy Waste)" at bounding box center [433, 173] width 669 height 12
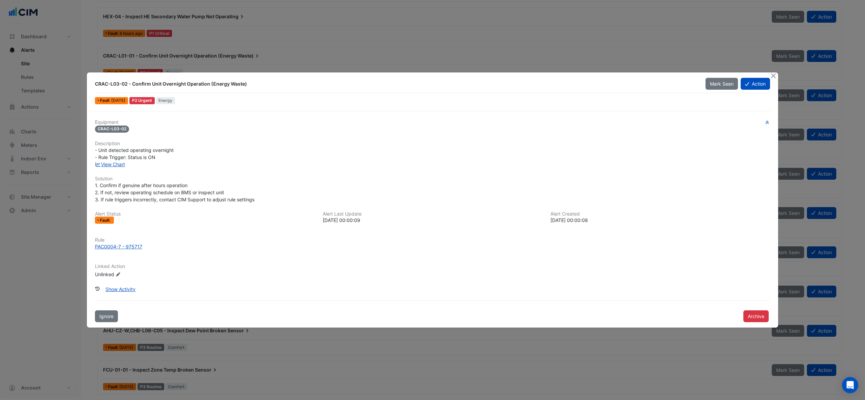
click at [121, 167] on div "View Chart" at bounding box center [433, 164] width 684 height 7
click at [121, 165] on link "View Chart" at bounding box center [110, 164] width 30 height 6
click at [774, 75] on button "Close" at bounding box center [773, 75] width 7 height 7
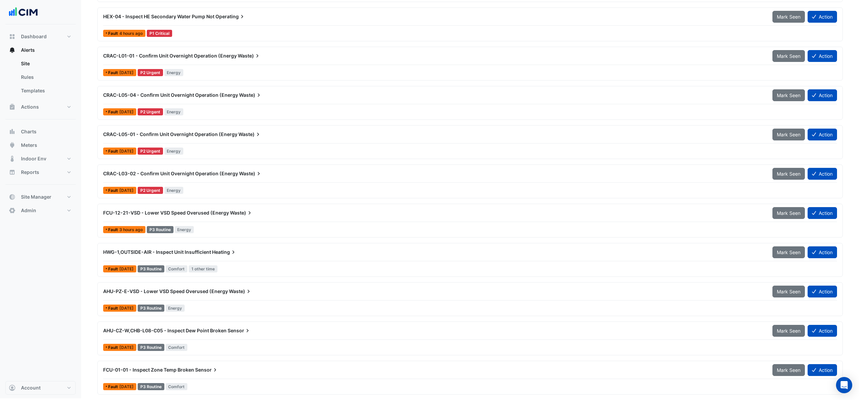
click at [167, 293] on div "AHU-PZ-E-VSD - Lower VSD Speed Overused (Energy Waste)" at bounding box center [433, 291] width 661 height 7
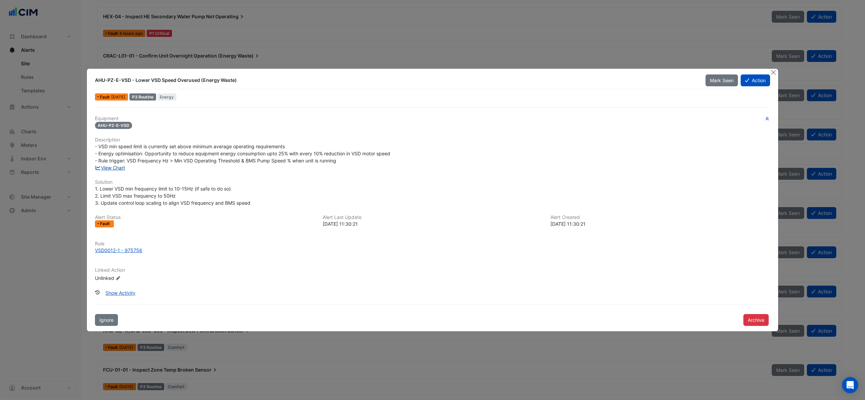
click at [117, 168] on link "View Chart" at bounding box center [110, 168] width 30 height 6
click at [114, 248] on div "VSD0012-1 - 975756" at bounding box center [118, 249] width 47 height 7
click at [755, 317] on button "Archive" at bounding box center [756, 320] width 25 height 12
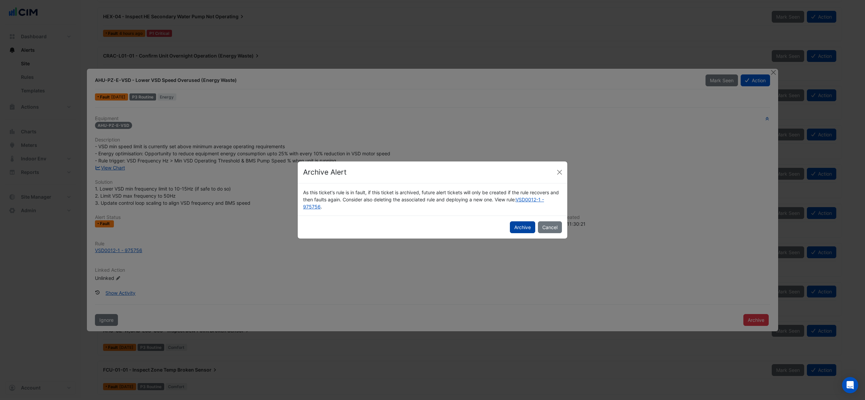
click at [520, 231] on button "Archive" at bounding box center [522, 227] width 25 height 12
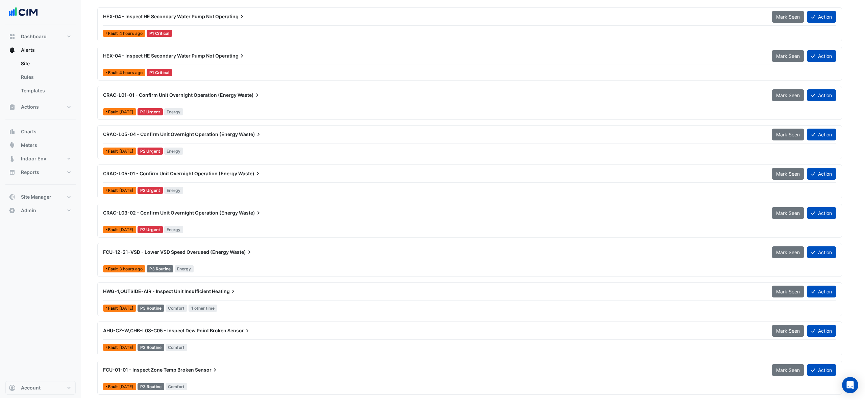
scroll to position [81, 0]
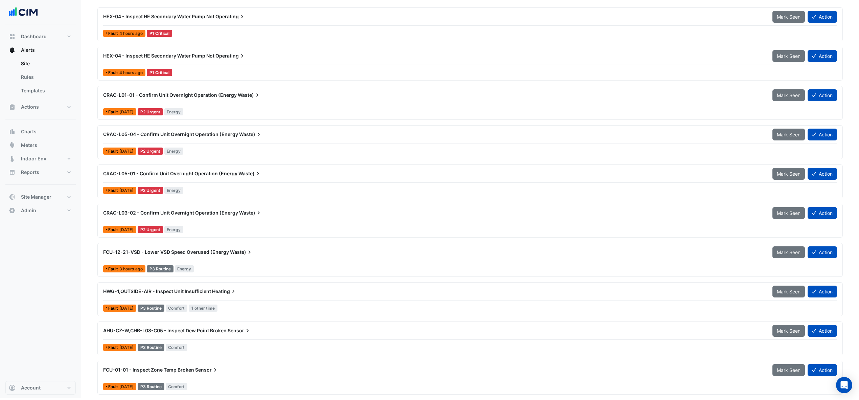
click at [182, 253] on span "FCU-12-21-VSD - Lower VSD Speed Overused (Energy" at bounding box center [166, 252] width 126 height 6
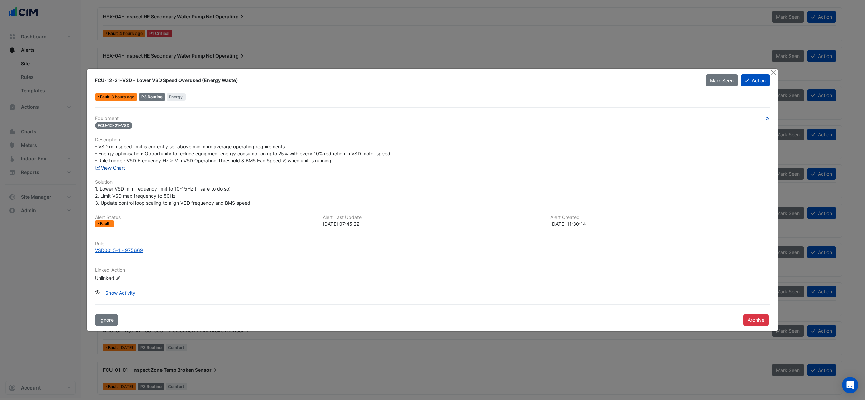
click at [115, 169] on link "View Chart" at bounding box center [110, 168] width 30 height 6
click at [122, 251] on div "VSD0015-1 - 975669" at bounding box center [119, 249] width 48 height 7
click at [759, 321] on button "Archive" at bounding box center [756, 320] width 25 height 12
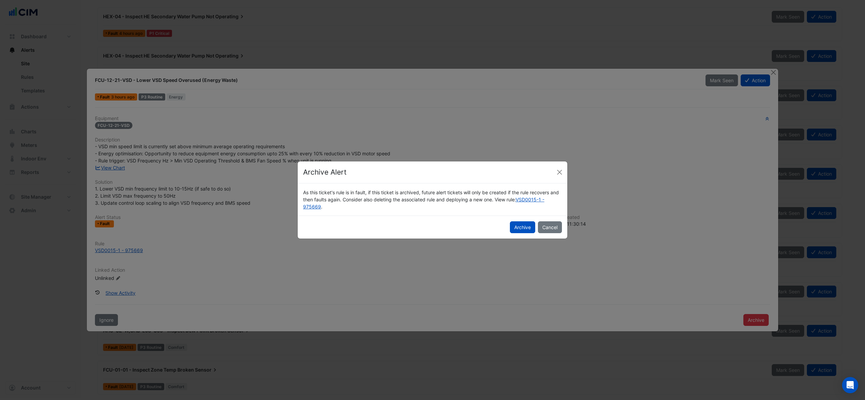
click at [518, 222] on button "Archive" at bounding box center [522, 227] width 25 height 12
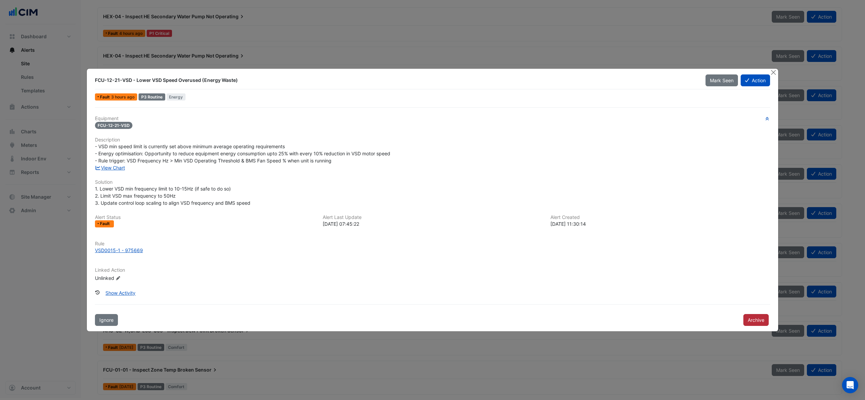
click at [748, 314] on button "Archive" at bounding box center [756, 320] width 25 height 12
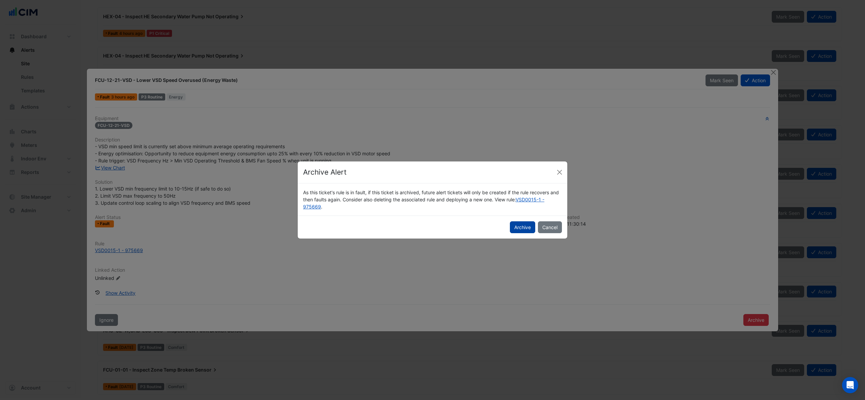
click at [527, 229] on button "Archive" at bounding box center [522, 227] width 25 height 12
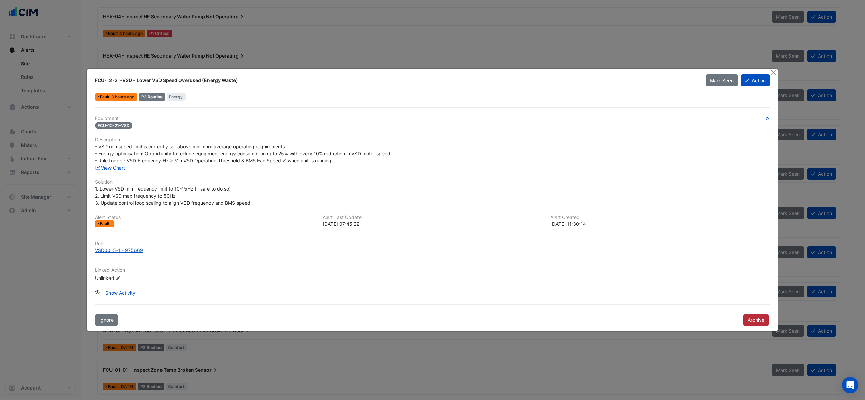
click at [746, 320] on button "Archive" at bounding box center [756, 320] width 25 height 12
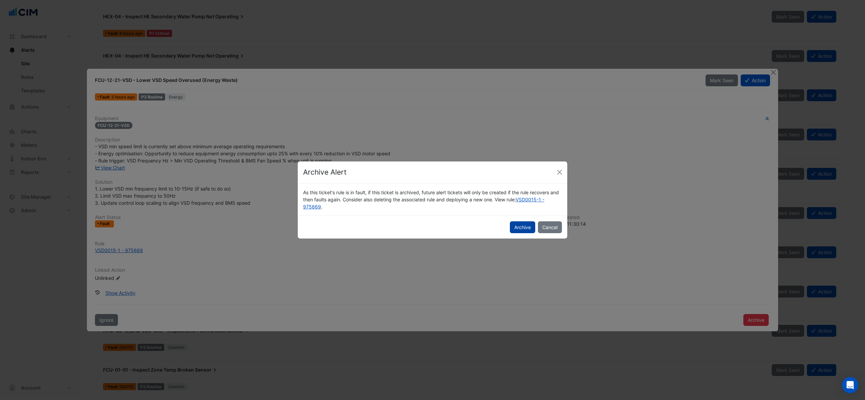
click at [523, 228] on button "Archive" at bounding box center [522, 227] width 25 height 12
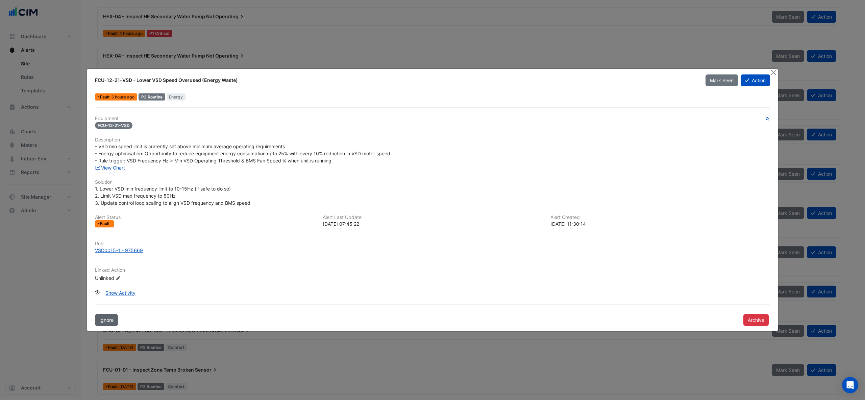
click at [103, 322] on span "Ignore" at bounding box center [106, 320] width 14 height 6
click at [772, 72] on button "Close" at bounding box center [773, 72] width 7 height 7
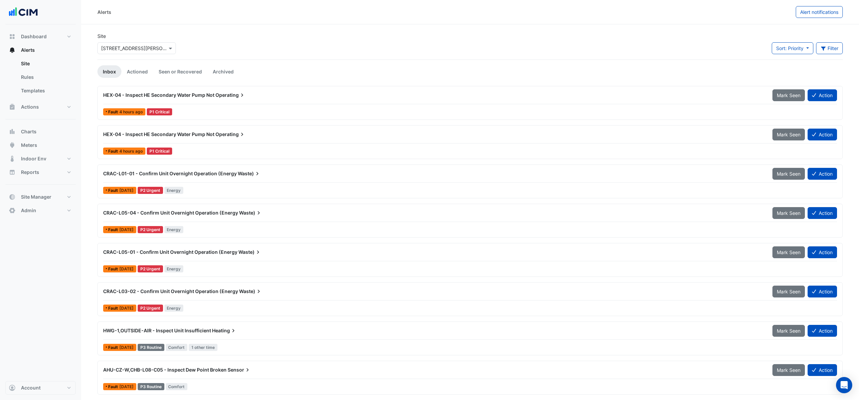
click at [209, 98] on span "HEX-04 - Inspect HE Secondary Water Pump Not" at bounding box center [158, 95] width 111 height 6
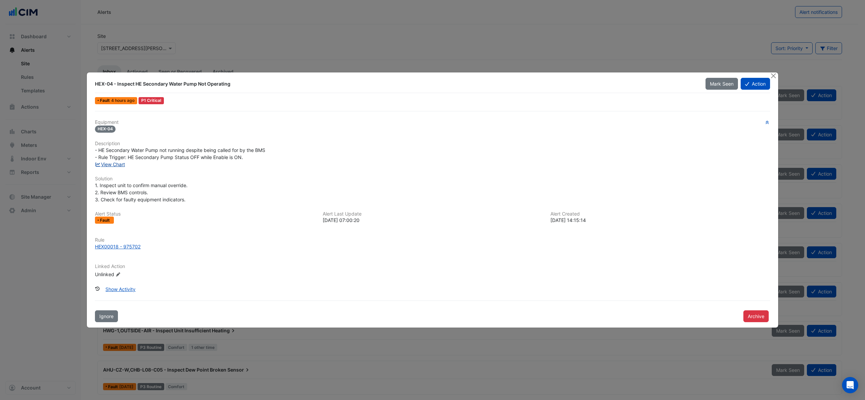
click at [115, 165] on link "View Chart" at bounding box center [110, 164] width 30 height 6
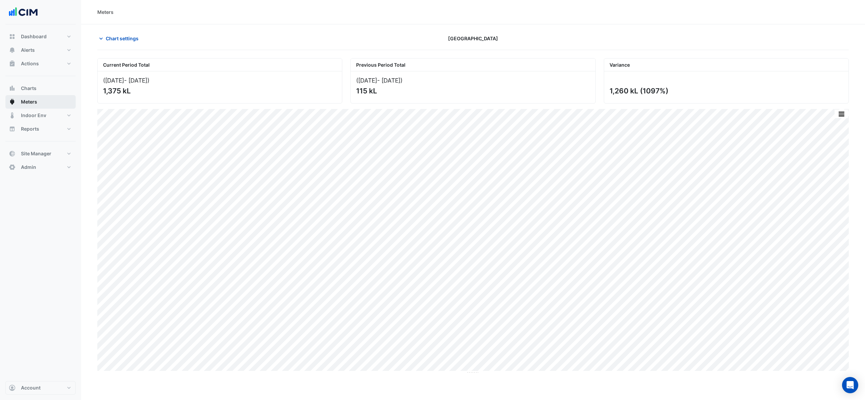
click at [38, 103] on button "Meters" at bounding box center [40, 102] width 70 height 14
click at [37, 148] on button "Site Manager" at bounding box center [40, 154] width 70 height 14
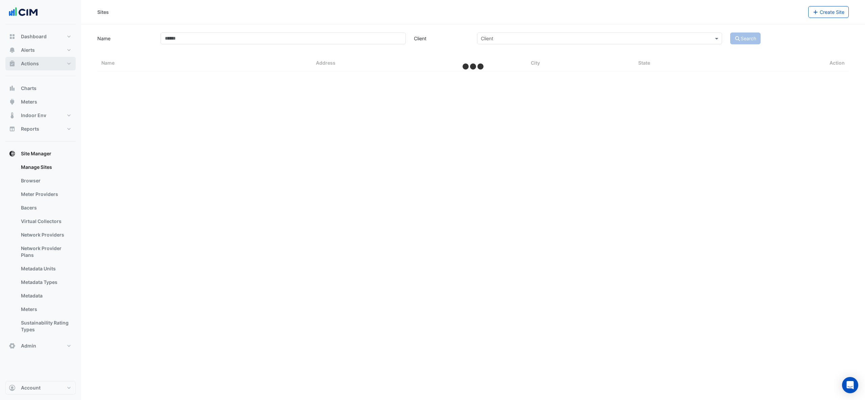
click at [45, 66] on button "Actions" at bounding box center [40, 64] width 70 height 14
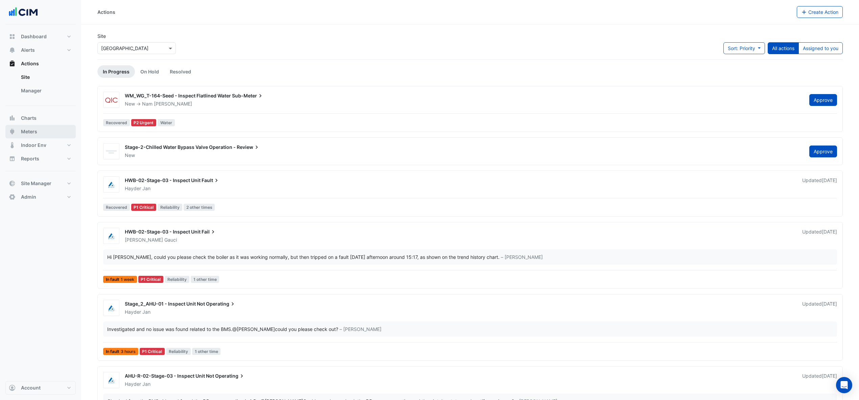
click at [43, 128] on button "Meters" at bounding box center [40, 132] width 70 height 14
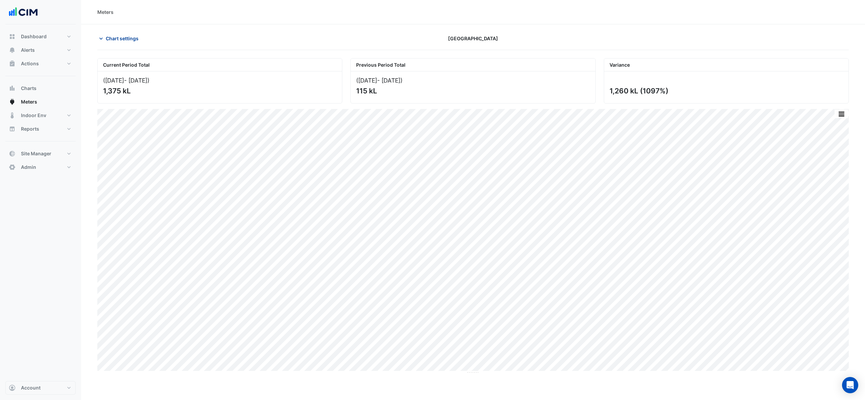
click at [138, 37] on span "Chart settings" at bounding box center [122, 38] width 33 height 7
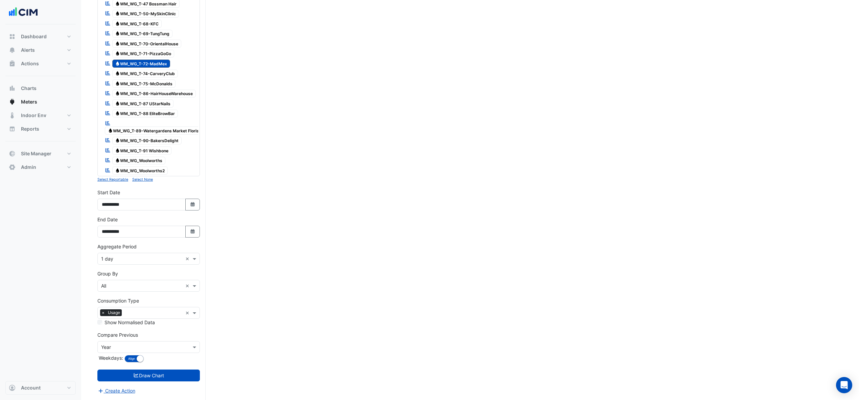
scroll to position [817, 0]
click at [145, 255] on input "text" at bounding box center [141, 258] width 81 height 7
click at [118, 307] on div "1 hour" at bounding box center [149, 312] width 102 height 10
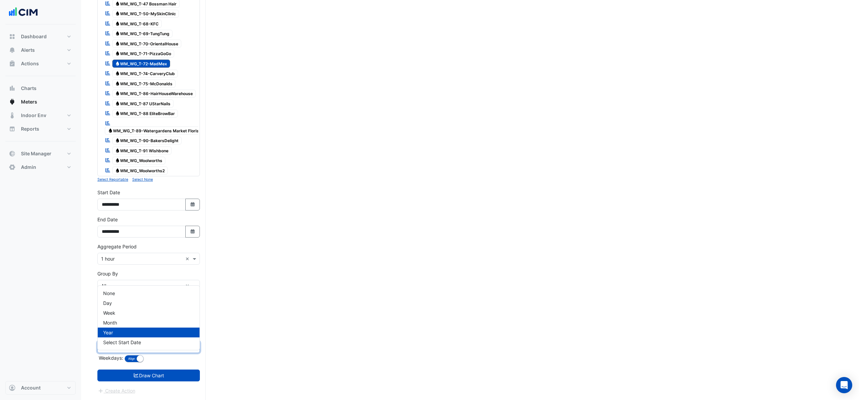
click at [107, 341] on div "× Year" at bounding box center [148, 347] width 102 height 12
click at [119, 288] on div "None" at bounding box center [149, 293] width 102 height 10
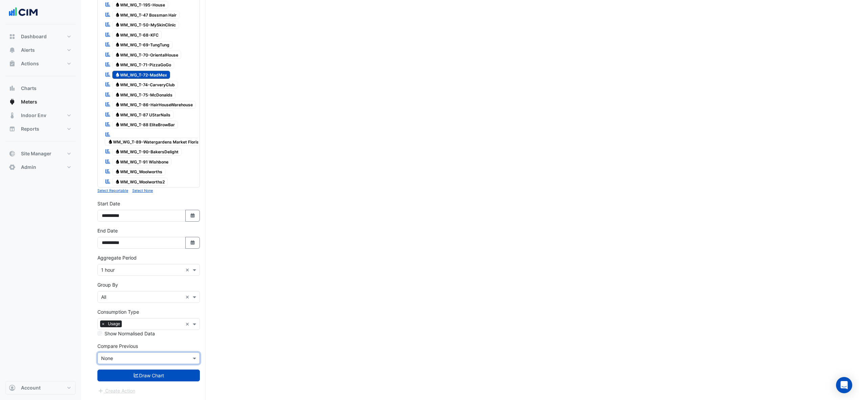
scroll to position [806, 0]
click at [123, 370] on button "Draw Chart" at bounding box center [148, 375] width 102 height 12
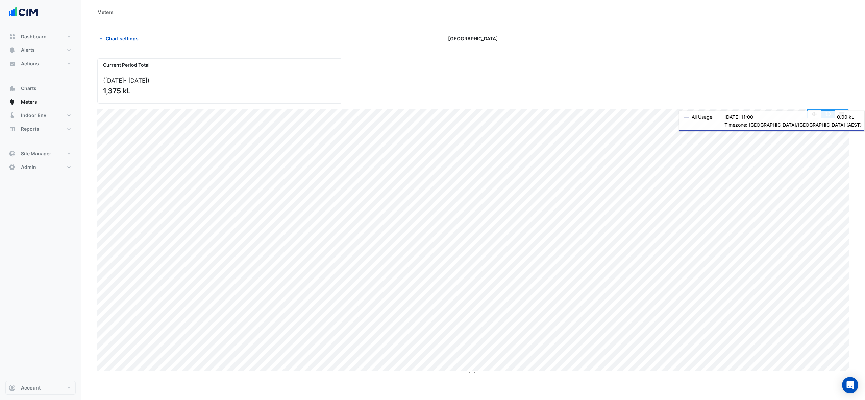
click at [828, 111] on button "button" at bounding box center [828, 114] width 14 height 8
click at [34, 103] on span "Meters" at bounding box center [29, 101] width 16 height 7
click at [105, 36] on button "Chart settings" at bounding box center [120, 38] width 46 height 12
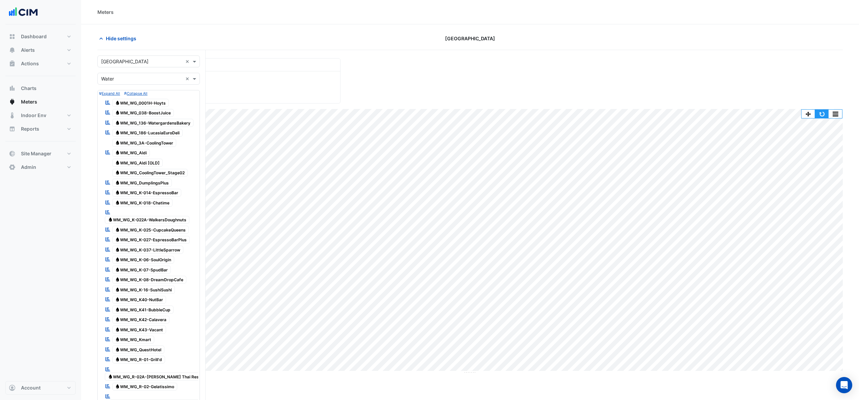
click at [824, 113] on button "button" at bounding box center [822, 114] width 14 height 8
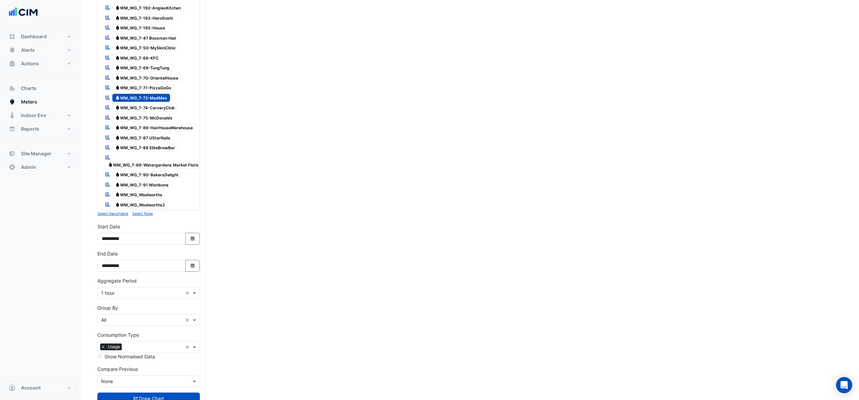
scroll to position [806, 0]
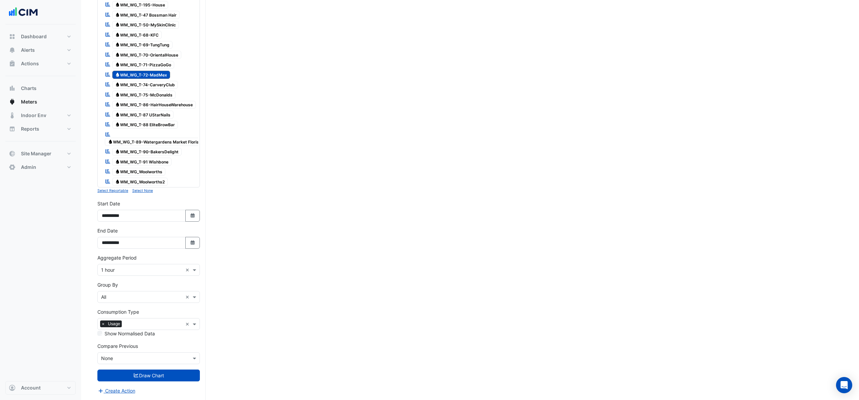
click at [143, 71] on span "Water WM_WG_T-72-MadMex" at bounding box center [141, 75] width 58 height 8
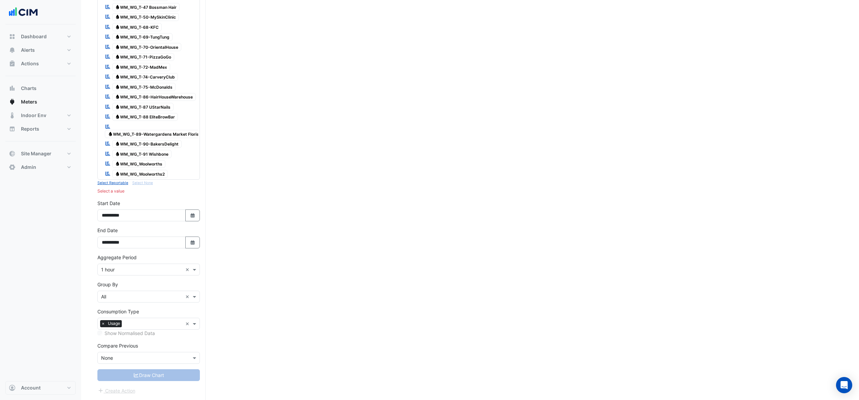
click at [147, 63] on span "Water WM_WG_T-72-MadMex" at bounding box center [141, 67] width 58 height 8
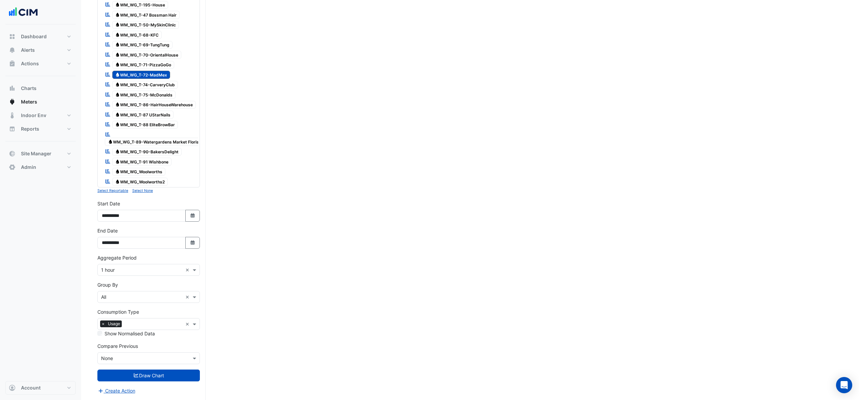
click at [122, 271] on input "text" at bounding box center [141, 269] width 81 height 7
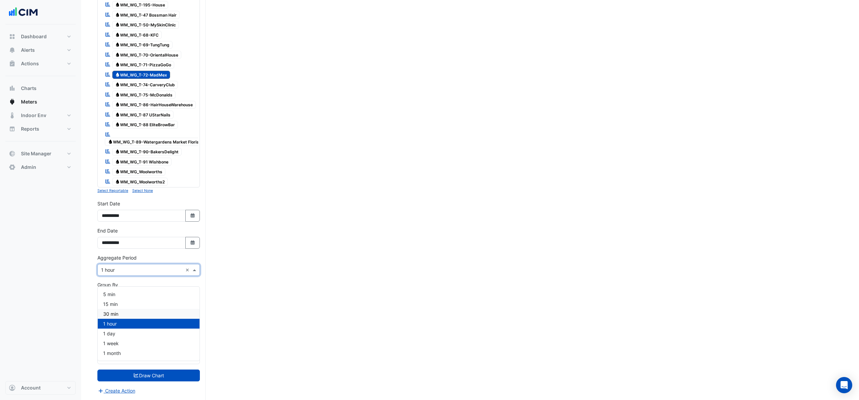
click at [113, 311] on span "30 min" at bounding box center [110, 314] width 15 height 6
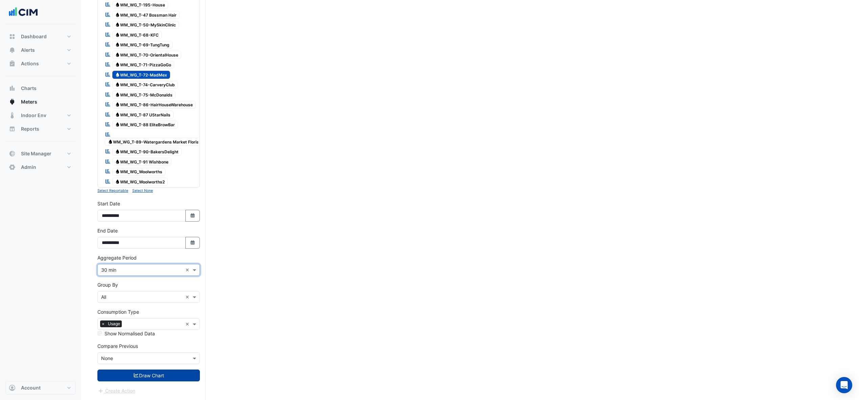
click at [137, 371] on button "Draw Chart" at bounding box center [148, 375] width 102 height 12
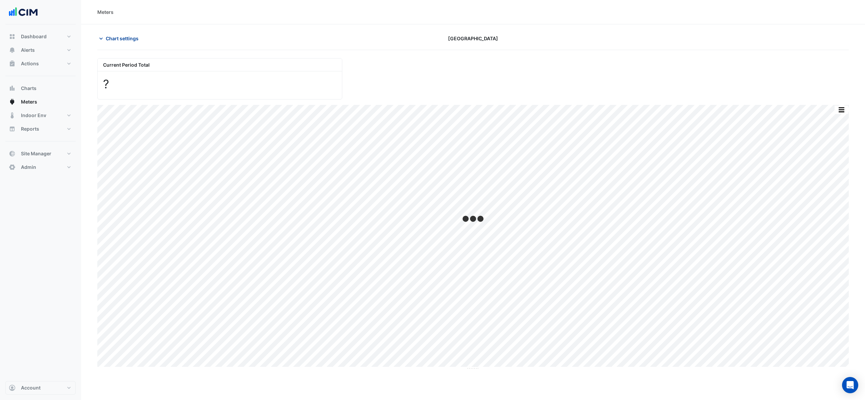
click at [120, 38] on span "Chart settings" at bounding box center [122, 38] width 33 height 7
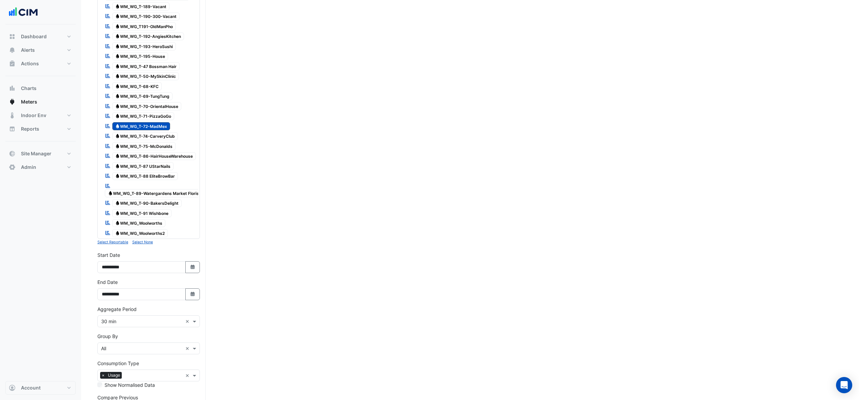
scroll to position [806, 0]
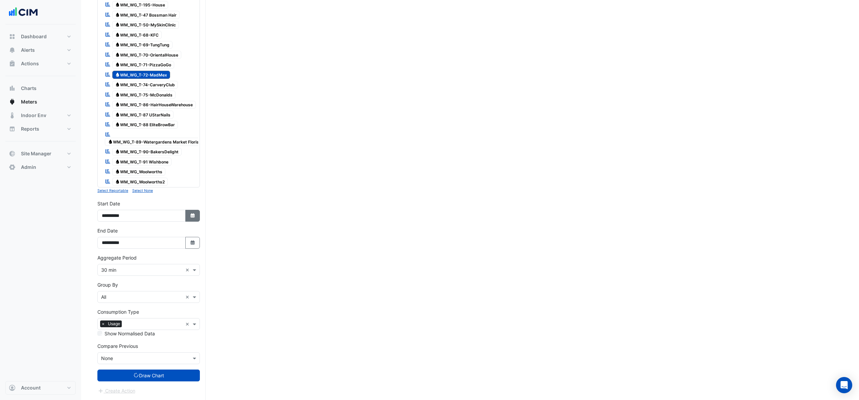
click at [195, 214] on button "Select Date" at bounding box center [192, 216] width 15 height 12
select select "*"
select select "****"
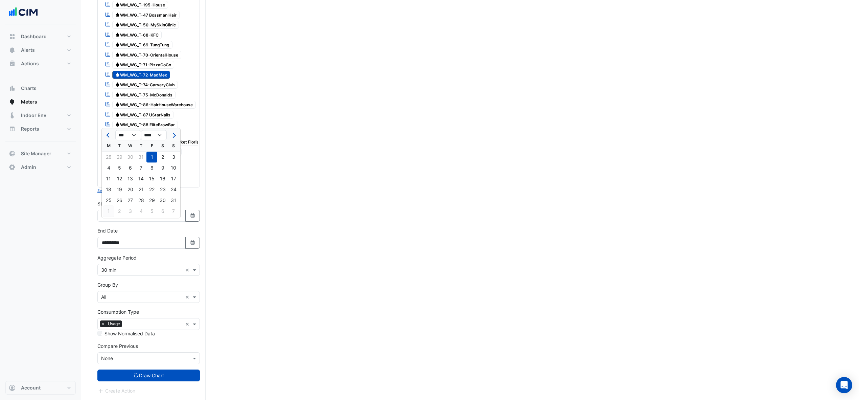
click at [107, 206] on div "1" at bounding box center [108, 211] width 11 height 11
type input "**********"
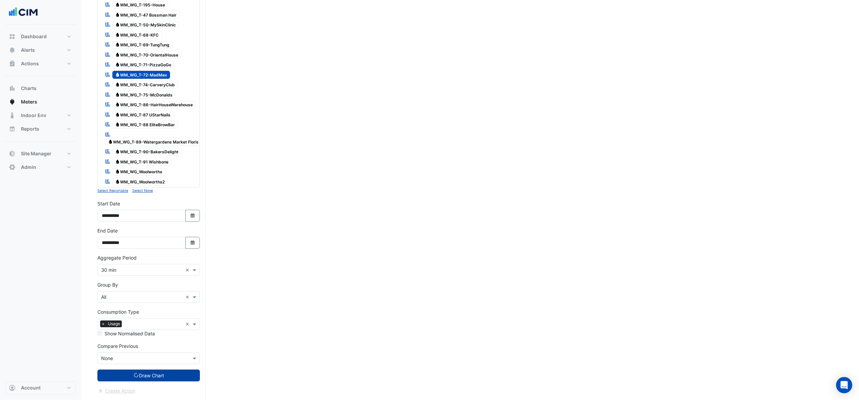
click at [130, 380] on button "Draw Chart" at bounding box center [148, 375] width 102 height 12
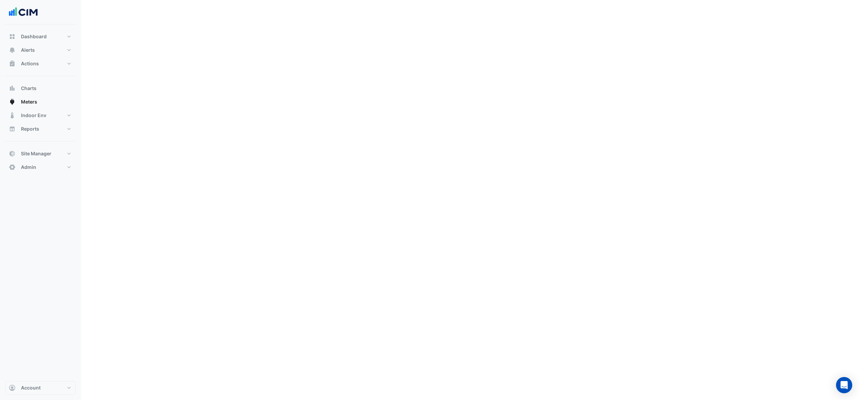
scroll to position [716, 0]
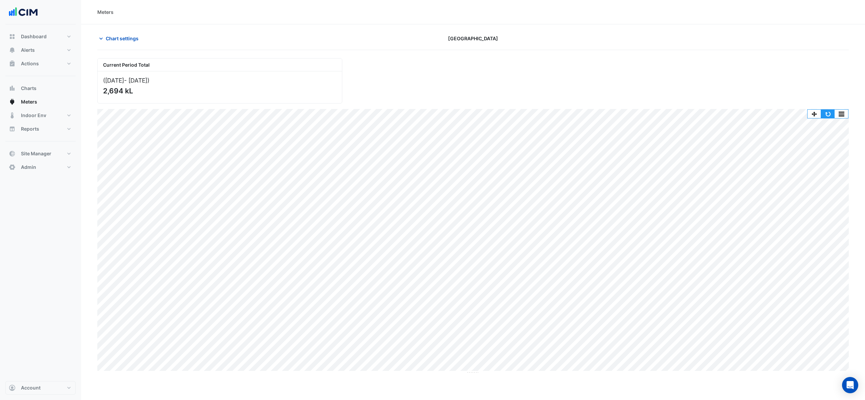
click at [830, 116] on button "button" at bounding box center [828, 114] width 14 height 8
click at [824, 113] on button "button" at bounding box center [828, 114] width 14 height 8
click at [825, 114] on button "button" at bounding box center [828, 114] width 14 height 8
click at [122, 40] on span "Chart settings" at bounding box center [122, 38] width 33 height 7
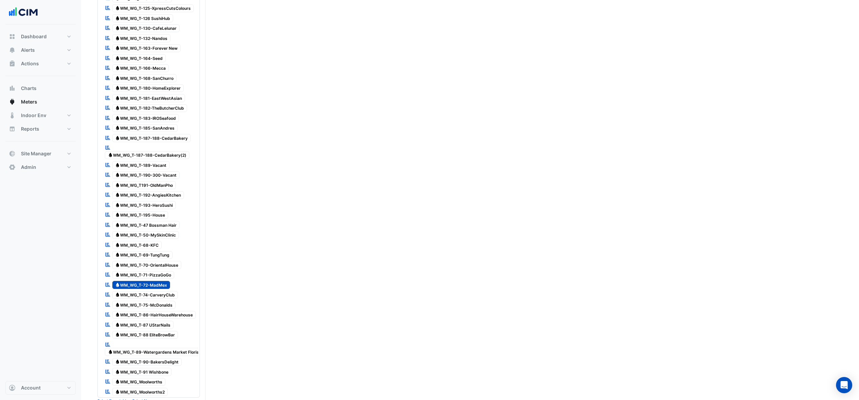
scroll to position [806, 0]
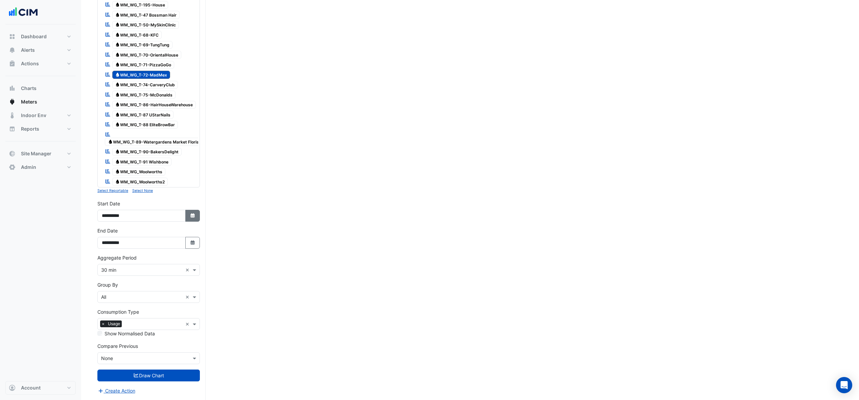
click at [198, 219] on button "Select Date" at bounding box center [192, 216] width 15 height 12
select select "*"
select select "****"
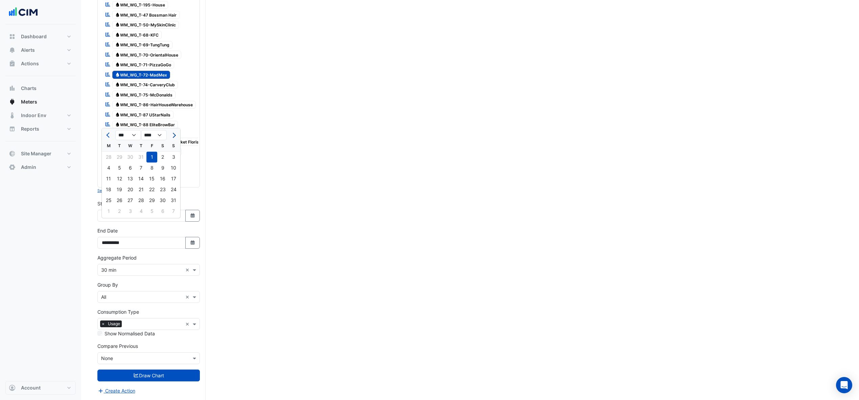
click at [174, 133] on span "Next month" at bounding box center [173, 135] width 5 height 5
select select "*"
click at [110, 151] on div "1" at bounding box center [108, 156] width 11 height 11
type input "**********"
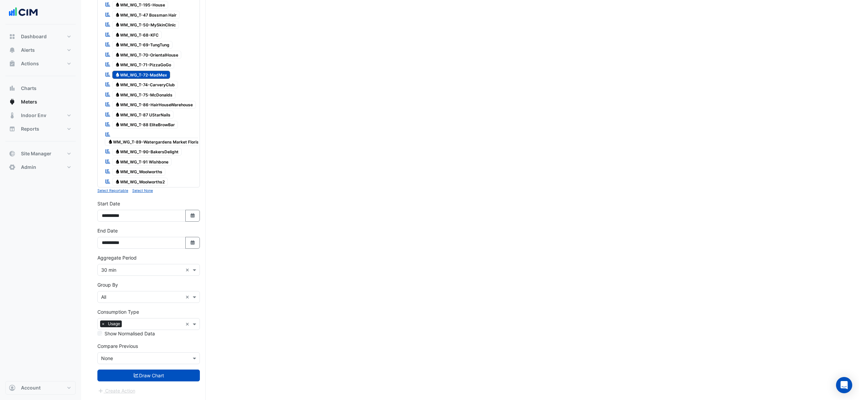
drag, startPoint x: 191, startPoint y: 244, endPoint x: 183, endPoint y: 237, distance: 10.8
click at [190, 242] on icon "Select Date" at bounding box center [193, 242] width 6 height 5
click at [159, 179] on div "6" at bounding box center [162, 184] width 11 height 11
click at [146, 369] on button "Draw Chart" at bounding box center [148, 375] width 102 height 12
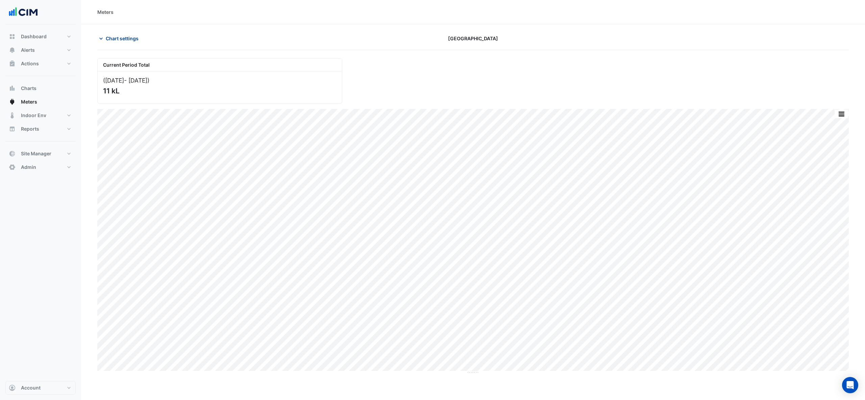
click at [114, 32] on button "Chart settings" at bounding box center [120, 38] width 46 height 12
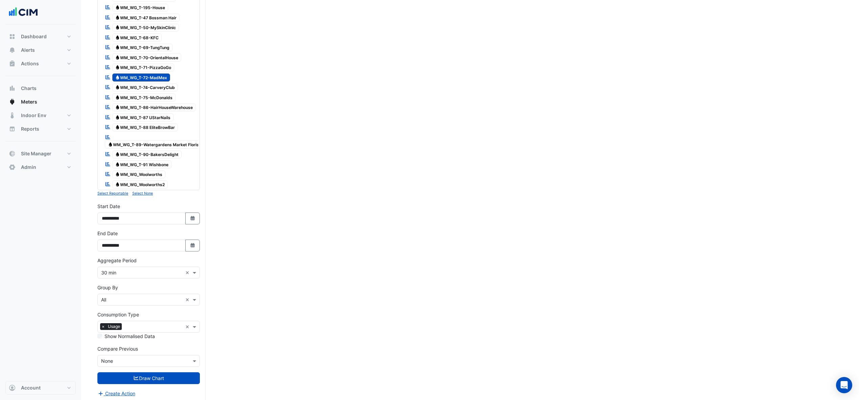
scroll to position [806, 0]
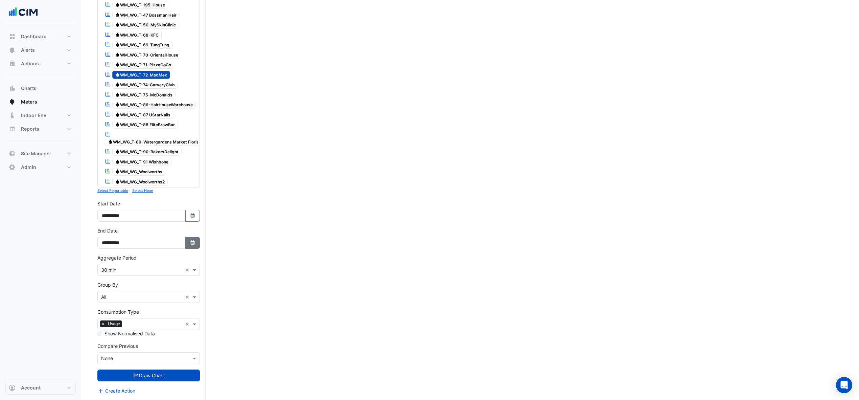
click at [191, 247] on button "Select Date" at bounding box center [192, 243] width 15 height 12
click at [121, 222] on div "30" at bounding box center [119, 227] width 11 height 11
type input "**********"
click at [172, 380] on button "Draw Chart" at bounding box center [148, 375] width 102 height 12
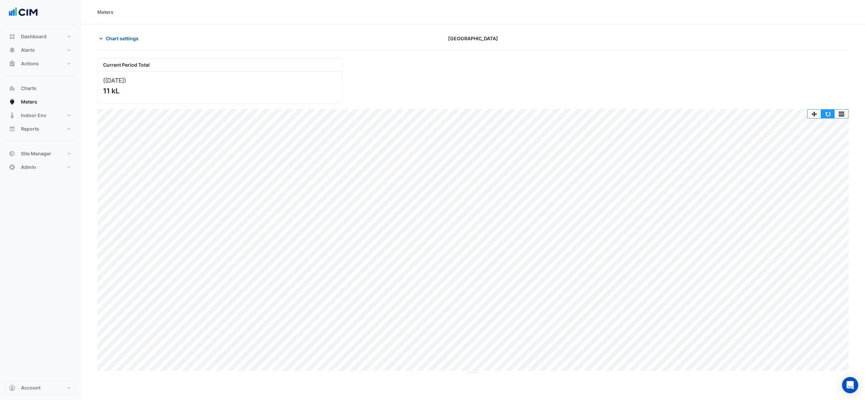
click at [828, 115] on button "button" at bounding box center [828, 114] width 14 height 8
click at [137, 35] on span "Chart settings" at bounding box center [122, 38] width 33 height 7
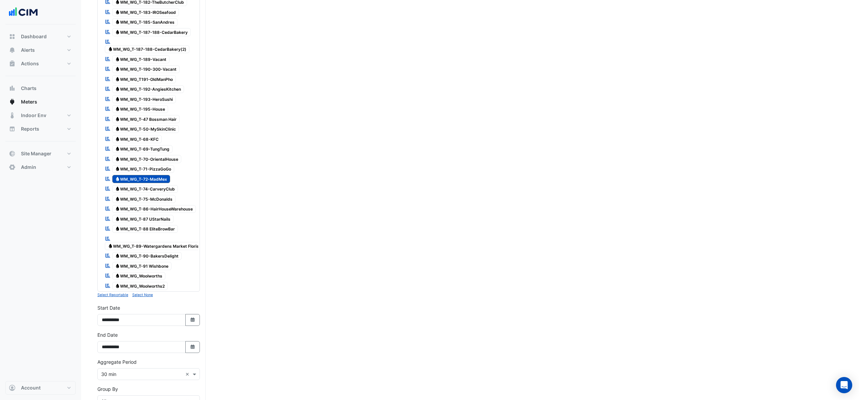
scroll to position [676, 0]
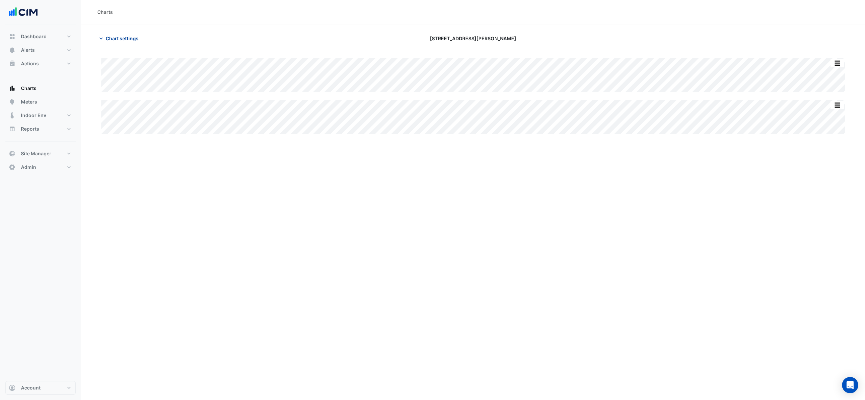
click at [114, 36] on span "Chart settings" at bounding box center [122, 38] width 33 height 7
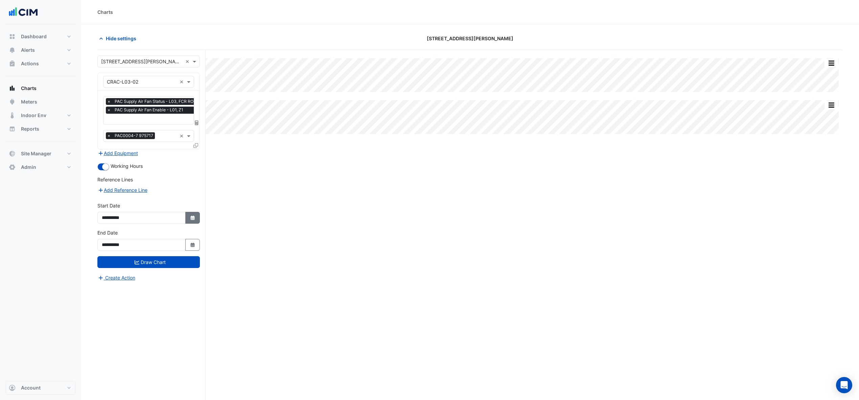
click at [196, 218] on button "Select Date" at bounding box center [192, 218] width 15 height 12
select select "*"
select select "****"
click at [111, 126] on button "Previous month" at bounding box center [108, 128] width 8 height 11
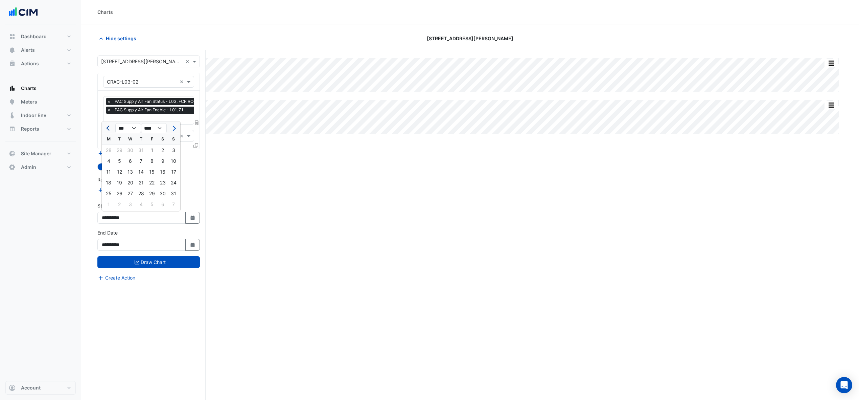
select select "*"
click at [122, 153] on div "1" at bounding box center [119, 150] width 11 height 11
type input "**********"
click at [135, 264] on icon "submit" at bounding box center [137, 262] width 5 height 5
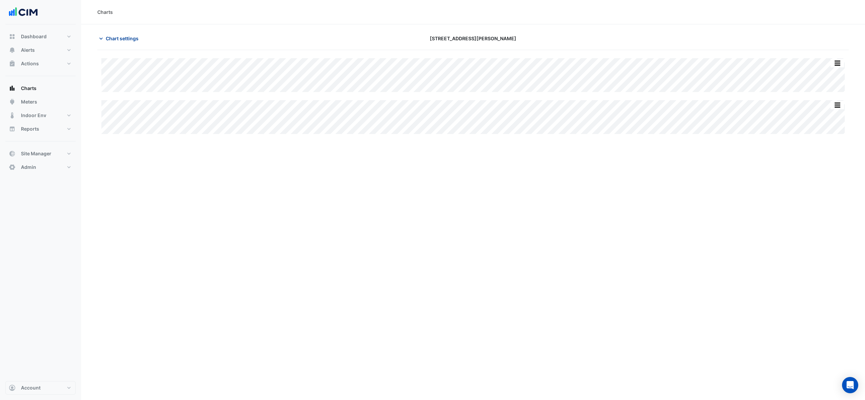
click at [110, 38] on span "Chart settings" at bounding box center [122, 38] width 33 height 7
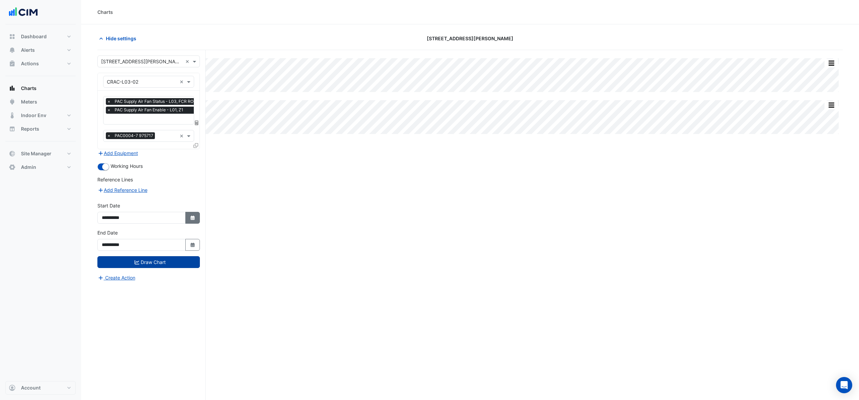
click at [190, 222] on button "Select Date" at bounding box center [192, 218] width 15 height 12
select select "*"
select select "****"
click at [111, 127] on span "Previous month" at bounding box center [108, 127] width 5 height 5
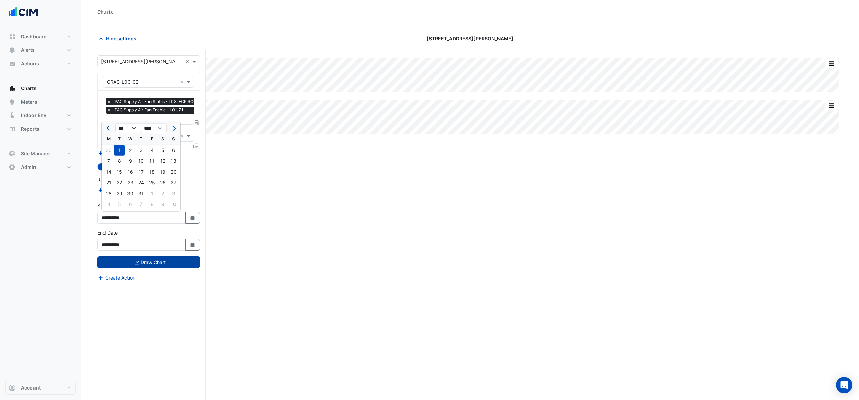
select select "*"
click at [144, 148] on div "1" at bounding box center [141, 150] width 11 height 11
type input "**********"
click at [157, 265] on button "Draw Chart" at bounding box center [148, 262] width 102 height 12
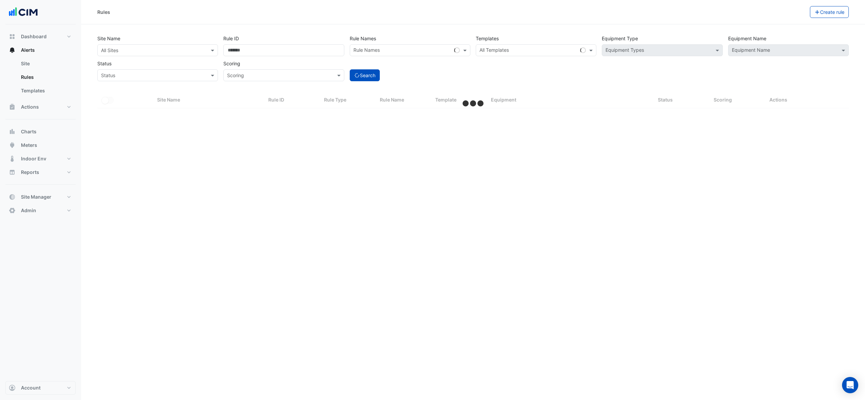
select select "***"
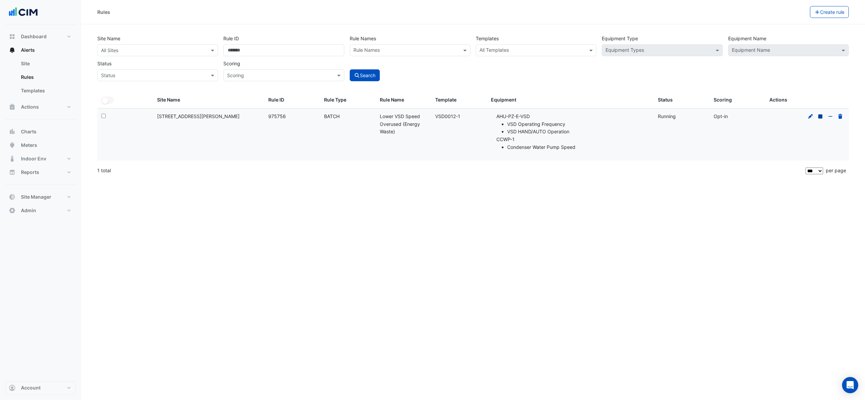
click at [824, 118] on icon at bounding box center [821, 116] width 6 height 5
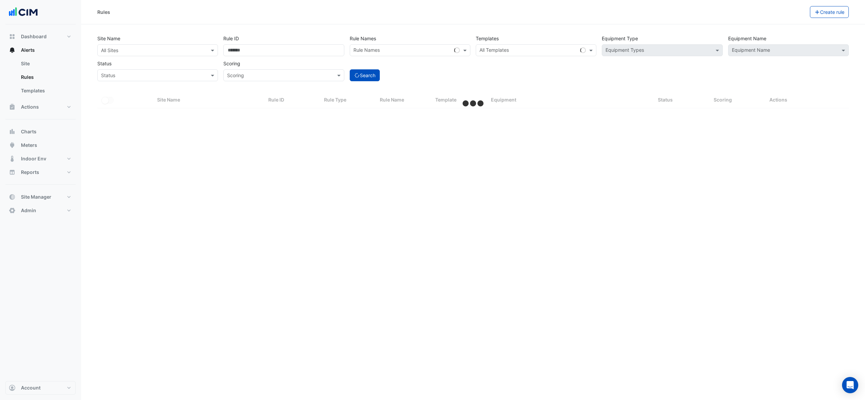
select select "***"
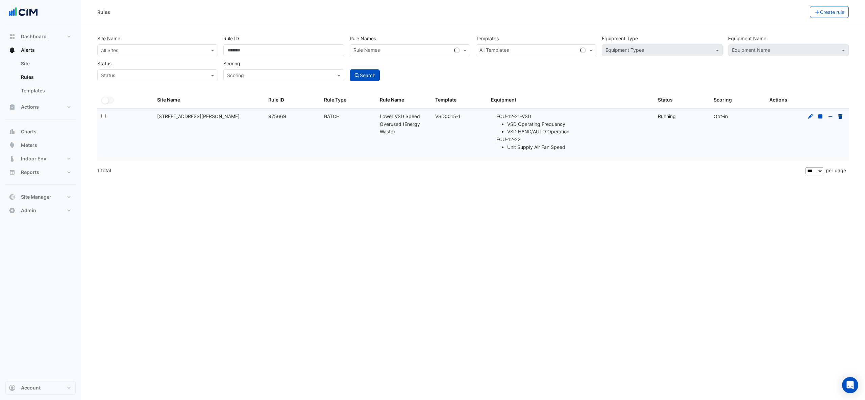
click at [840, 115] on icon at bounding box center [841, 116] width 4 height 5
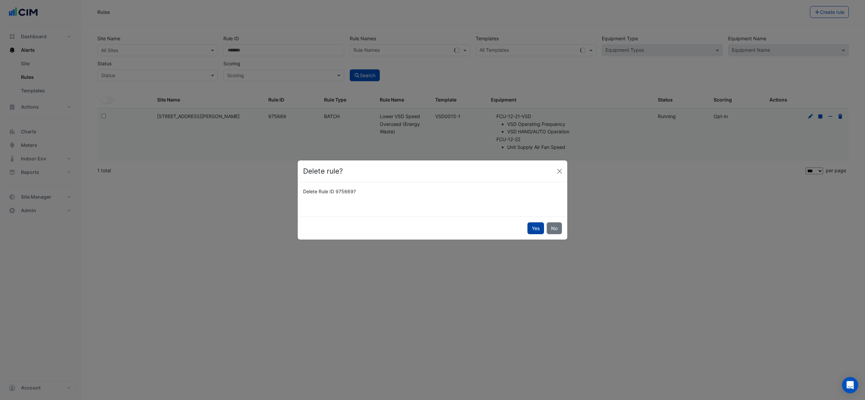
click at [532, 231] on button "Yes" at bounding box center [536, 228] width 17 height 12
select select "**"
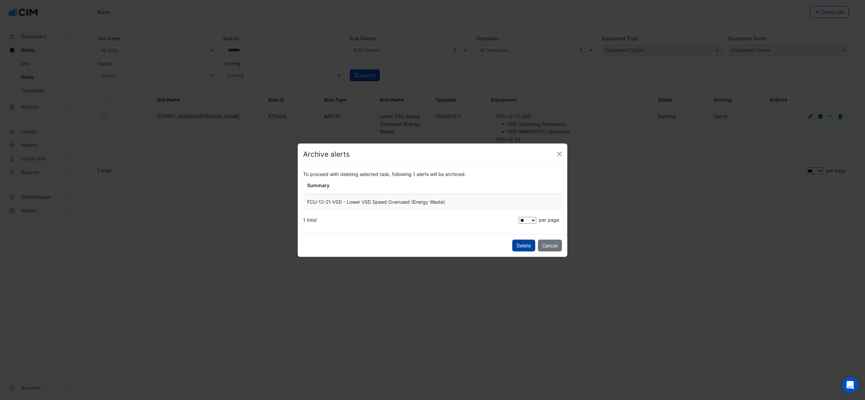
click at [528, 244] on span "Delete" at bounding box center [524, 245] width 14 height 6
